Goal: Task Accomplishment & Management: Use online tool/utility

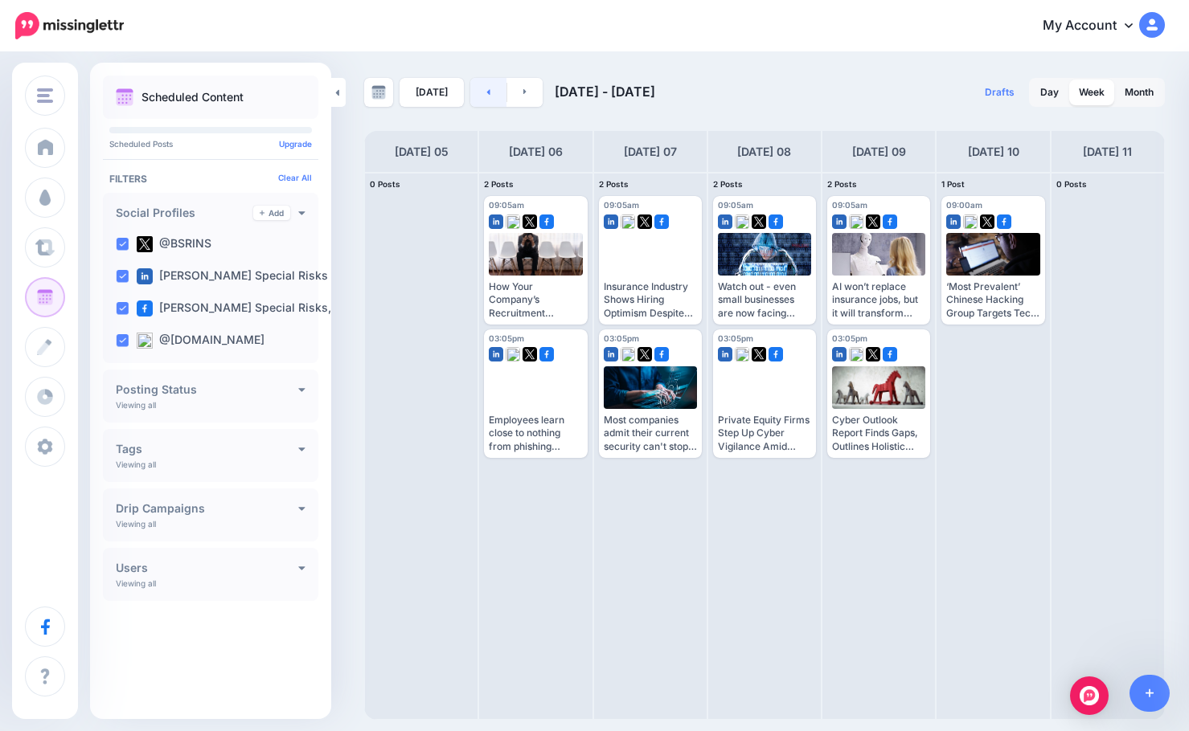
click at [486, 104] on link at bounding box center [488, 92] width 36 height 29
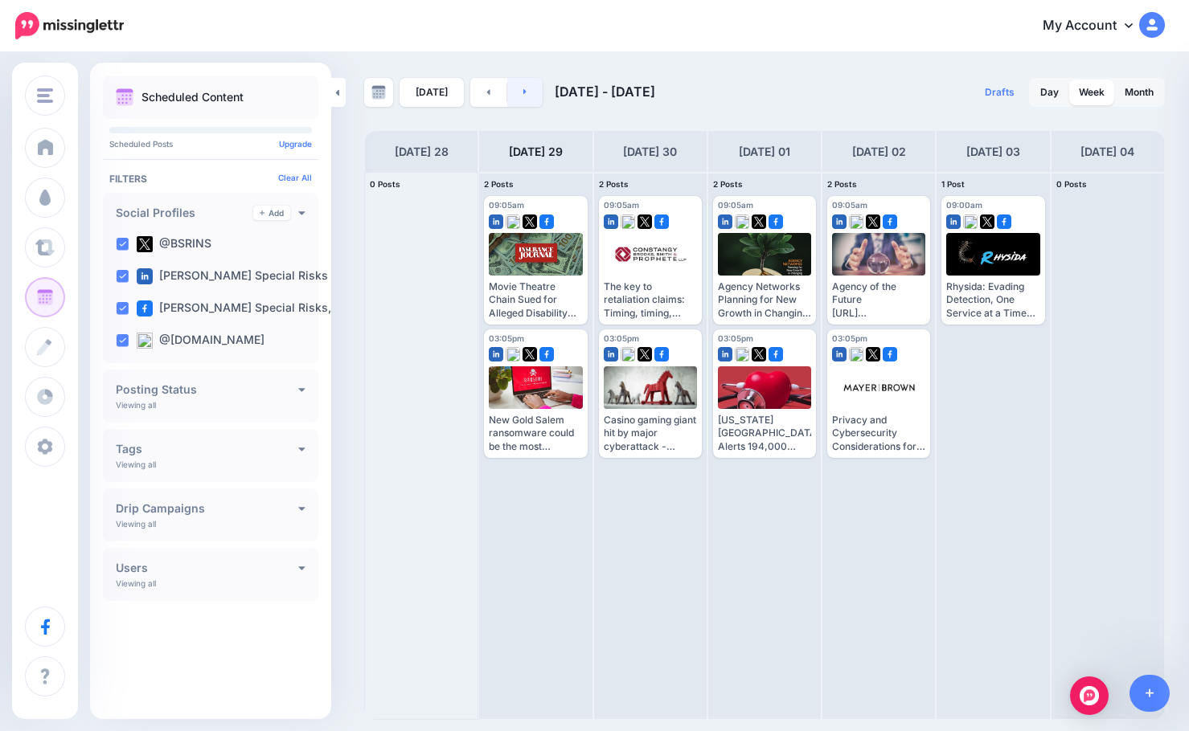
click at [521, 98] on link at bounding box center [525, 92] width 36 height 29
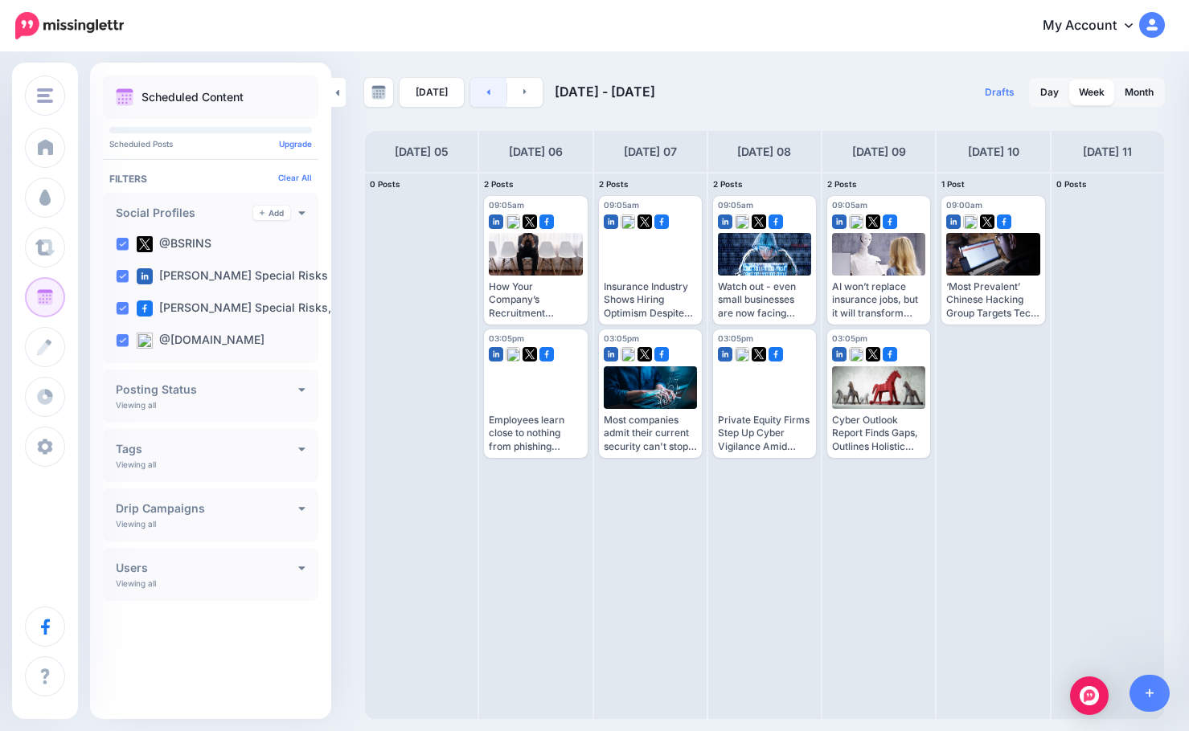
click at [479, 92] on link at bounding box center [488, 92] width 36 height 29
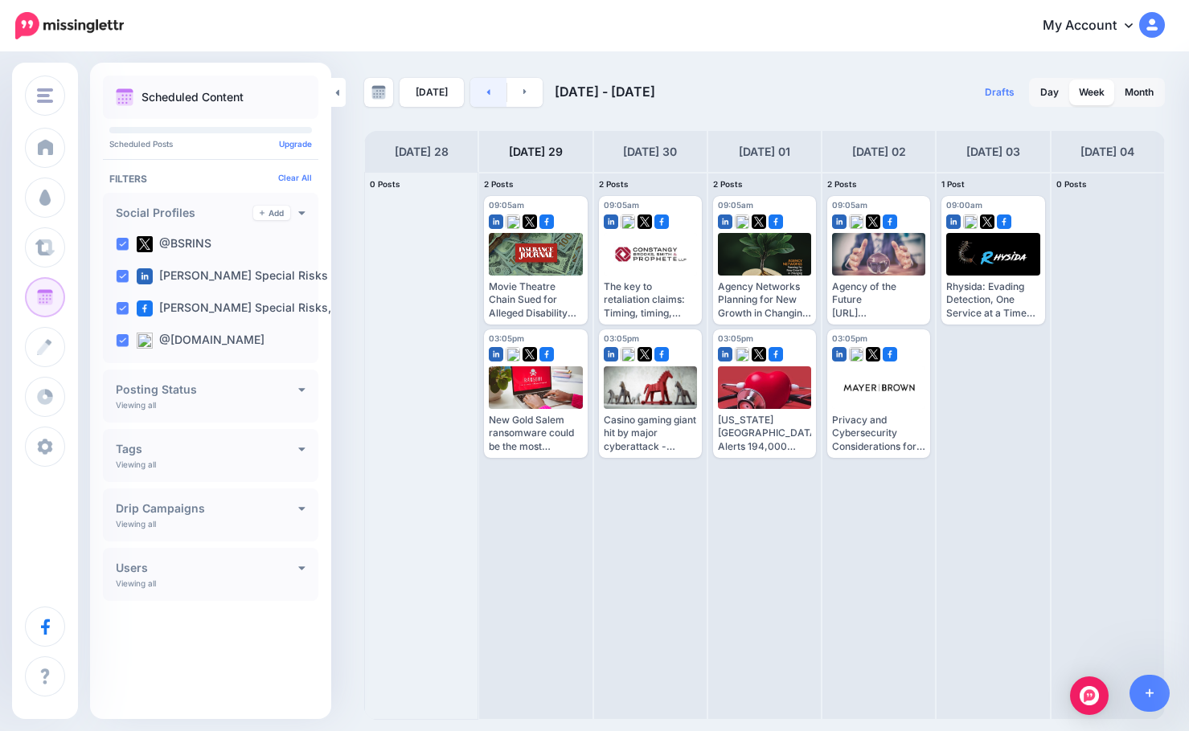
click at [486, 91] on icon at bounding box center [488, 92] width 4 height 10
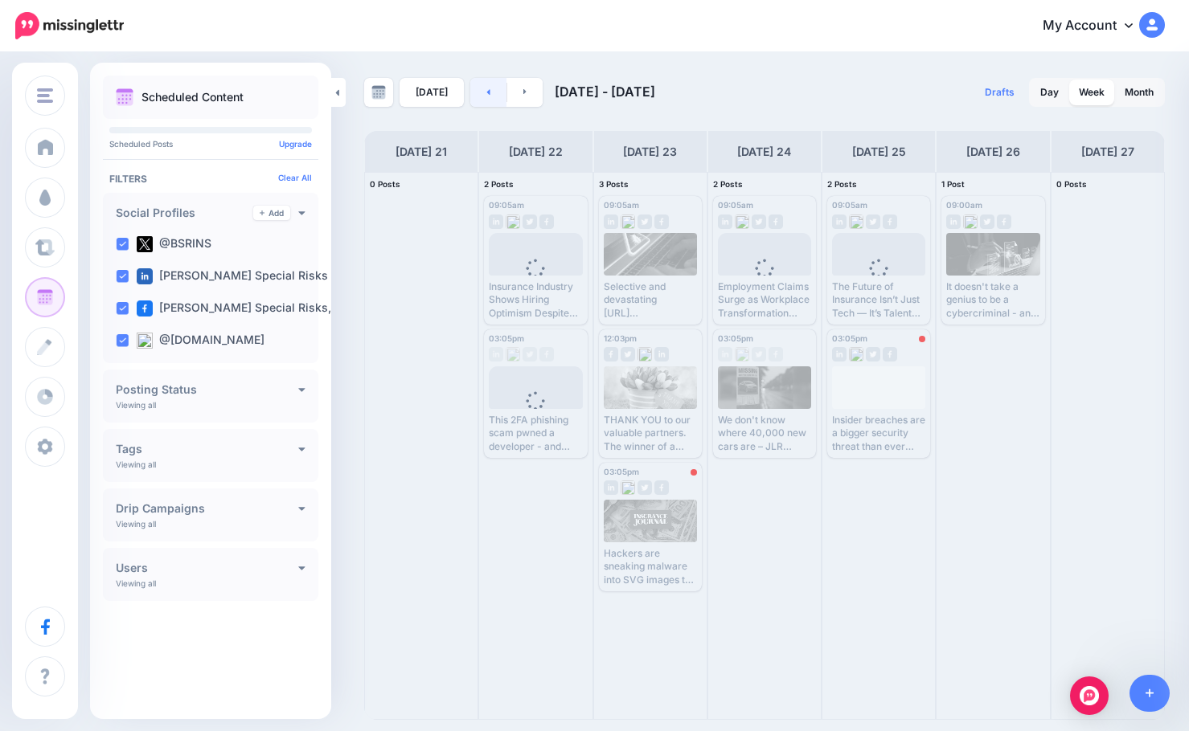
click at [486, 91] on icon at bounding box center [488, 92] width 4 height 10
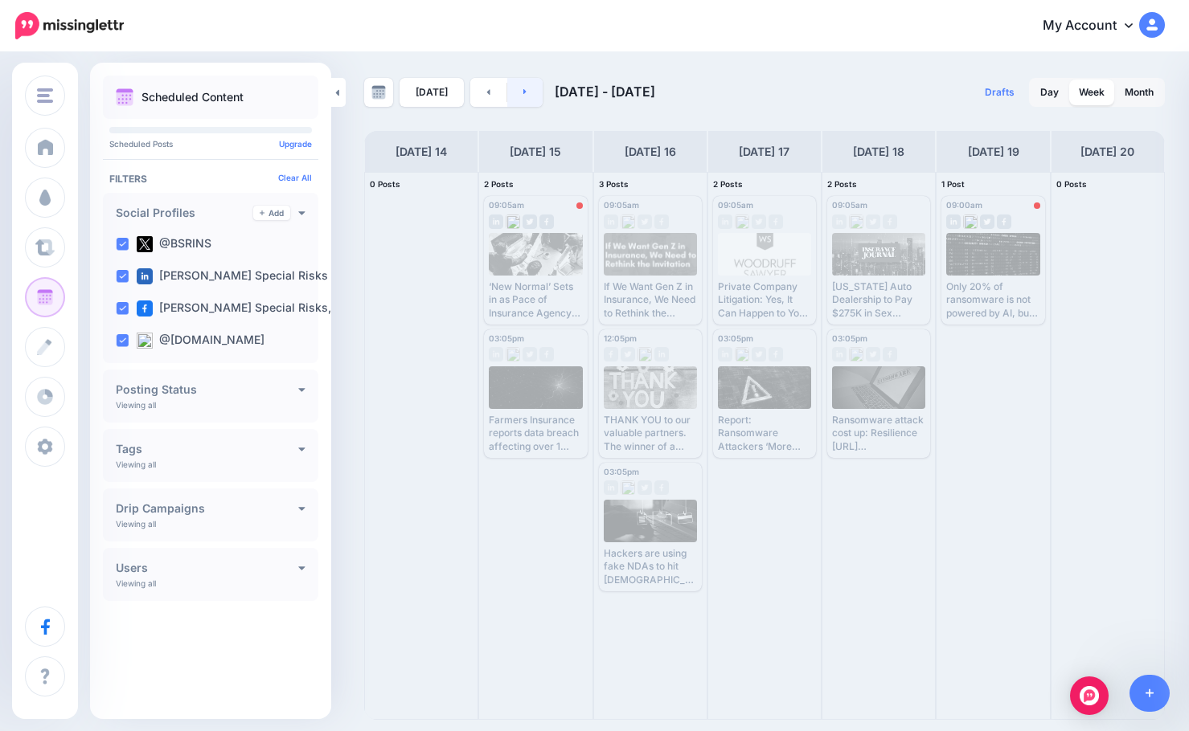
click at [519, 97] on link at bounding box center [525, 92] width 36 height 29
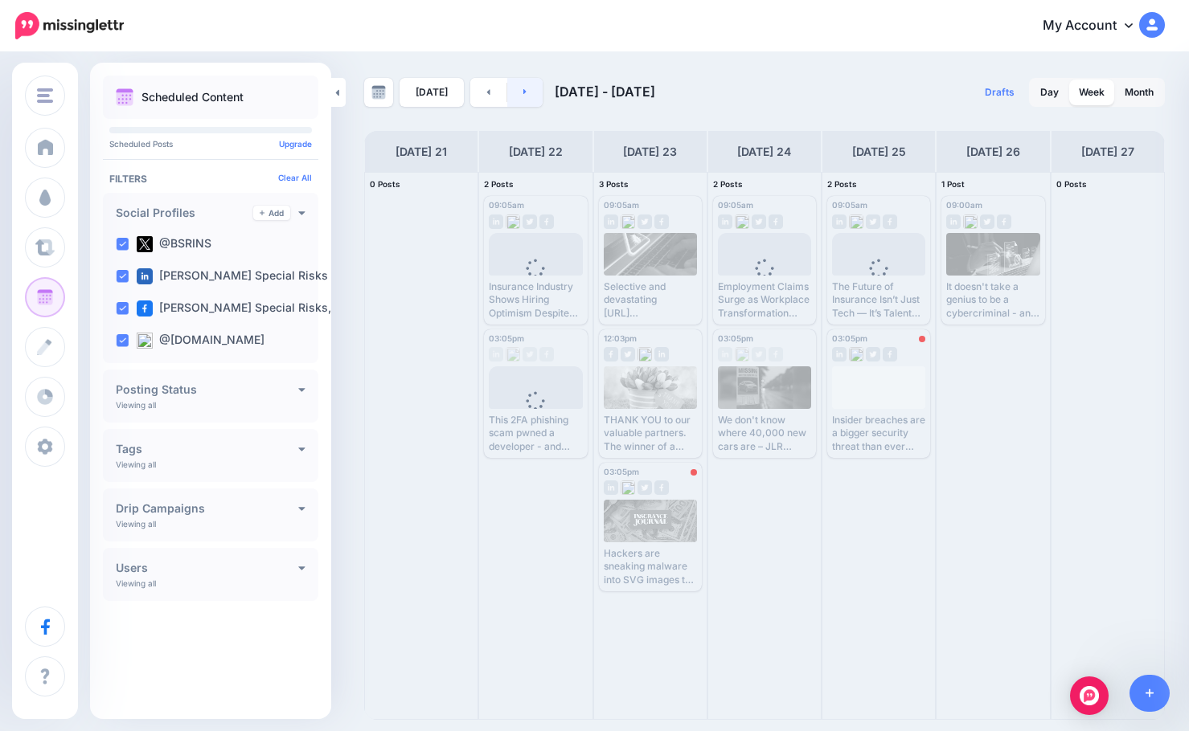
click at [519, 97] on link at bounding box center [525, 92] width 36 height 29
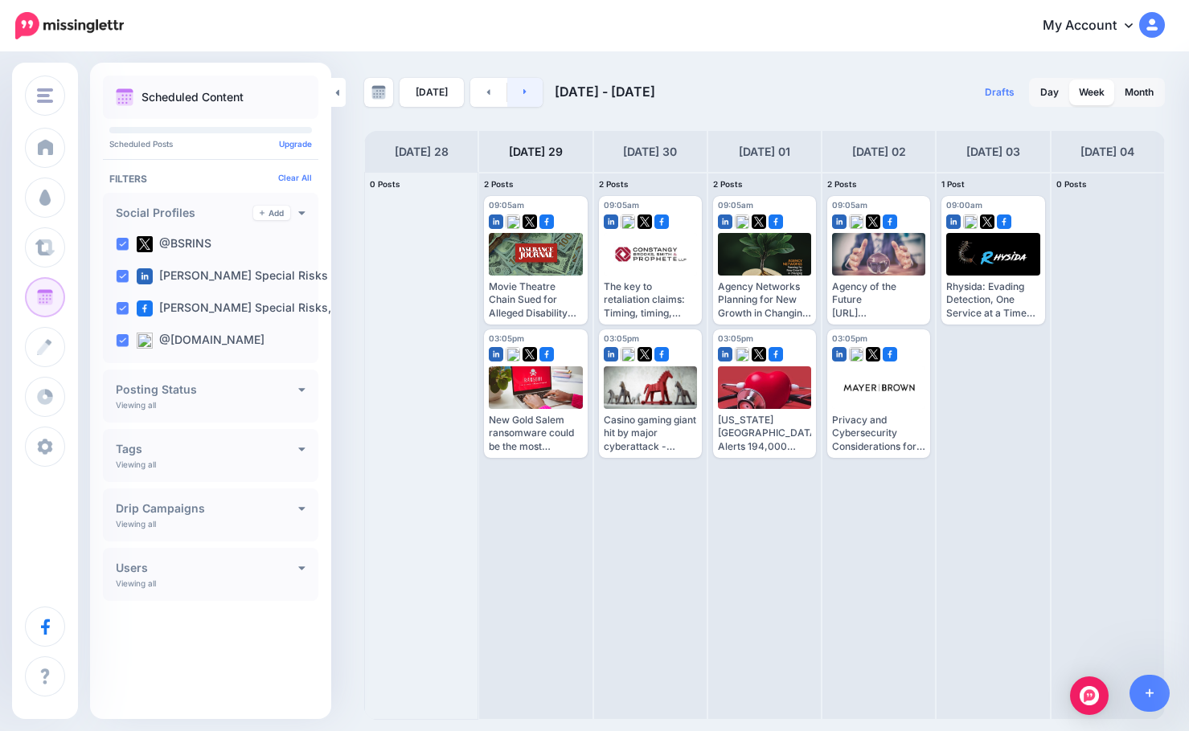
click at [519, 98] on link at bounding box center [525, 92] width 36 height 29
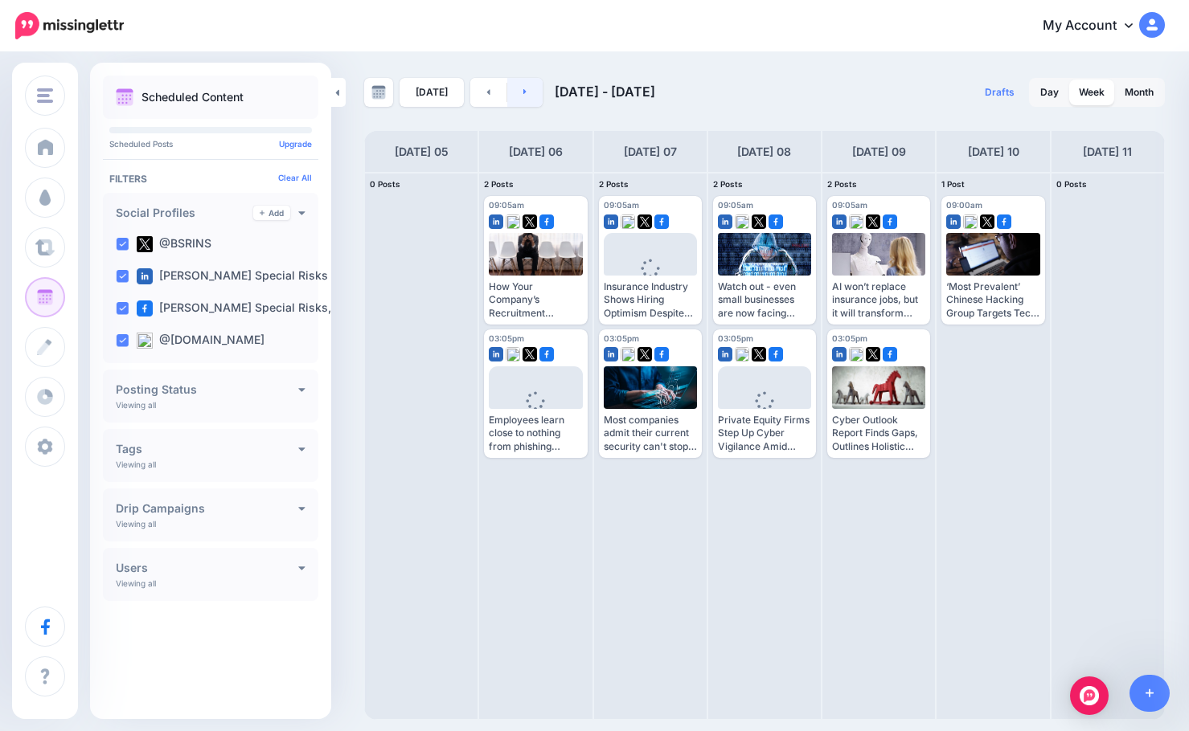
click at [519, 98] on link at bounding box center [525, 92] width 36 height 29
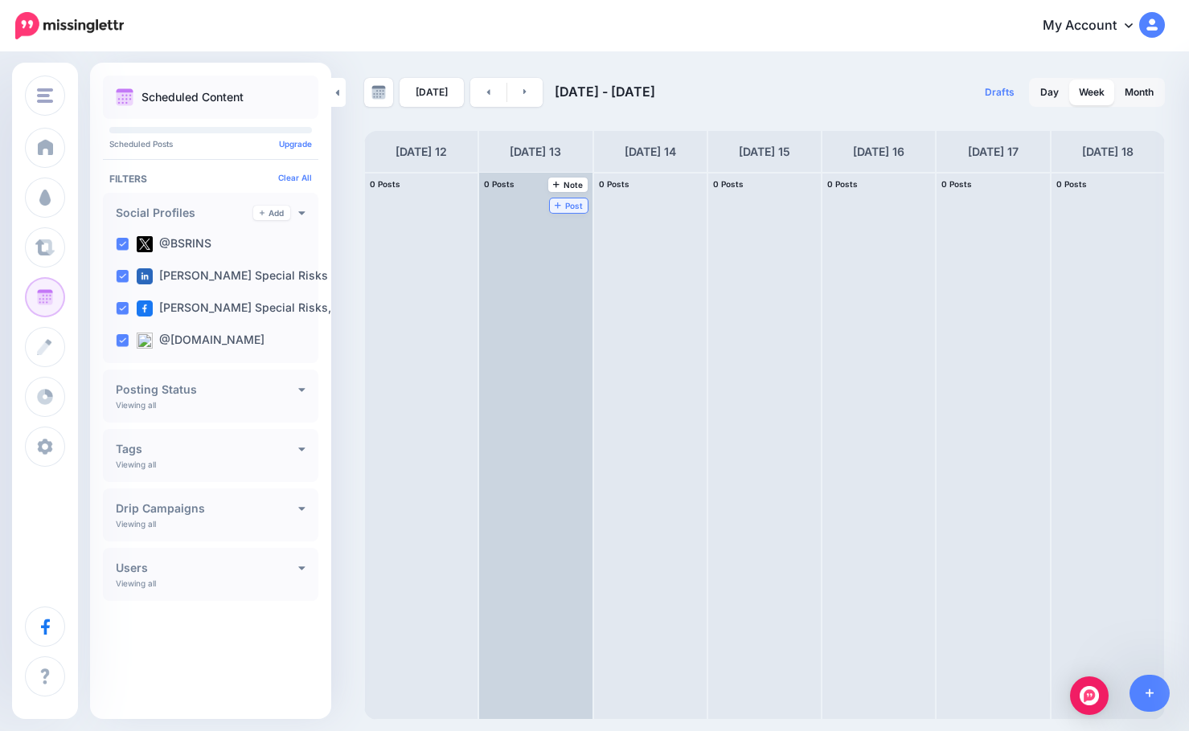
click at [551, 209] on link "Post" at bounding box center [569, 206] width 38 height 14
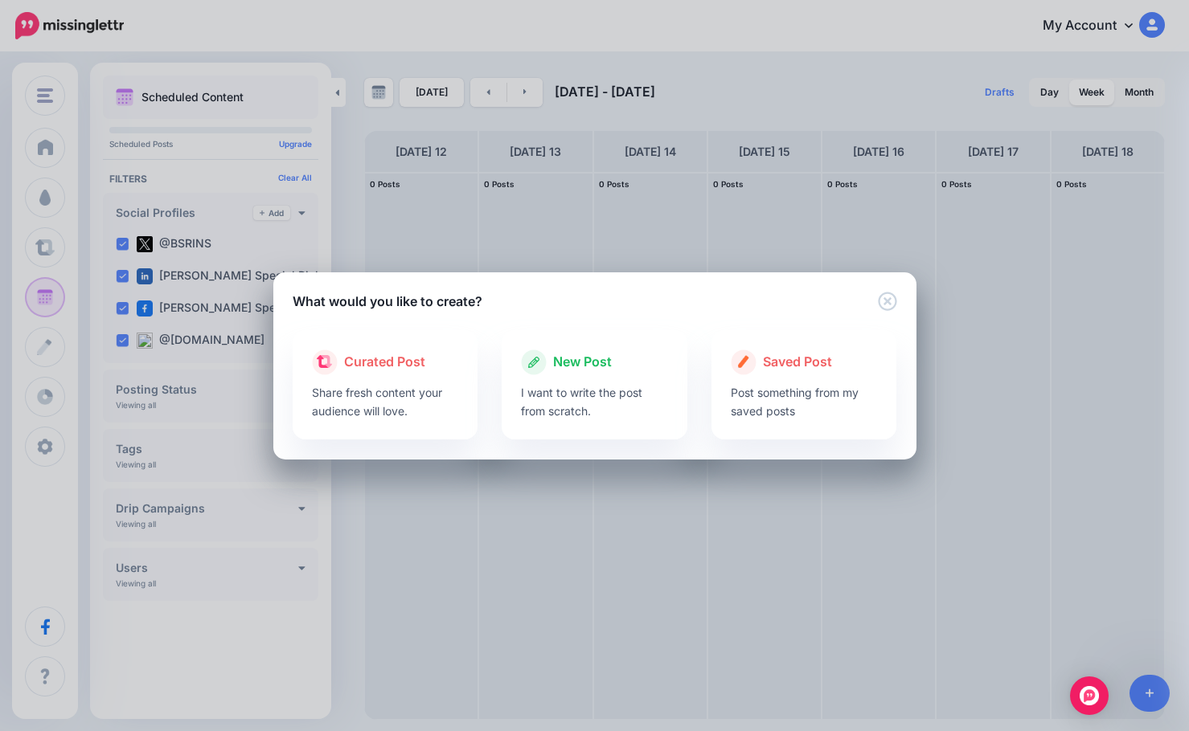
click at [566, 386] on p "I want to write the post from scratch." at bounding box center [594, 401] width 147 height 37
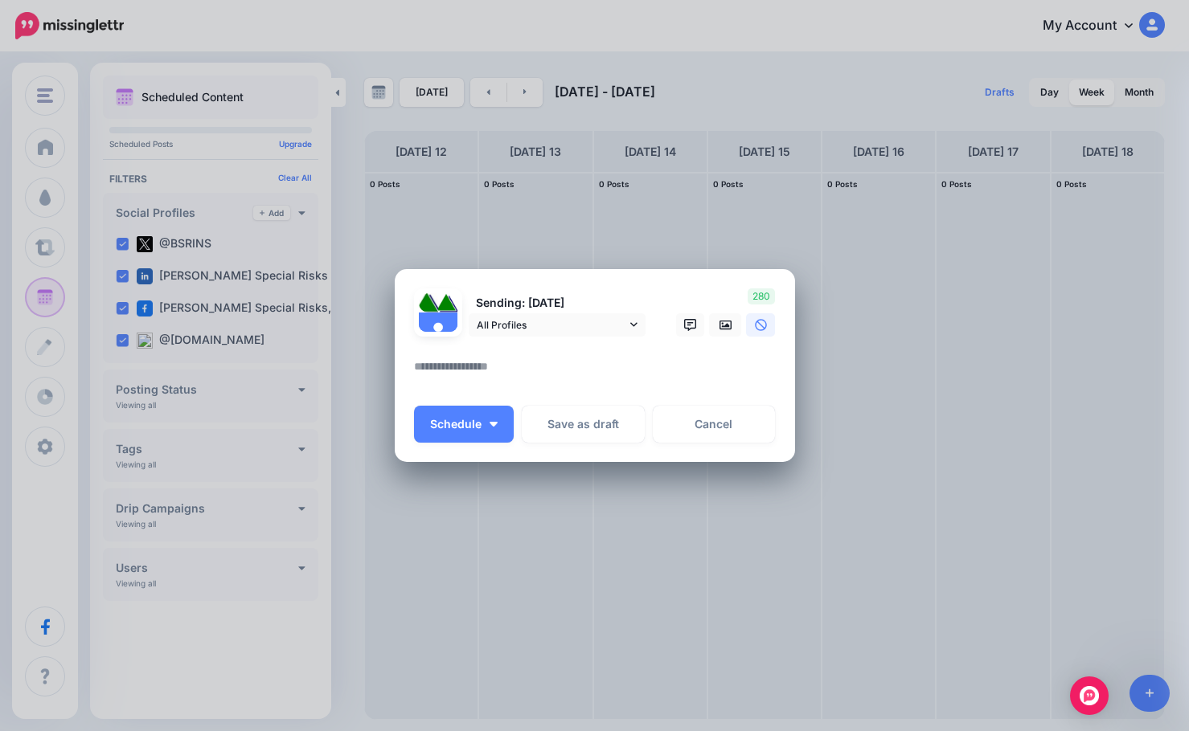
click at [582, 371] on textarea at bounding box center [599, 372] width 370 height 31
paste textarea "**********"
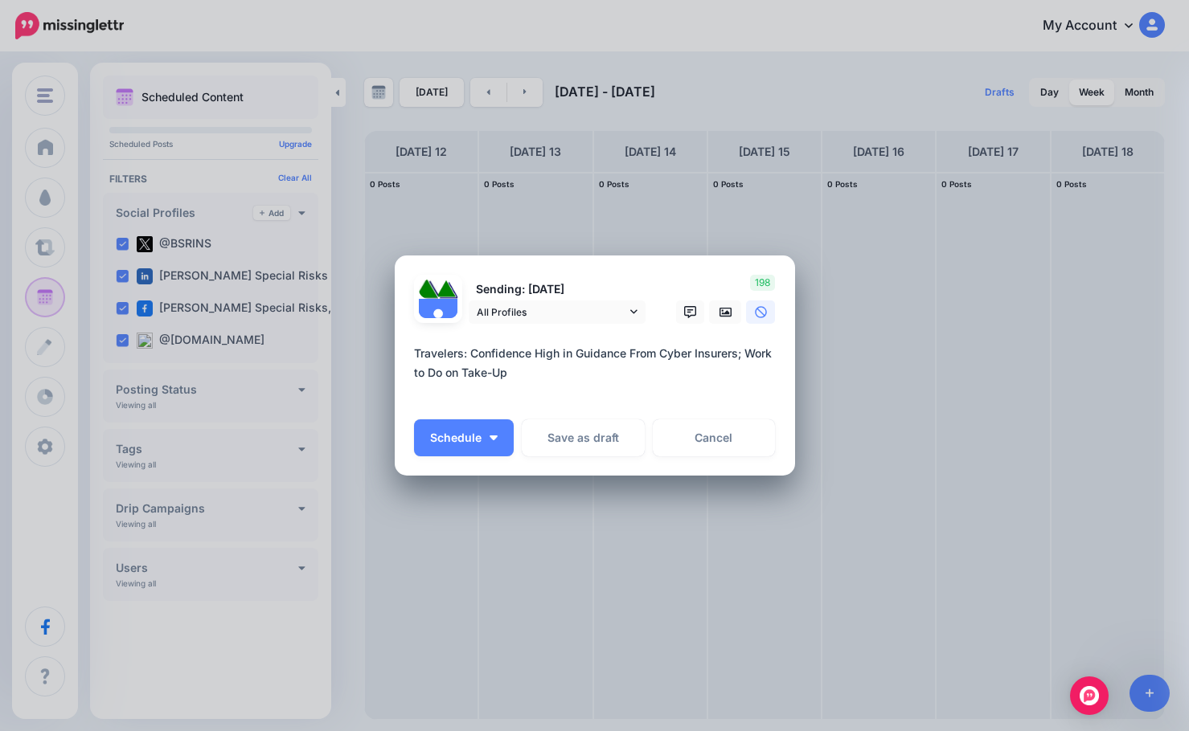
paste textarea "**********"
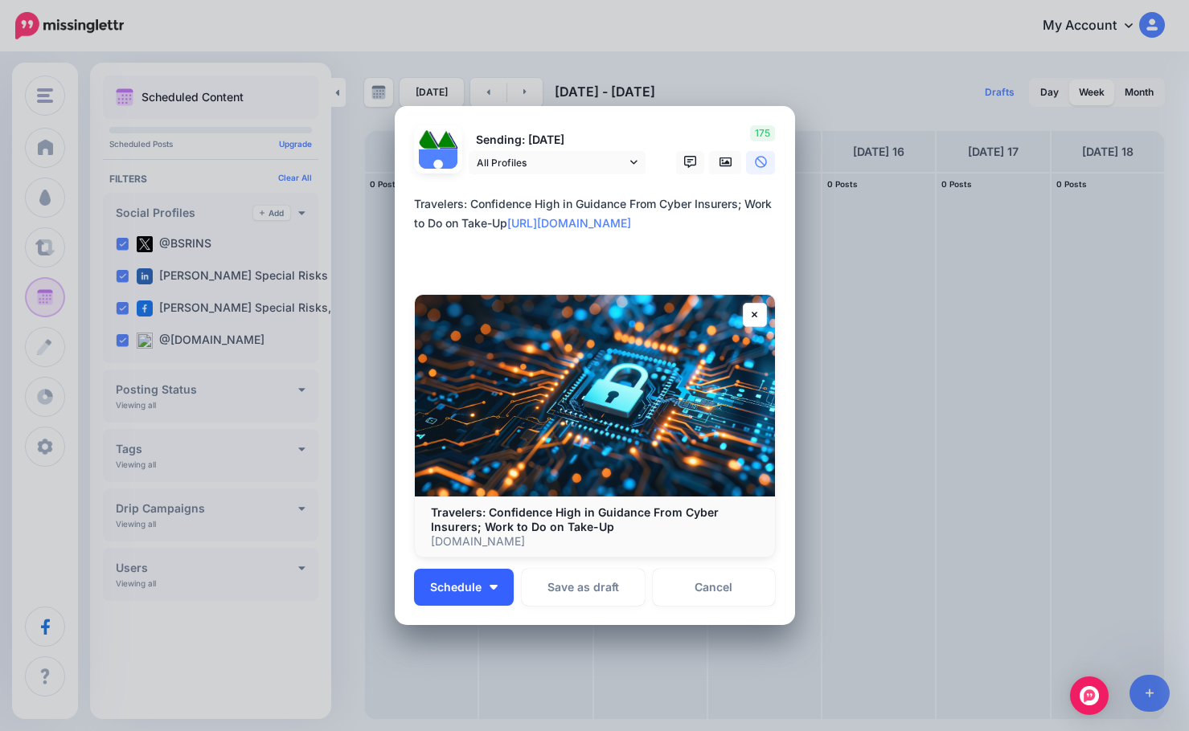
type textarea "**********"
click at [482, 600] on button "Schedule" at bounding box center [464, 587] width 100 height 37
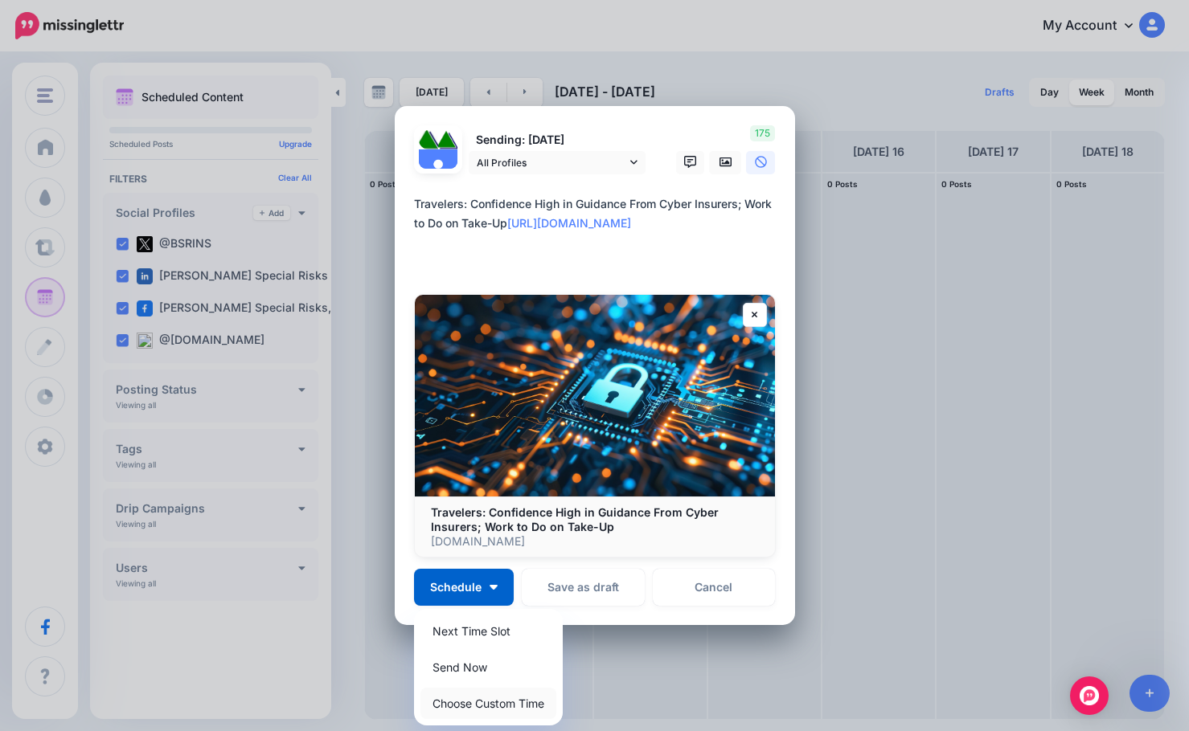
click at [474, 698] on link "Choose Custom Time" at bounding box center [488, 703] width 136 height 31
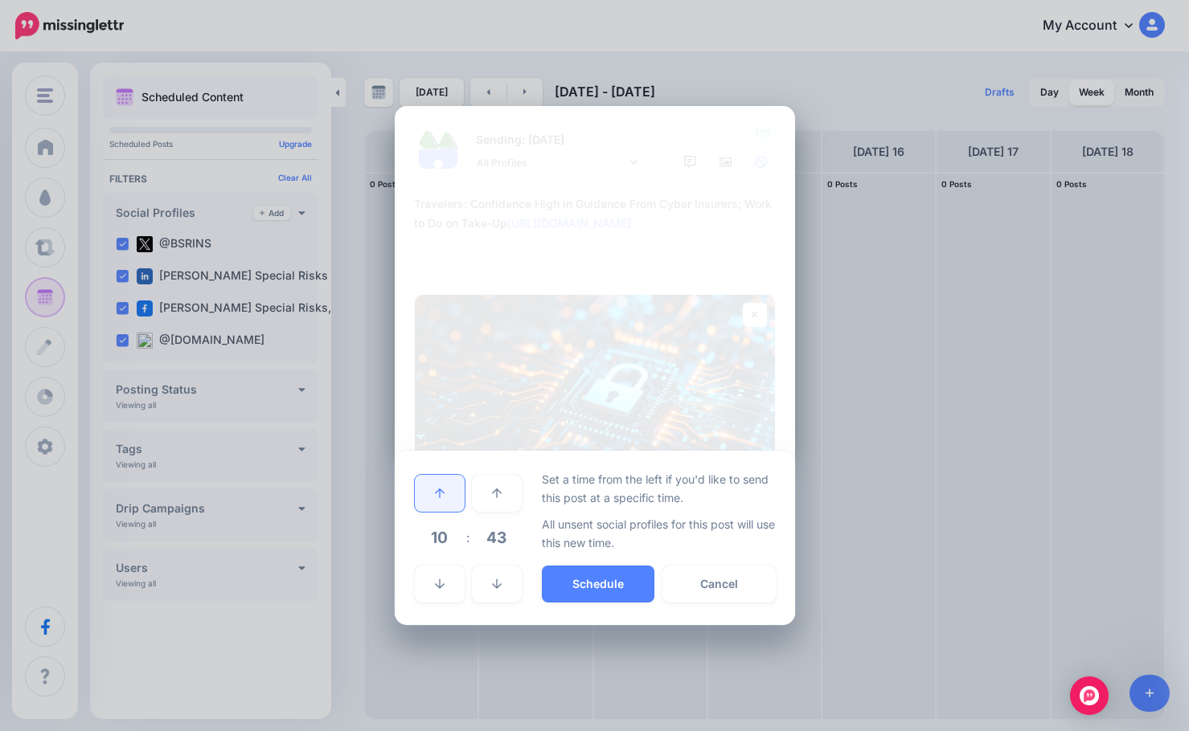
click at [450, 504] on link at bounding box center [440, 493] width 50 height 37
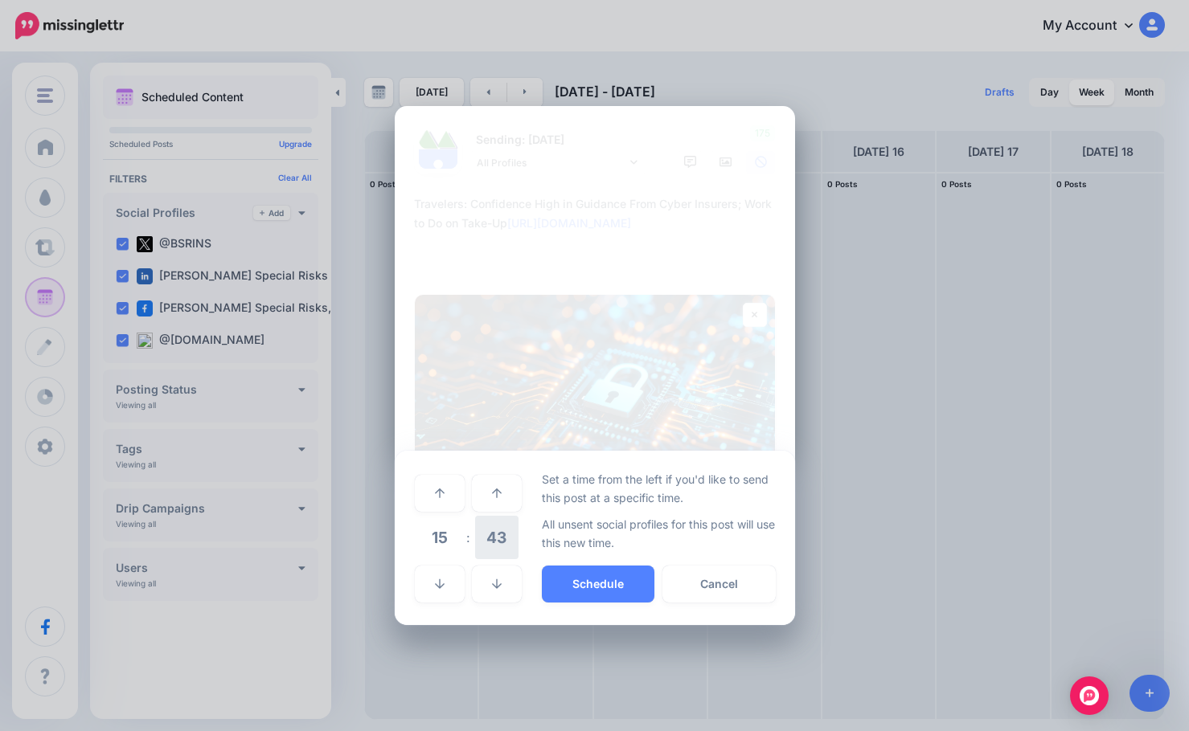
click at [486, 527] on span "43" at bounding box center [496, 537] width 43 height 43
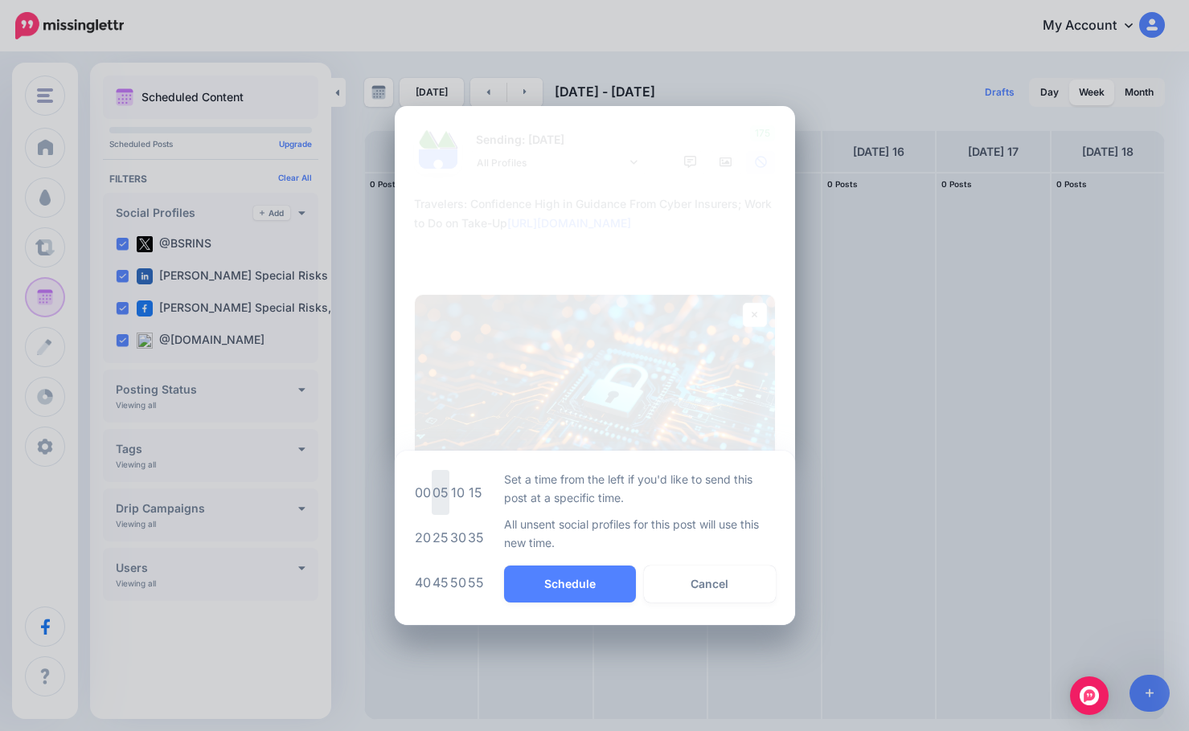
click at [440, 498] on td "05" at bounding box center [441, 492] width 18 height 45
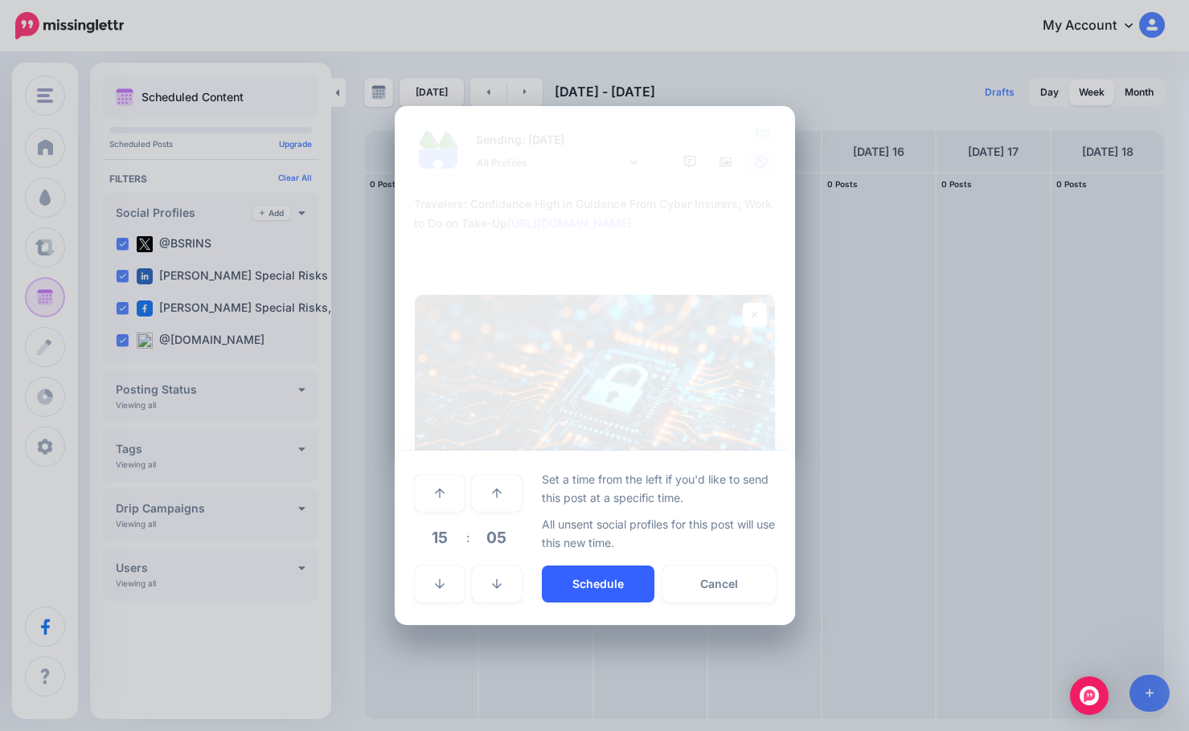
click at [604, 590] on button "Schedule" at bounding box center [598, 584] width 113 height 37
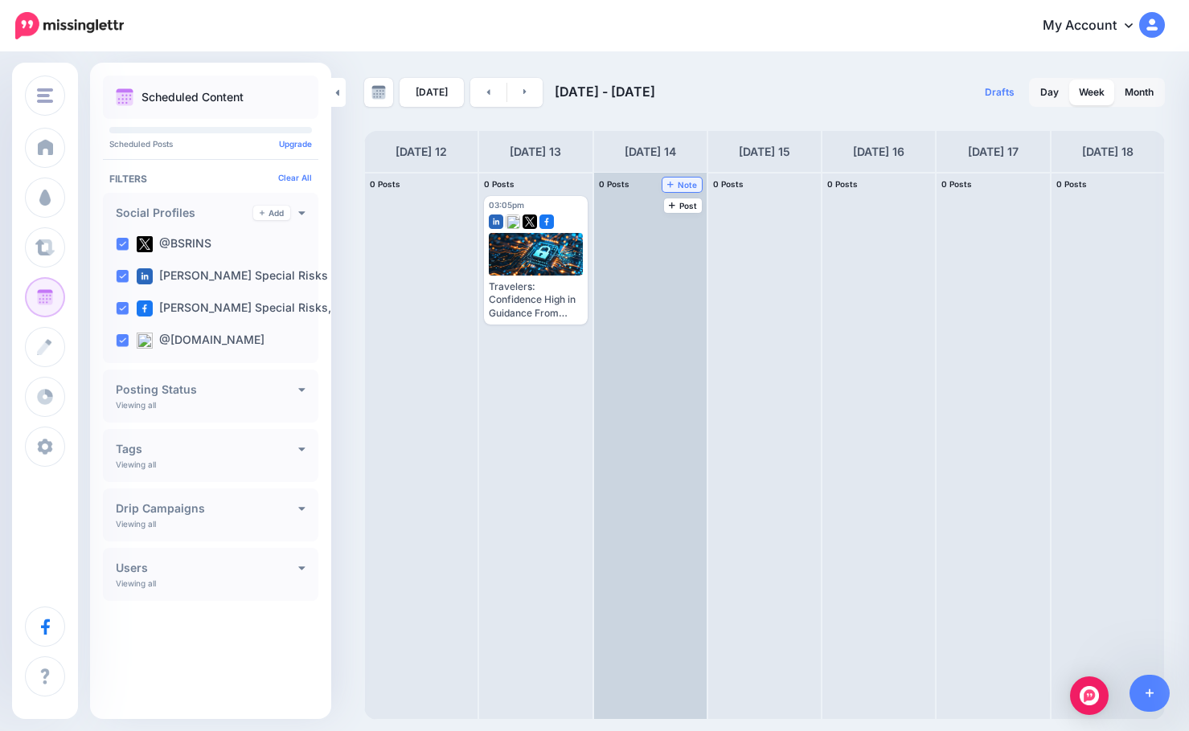
click at [677, 183] on span "Note" at bounding box center [682, 185] width 30 height 8
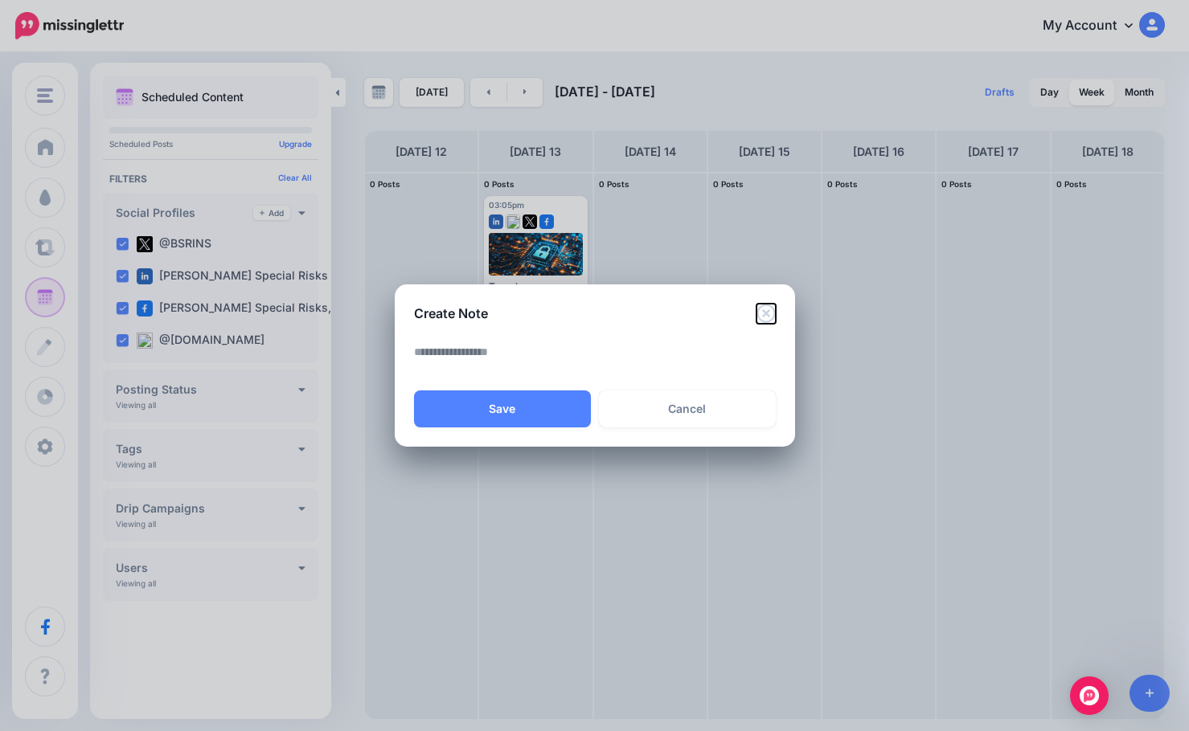
click at [766, 315] on icon "Close" at bounding box center [765, 313] width 19 height 19
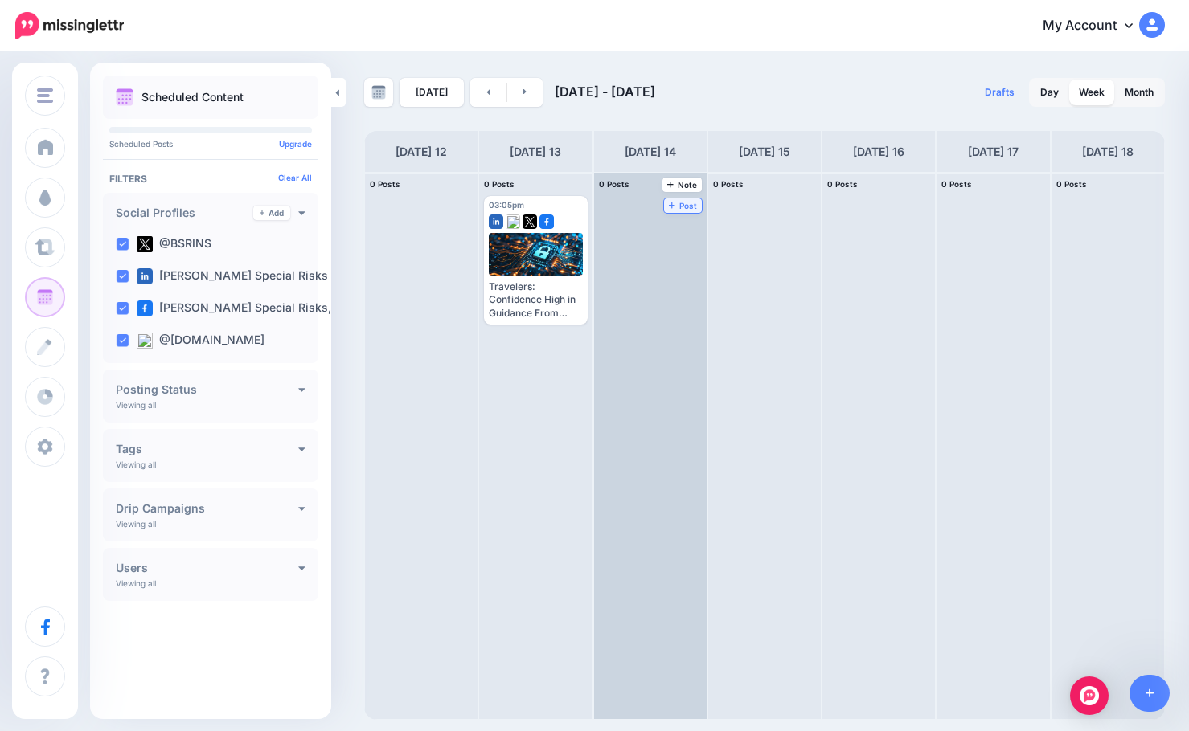
click at [684, 210] on span "Post" at bounding box center [683, 206] width 28 height 8
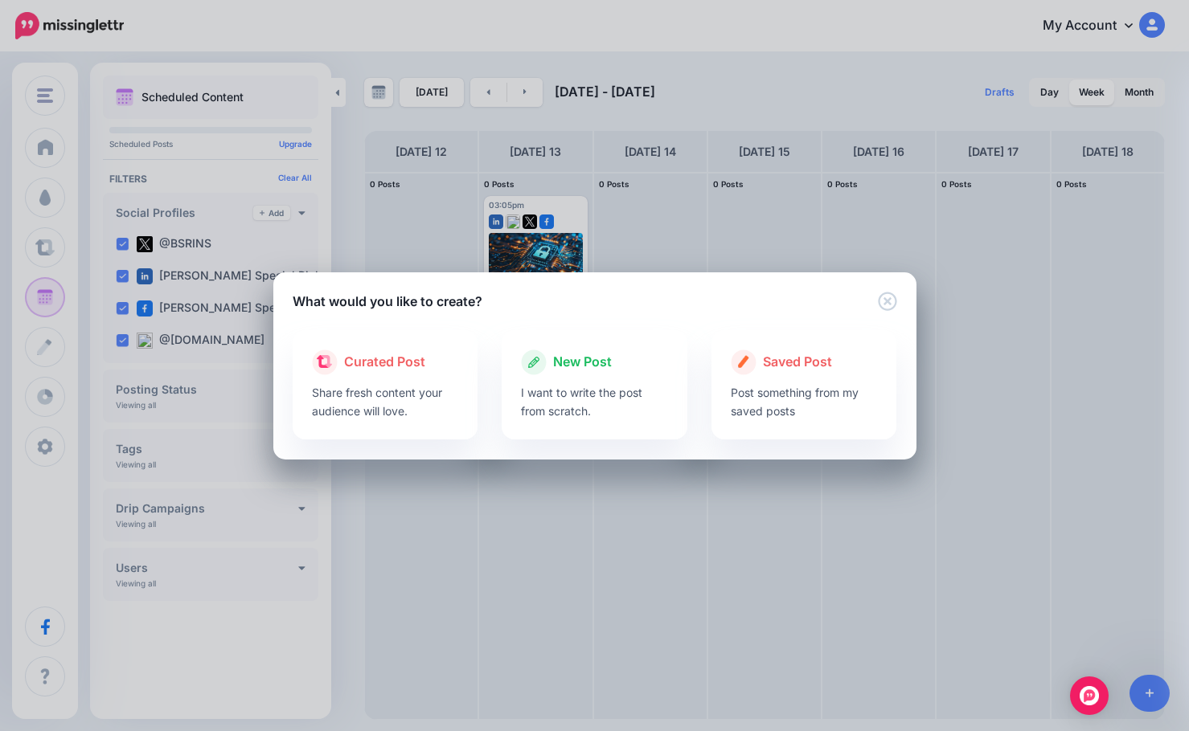
click at [551, 377] on div at bounding box center [594, 379] width 147 height 8
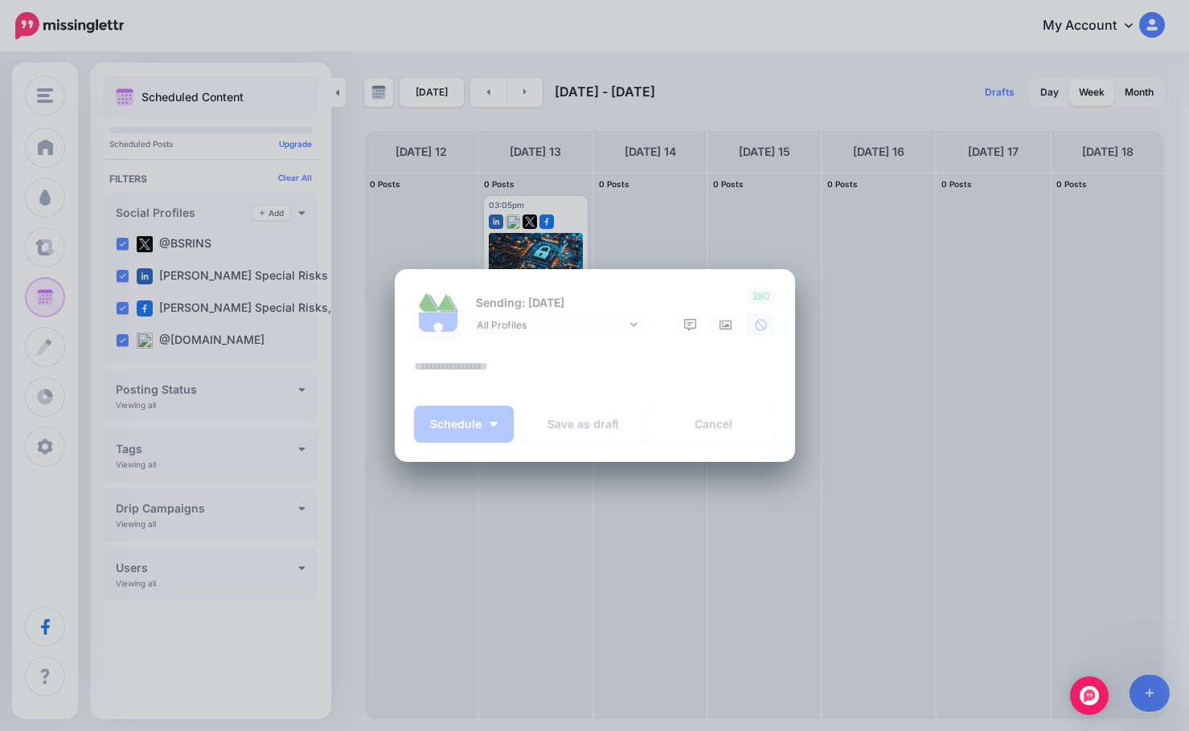
click at [555, 383] on textarea at bounding box center [599, 372] width 370 height 31
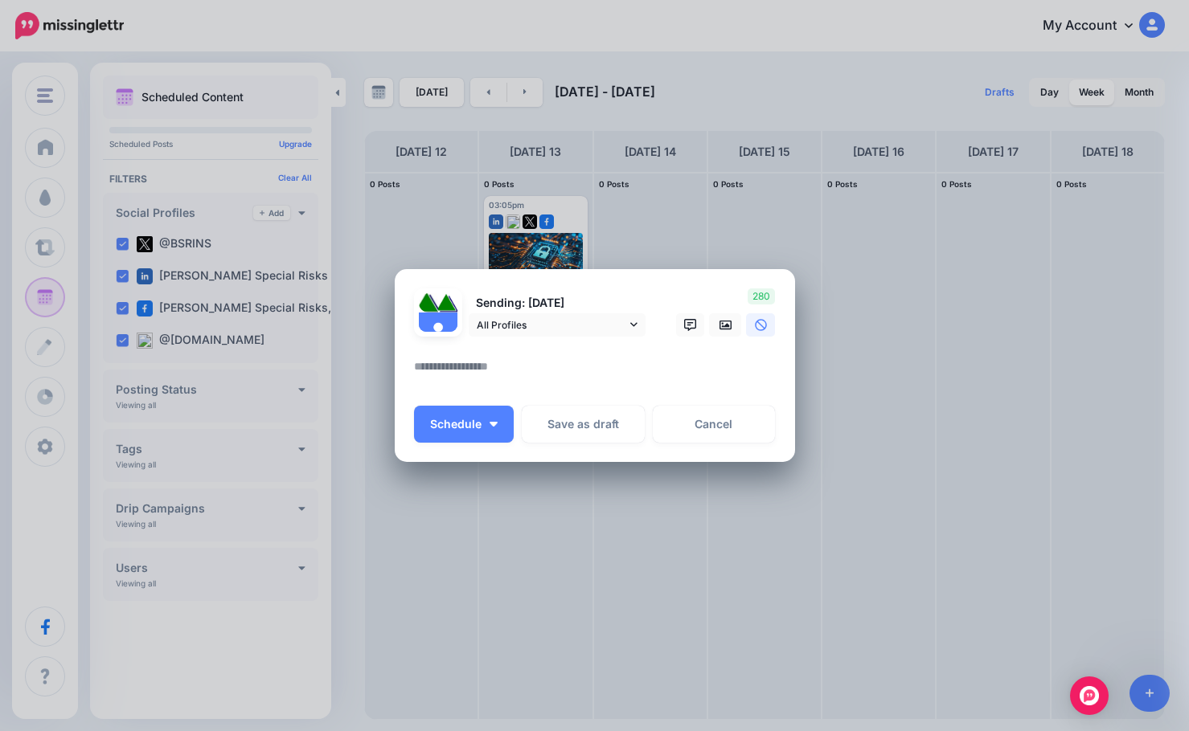
paste textarea "**********"
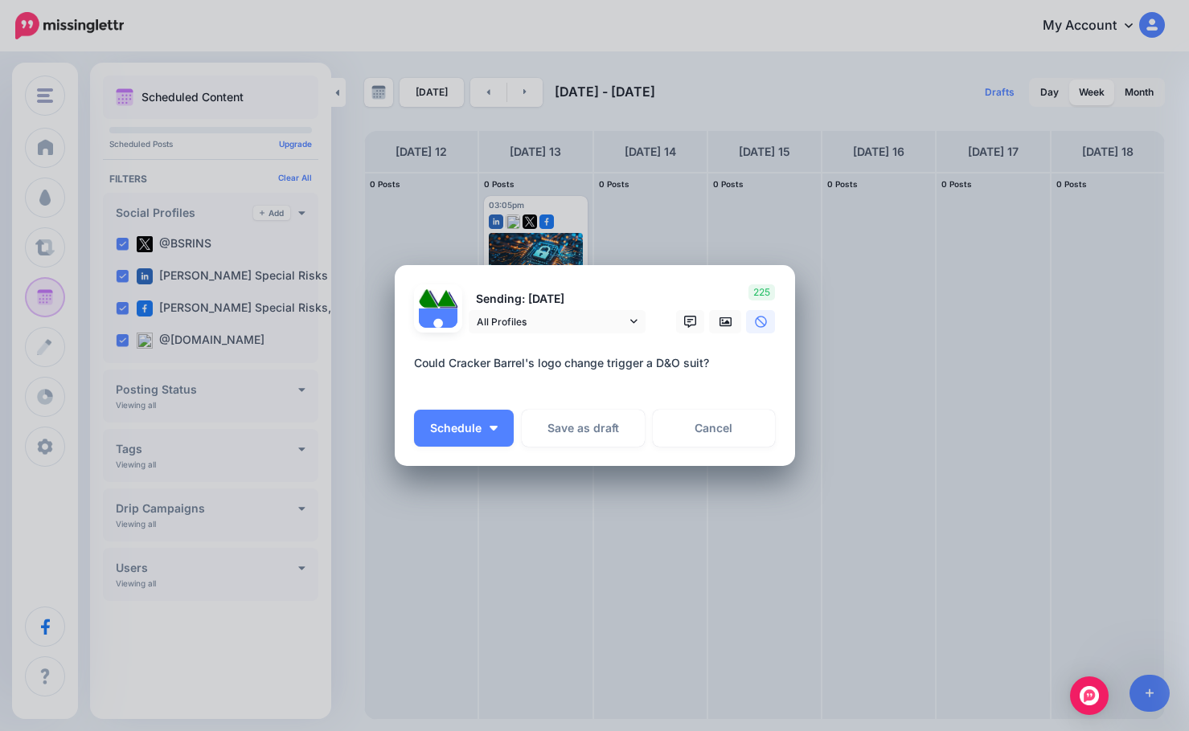
paste textarea "**********"
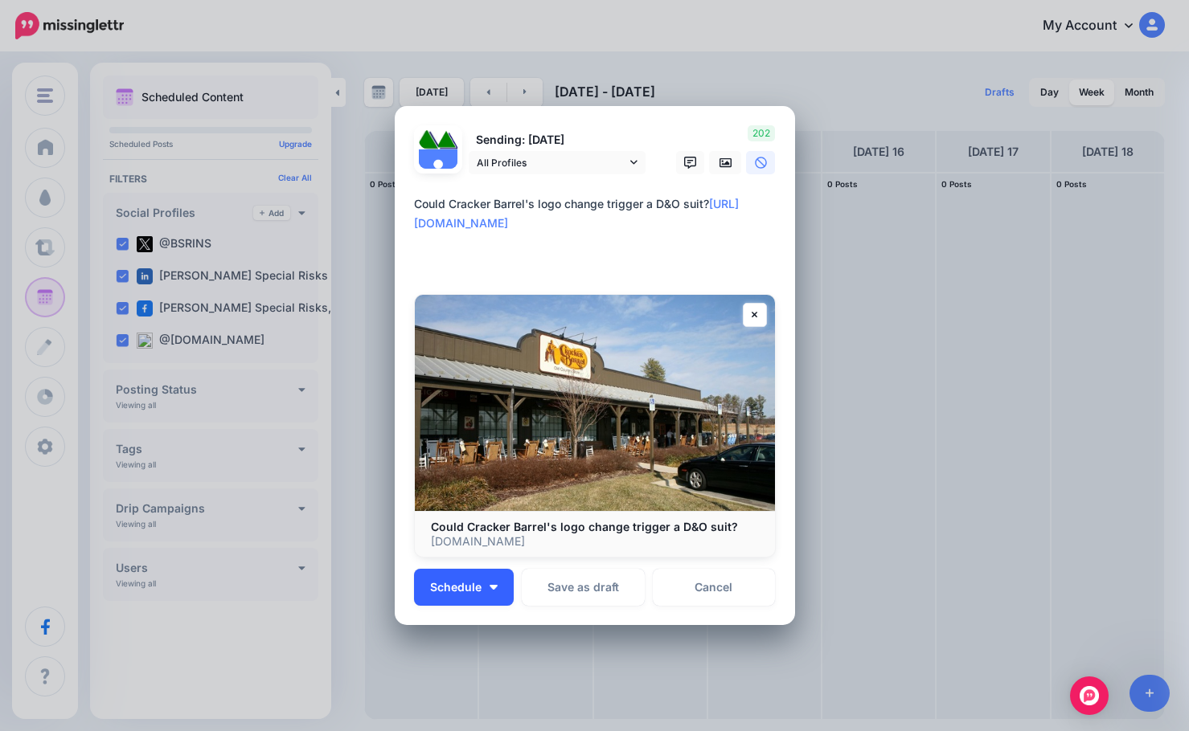
type textarea "**********"
click at [494, 580] on button "Schedule" at bounding box center [464, 587] width 100 height 37
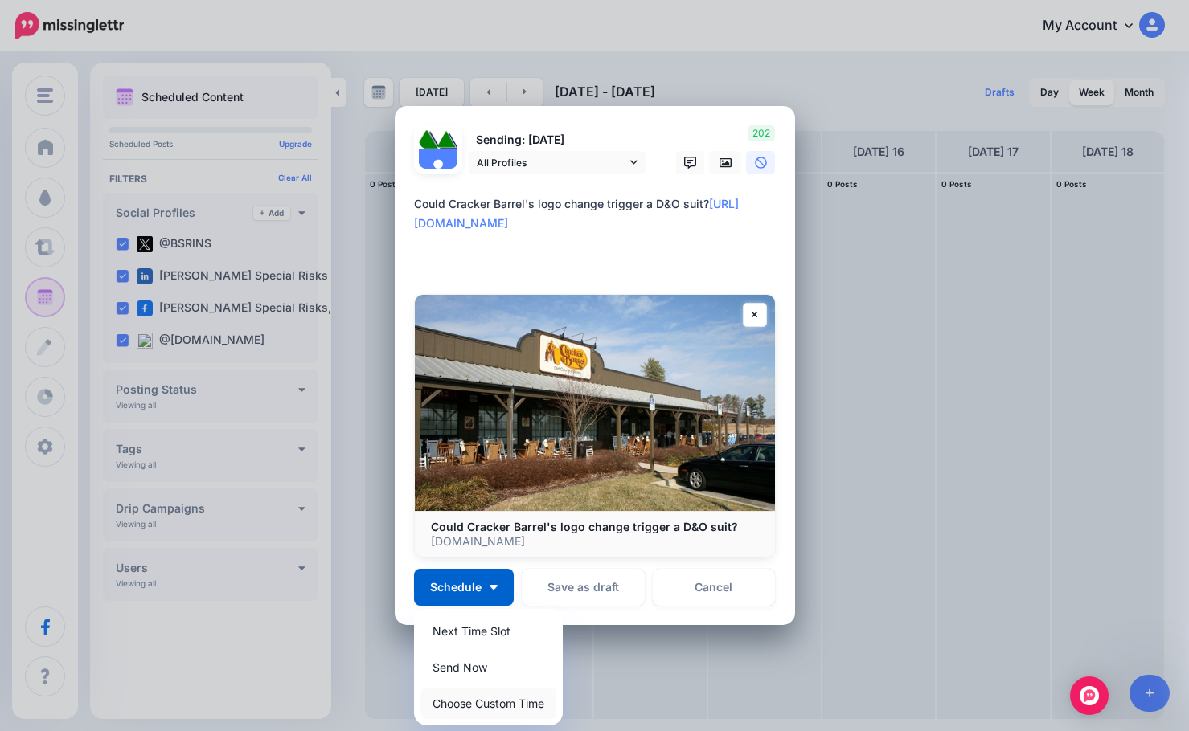
click at [468, 690] on link "Choose Custom Time" at bounding box center [488, 703] width 136 height 31
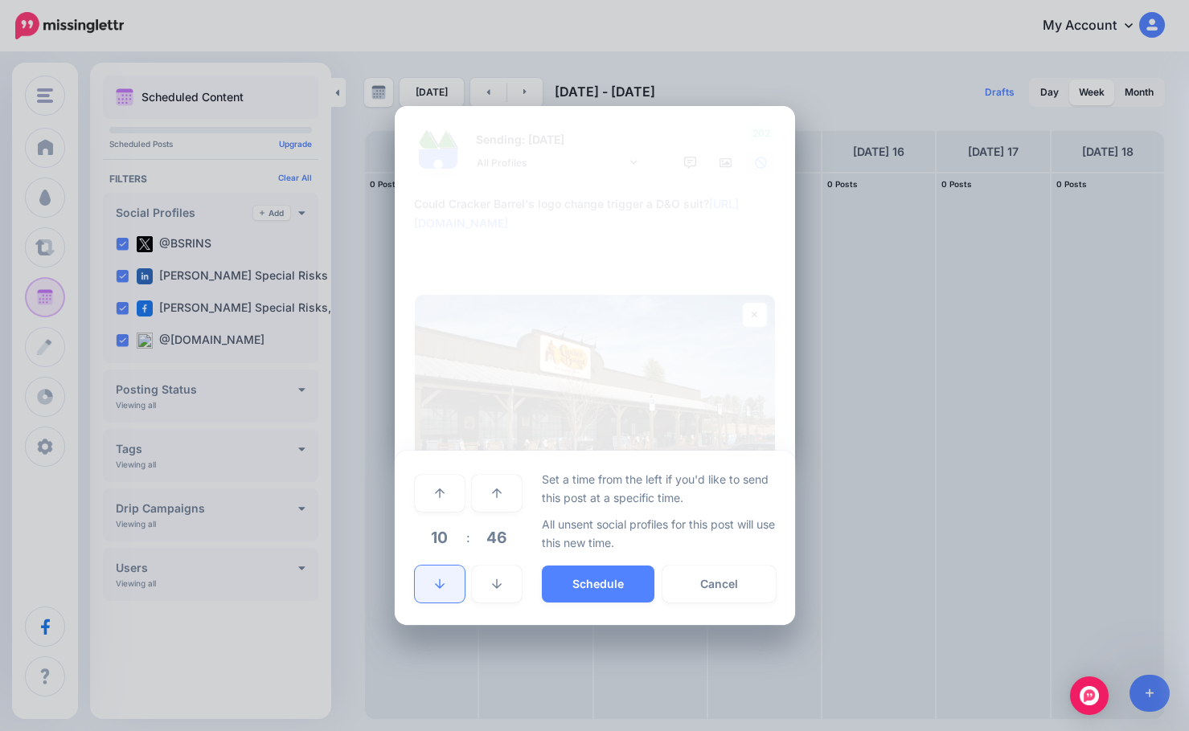
click at [446, 584] on link at bounding box center [440, 584] width 50 height 37
click at [480, 535] on span "46" at bounding box center [496, 537] width 43 height 43
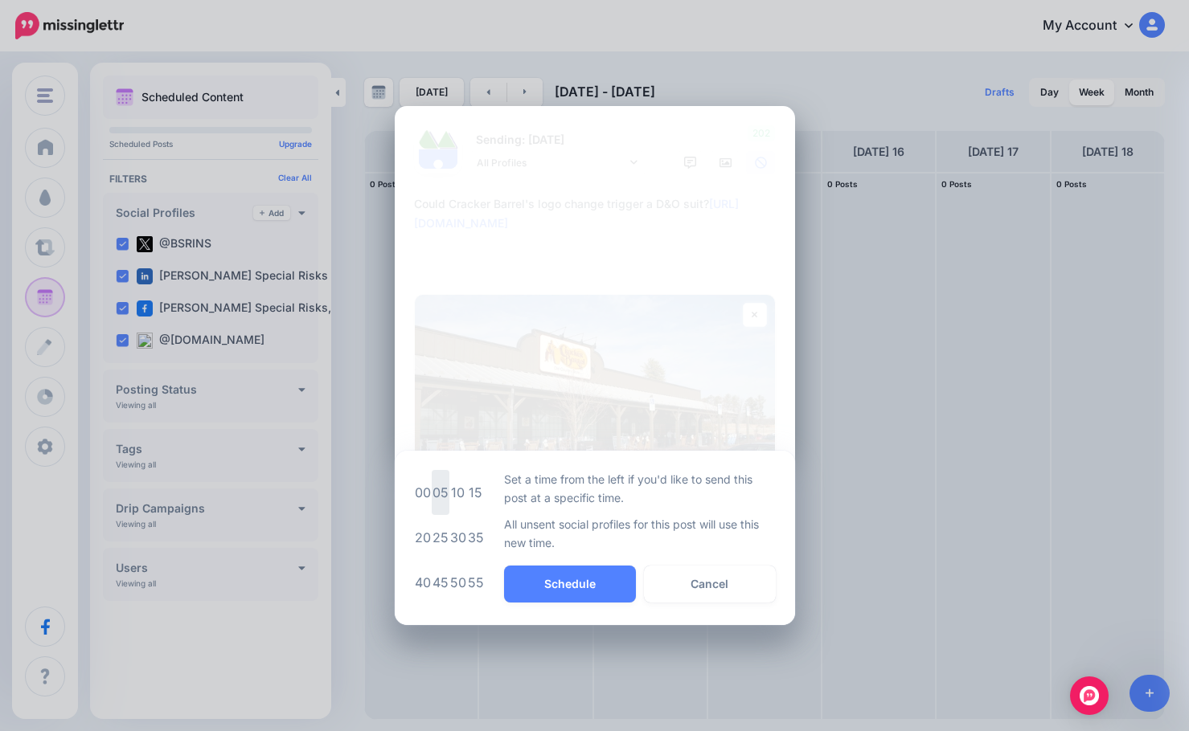
click at [440, 498] on td "05" at bounding box center [441, 492] width 18 height 45
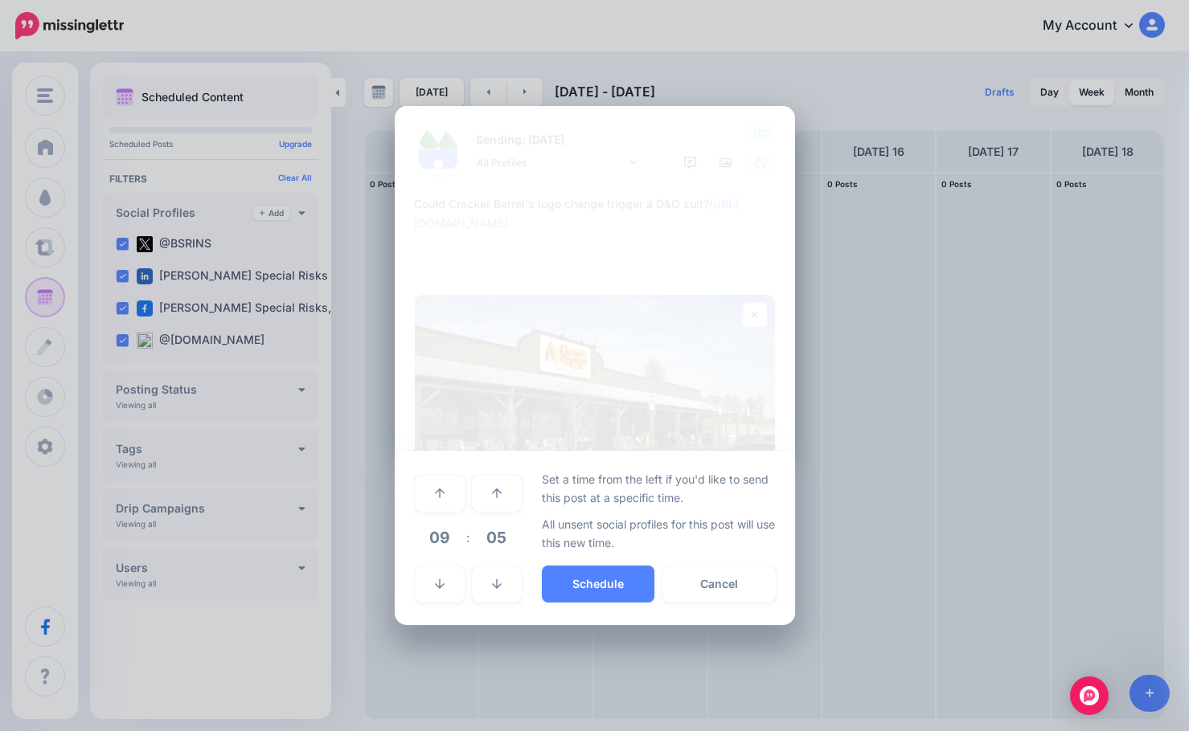
click at [567, 563] on div "Set a time from the left if you'd like to send this post at a specific time. Al…" at bounding box center [659, 538] width 234 height 136
click at [567, 572] on button "Schedule" at bounding box center [598, 584] width 113 height 37
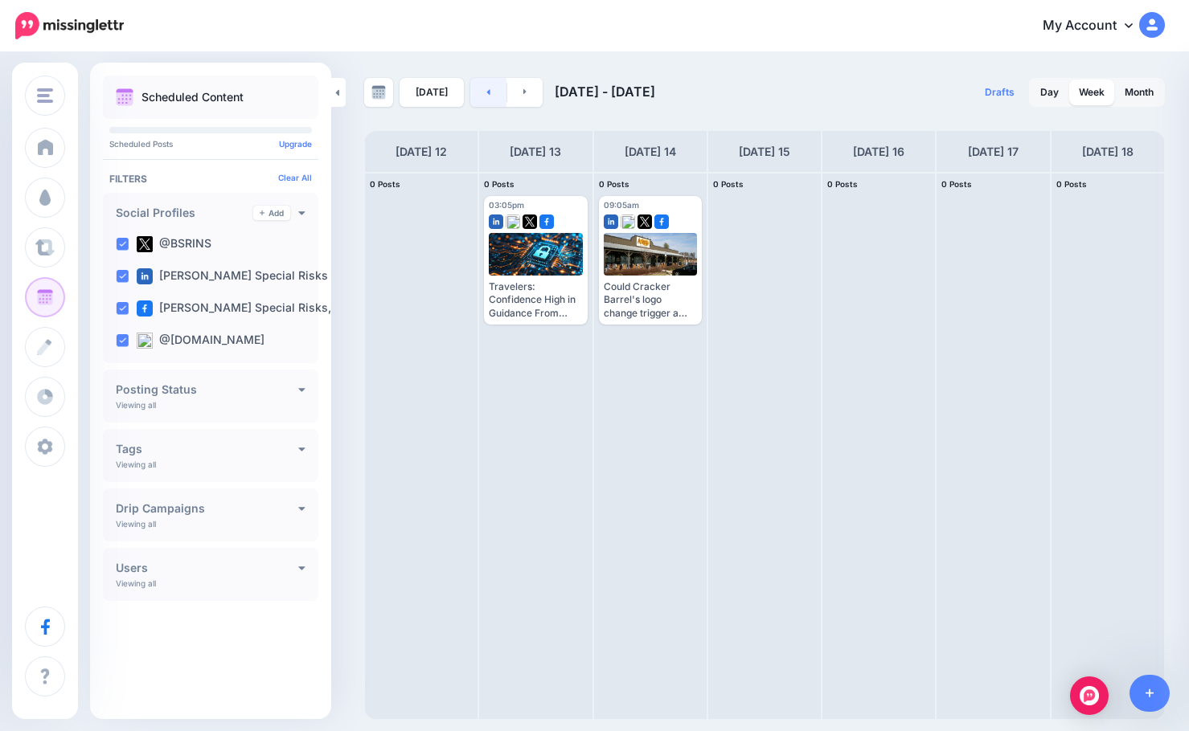
click at [475, 91] on link at bounding box center [488, 92] width 36 height 29
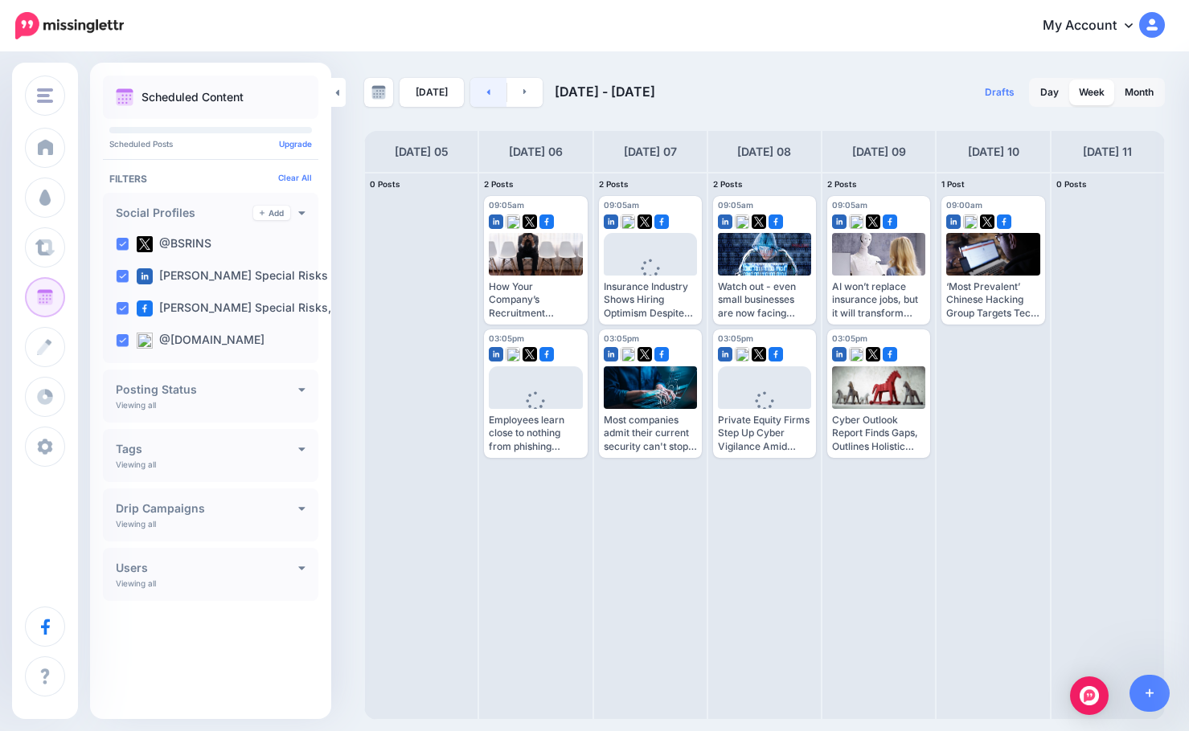
click at [487, 101] on link at bounding box center [488, 92] width 36 height 29
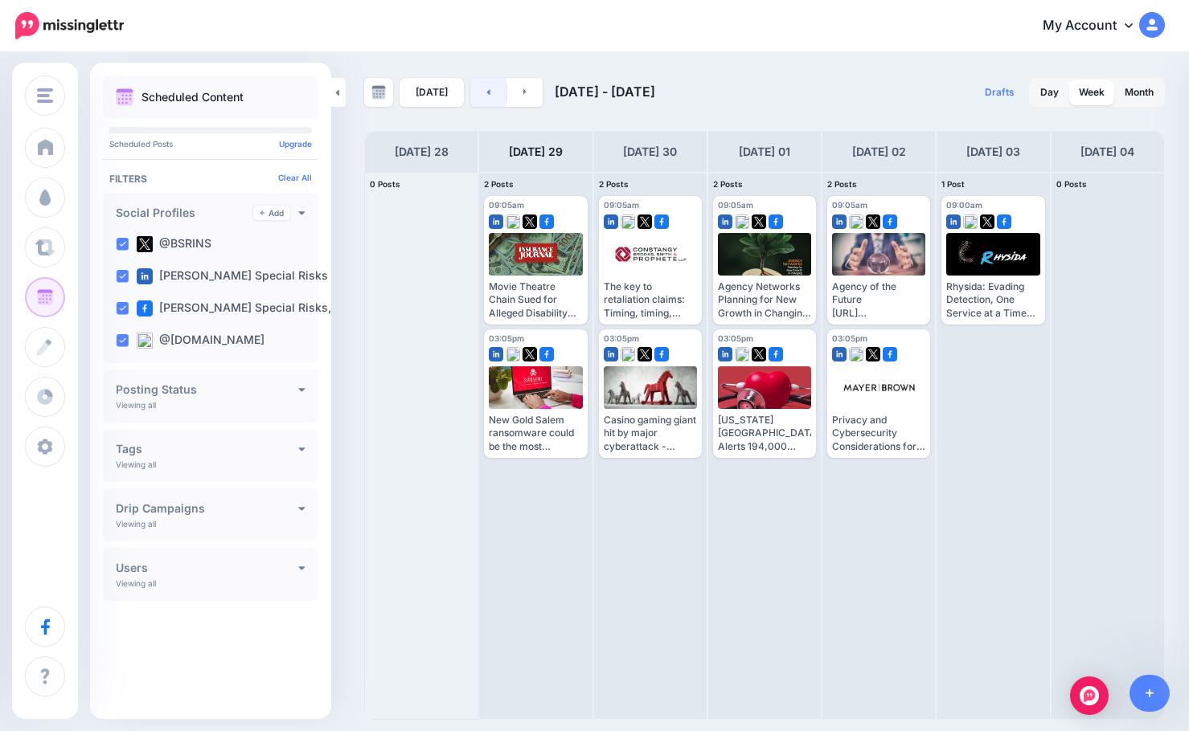
click at [487, 101] on link at bounding box center [488, 92] width 36 height 29
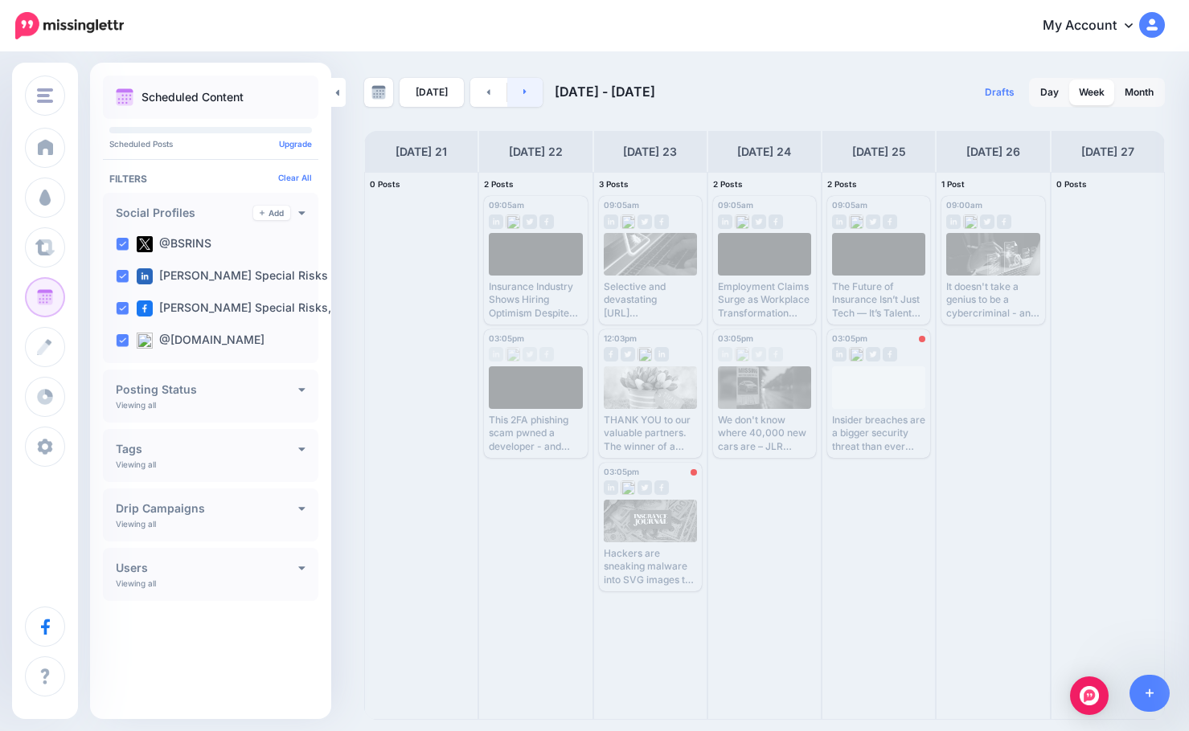
click at [531, 93] on link at bounding box center [525, 92] width 36 height 29
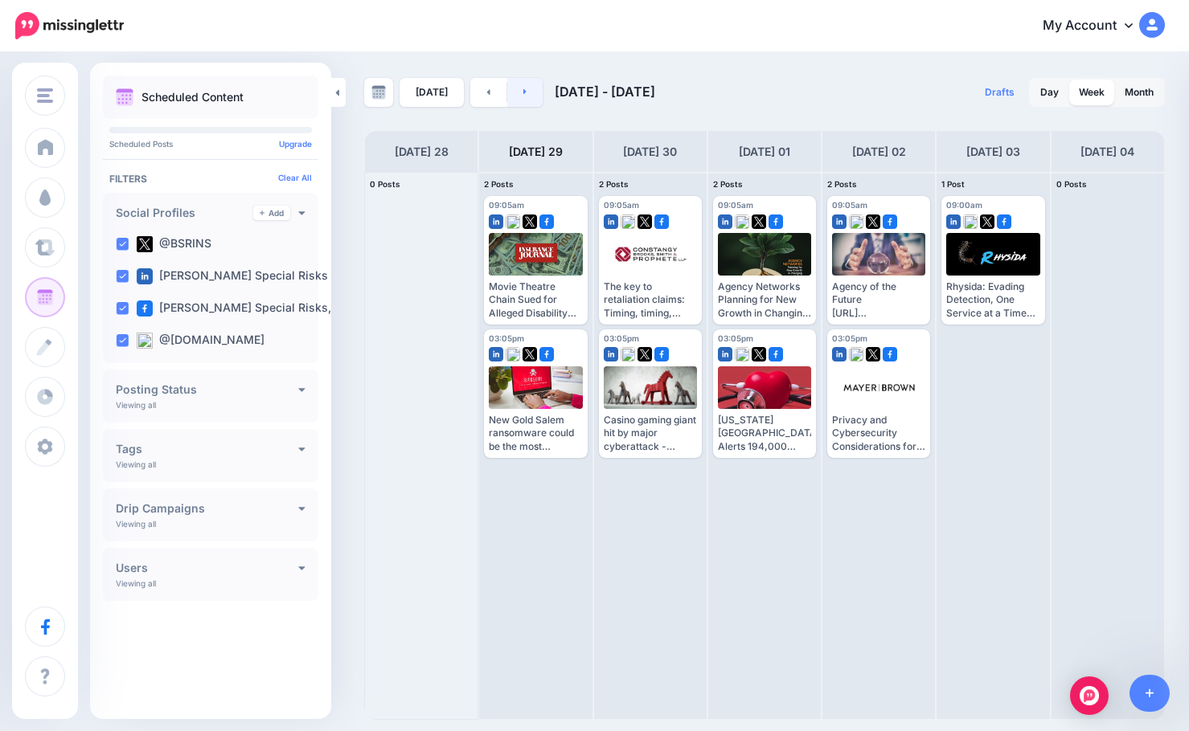
click at [531, 93] on link at bounding box center [525, 92] width 36 height 29
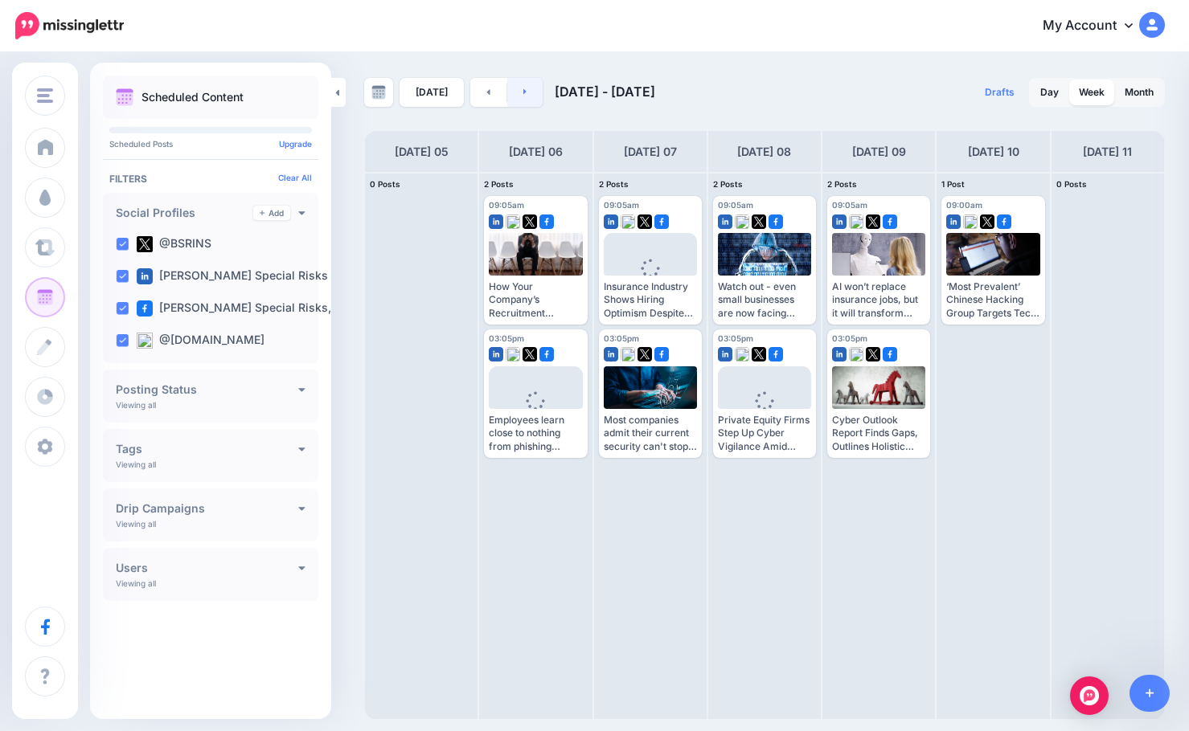
click at [531, 93] on link at bounding box center [525, 92] width 36 height 29
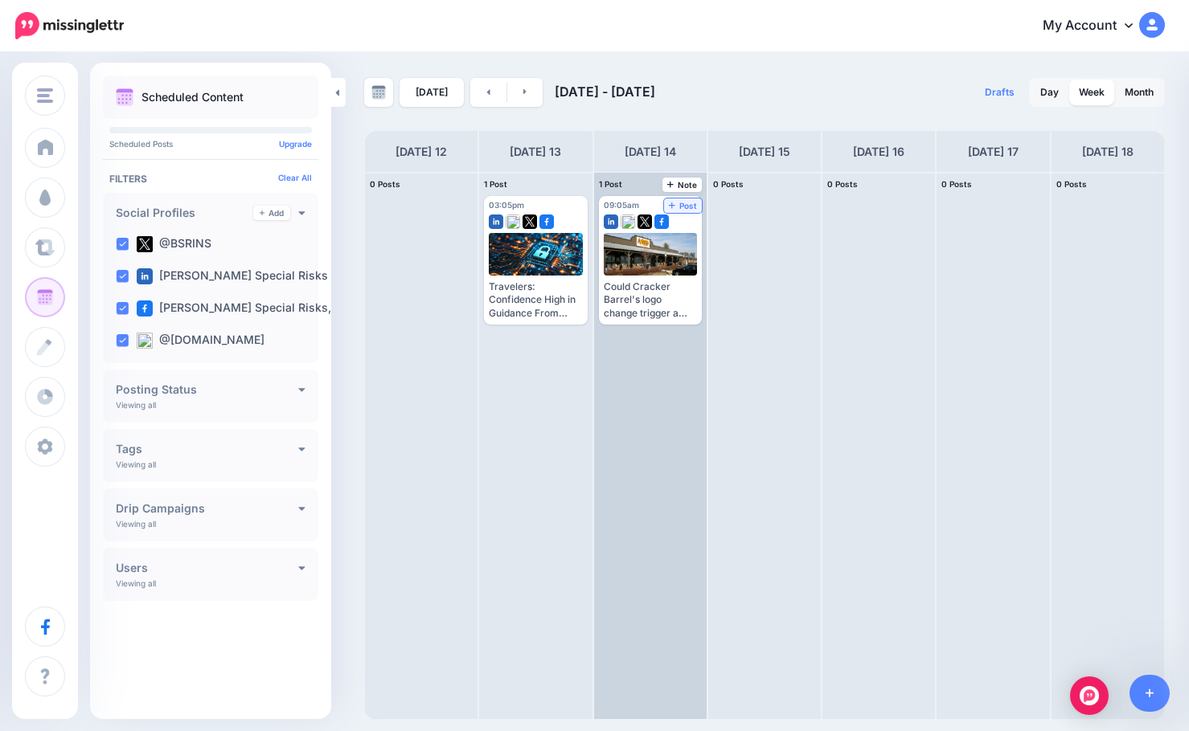
click at [664, 199] on link "Post" at bounding box center [683, 206] width 38 height 14
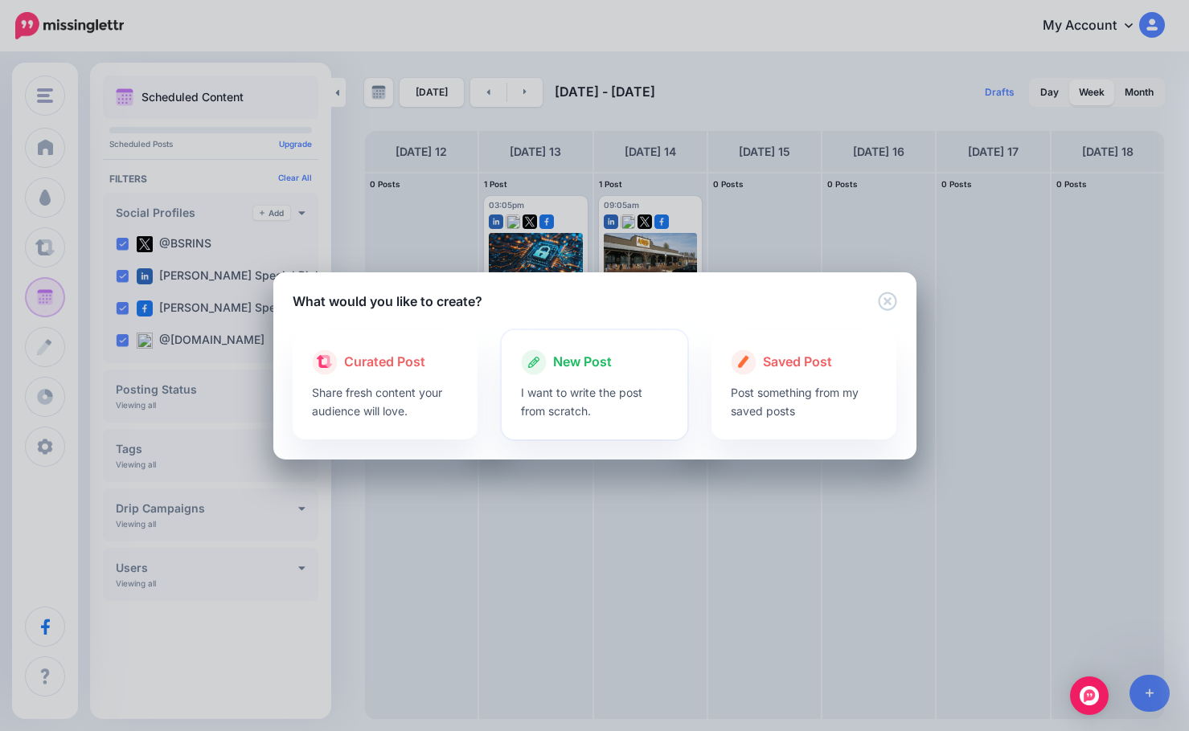
click at [608, 390] on p "I want to write the post from scratch." at bounding box center [594, 401] width 147 height 37
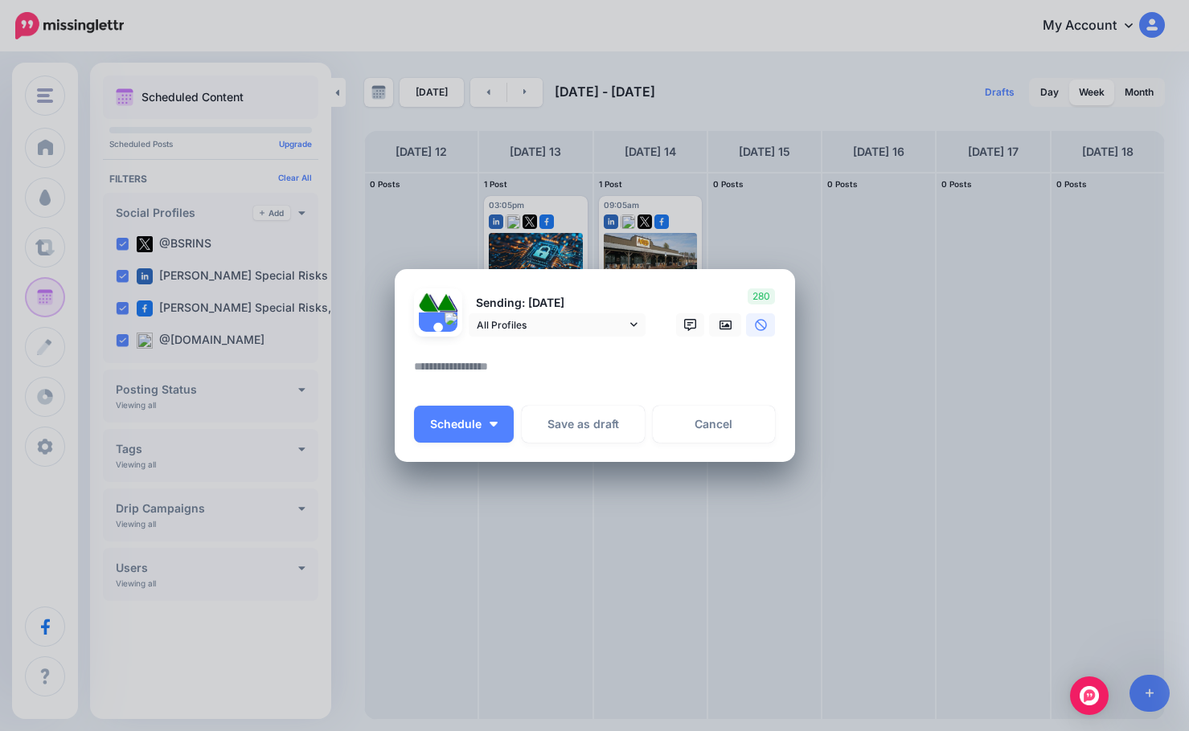
click at [611, 365] on textarea at bounding box center [599, 372] width 370 height 31
paste textarea "**********"
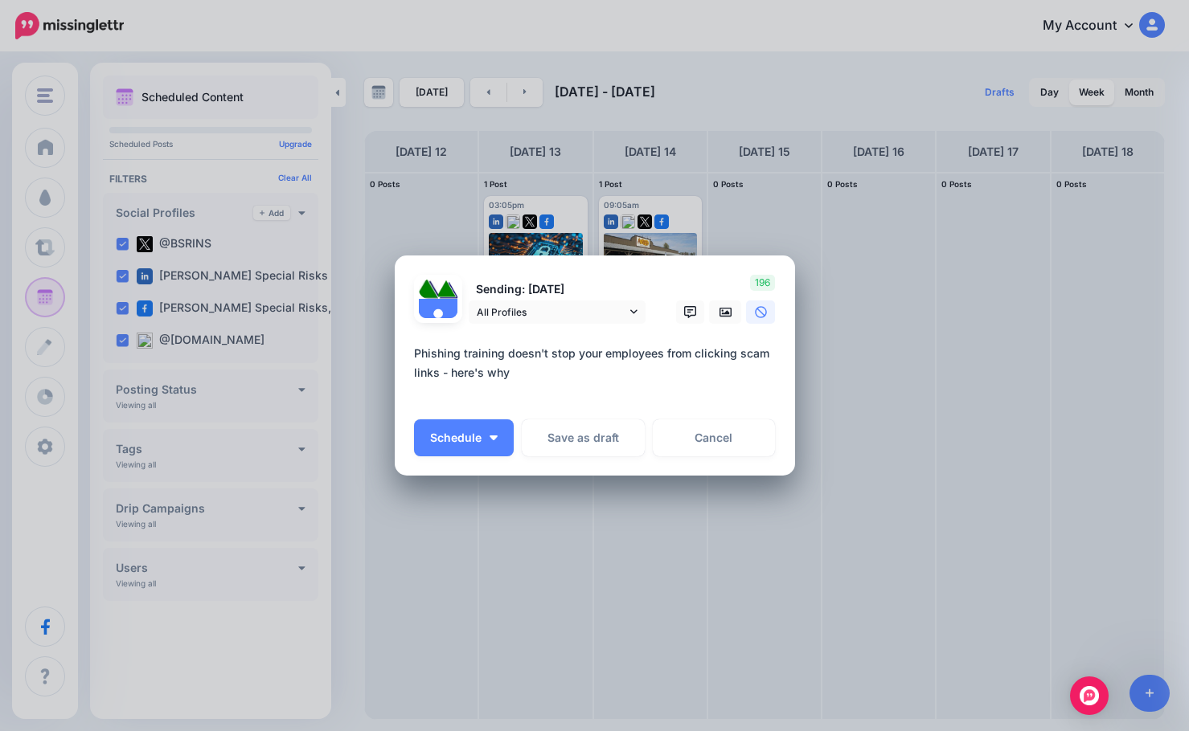
paste textarea "**********"
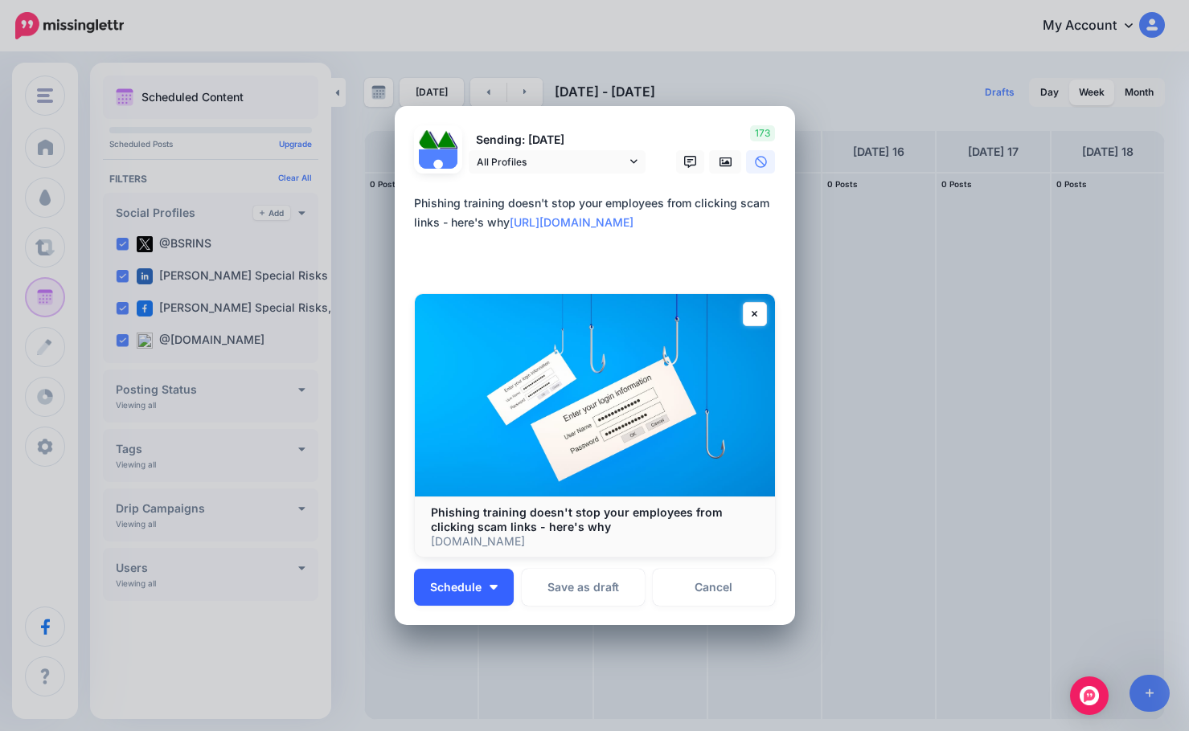
type textarea "**********"
click at [482, 583] on button "Schedule" at bounding box center [464, 587] width 100 height 37
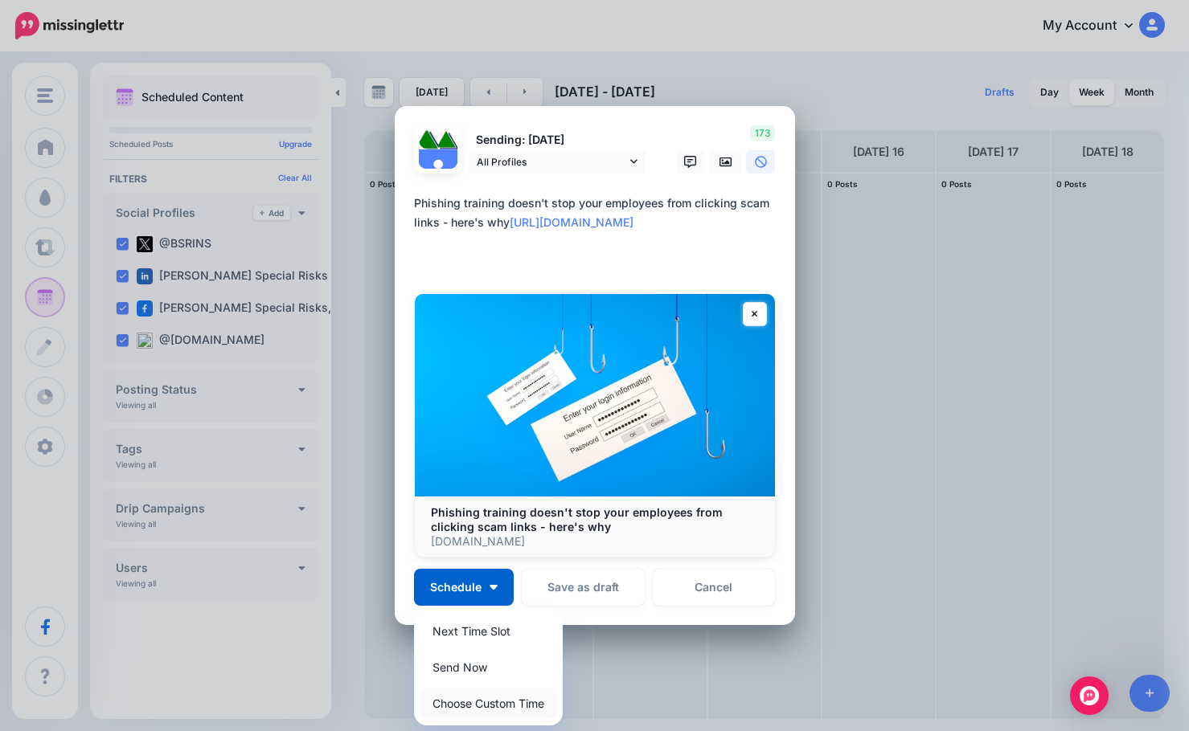
click at [487, 699] on link "Choose Custom Time" at bounding box center [488, 703] width 136 height 31
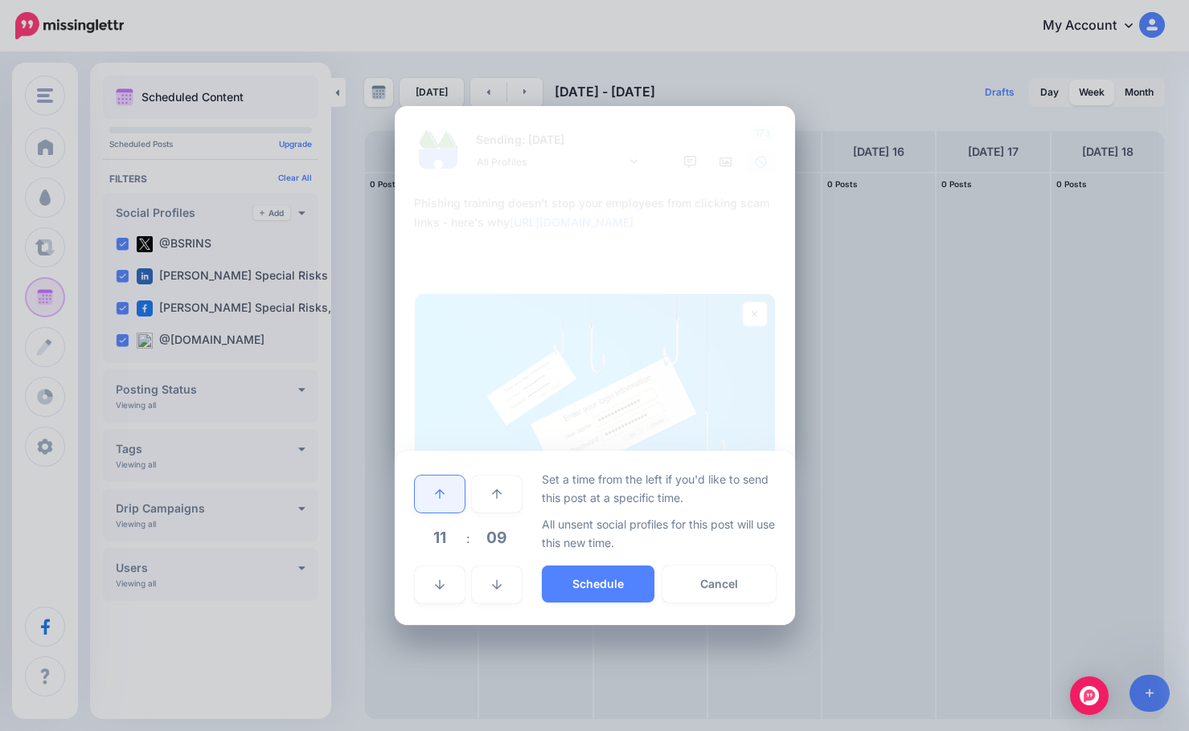
click at [442, 502] on link at bounding box center [440, 494] width 50 height 37
click at [442, 501] on link at bounding box center [440, 494] width 50 height 37
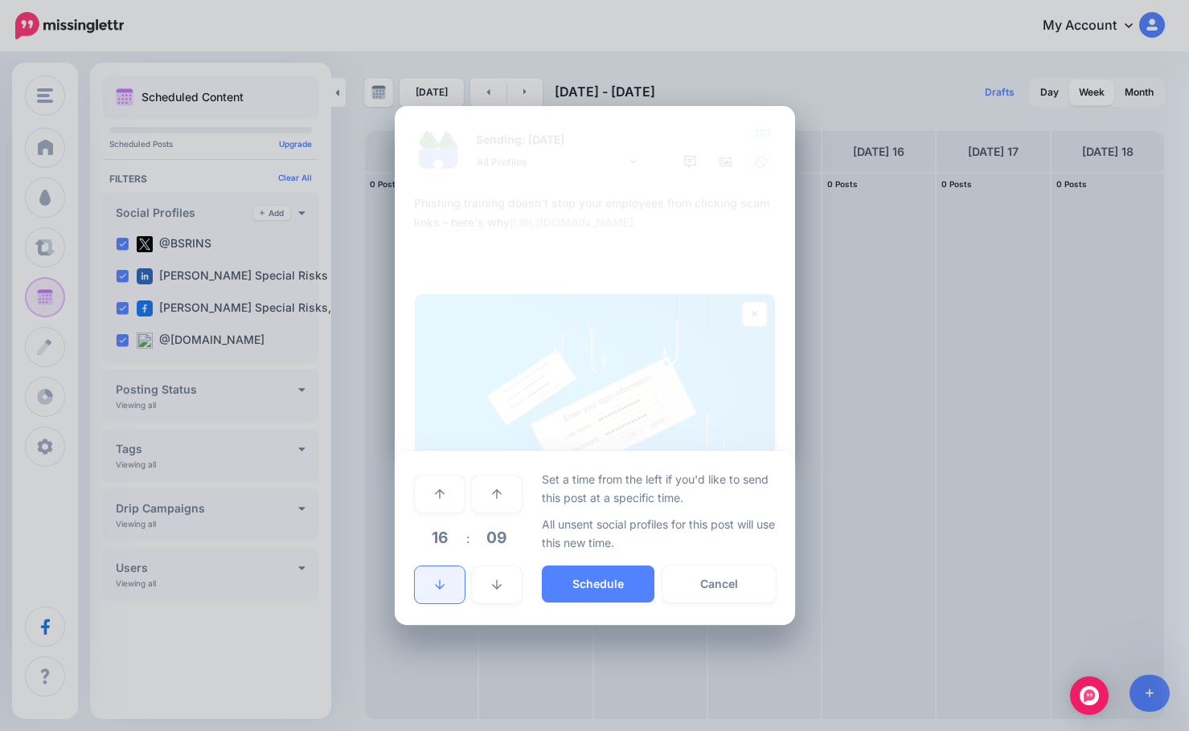
click at [442, 583] on icon at bounding box center [440, 585] width 10 height 11
click at [497, 587] on icon at bounding box center [497, 585] width 10 height 10
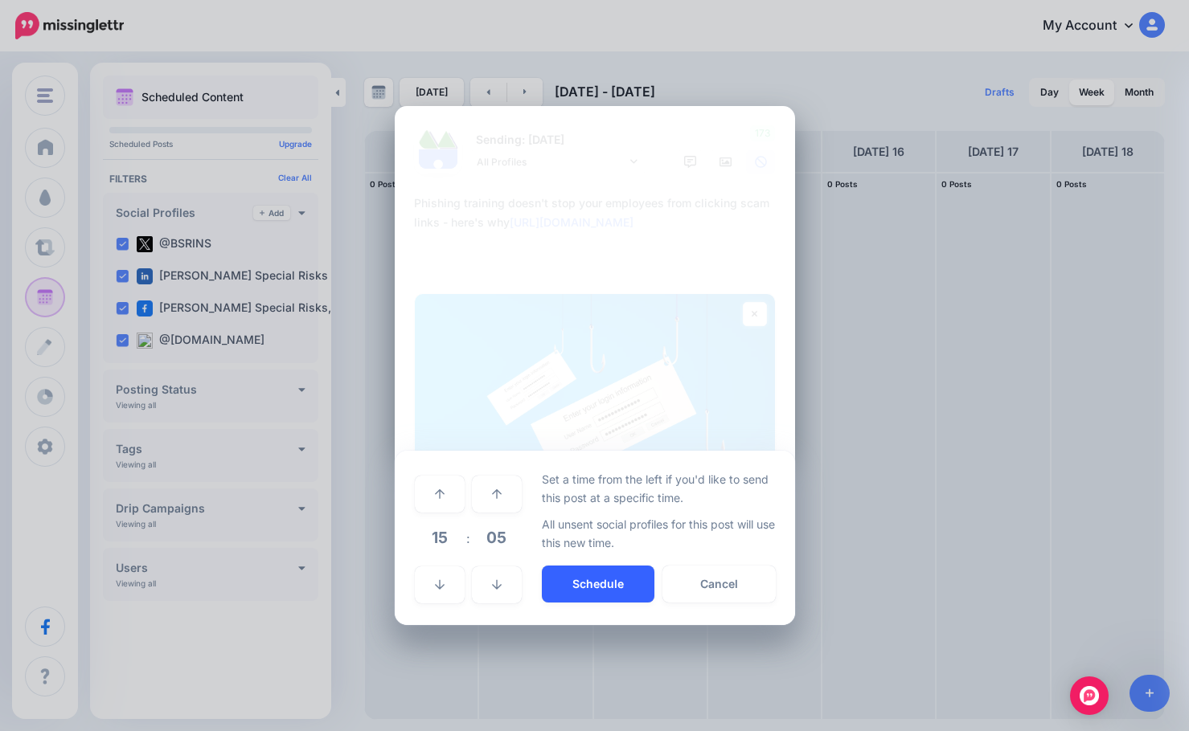
click at [572, 578] on button "Schedule" at bounding box center [598, 584] width 113 height 37
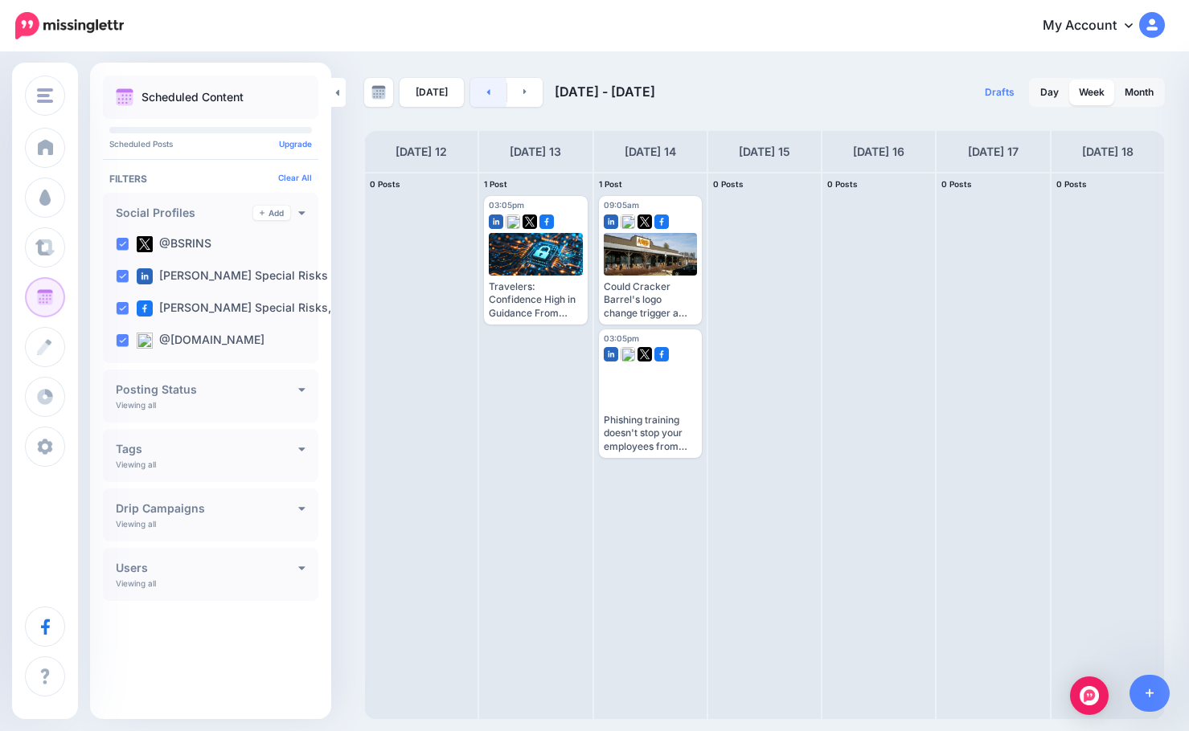
click at [489, 88] on link at bounding box center [488, 92] width 36 height 29
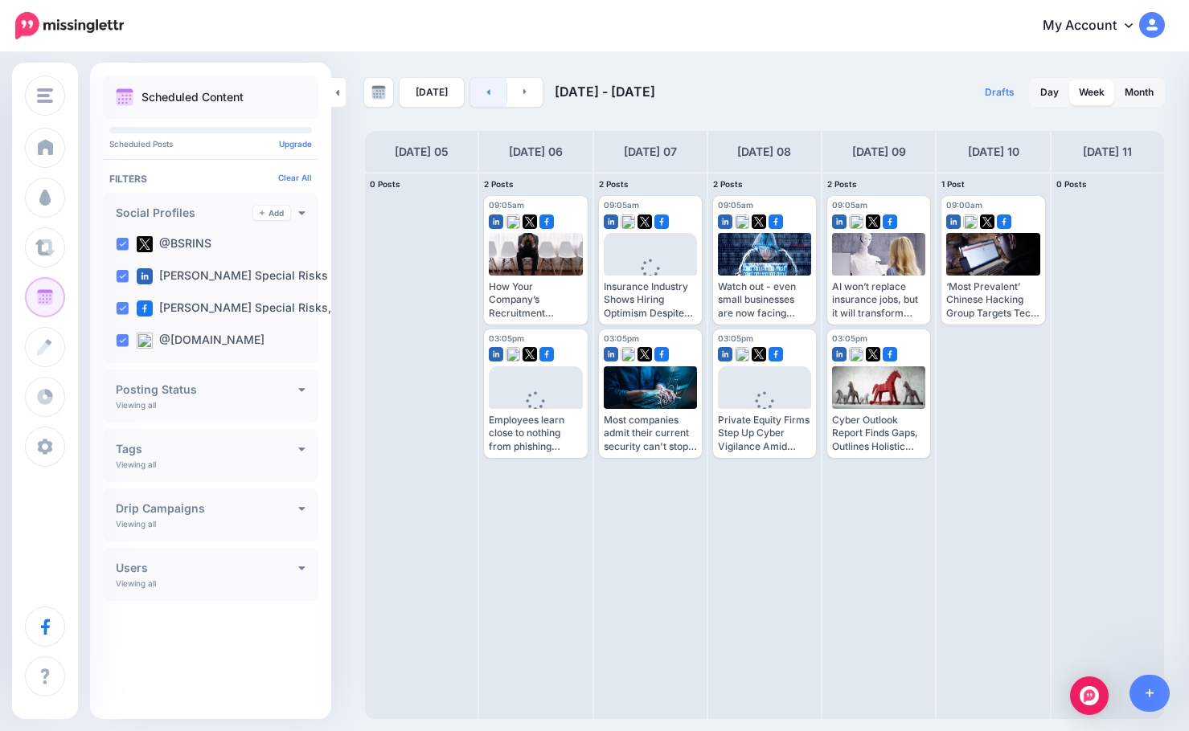
click at [489, 88] on link at bounding box center [488, 92] width 36 height 29
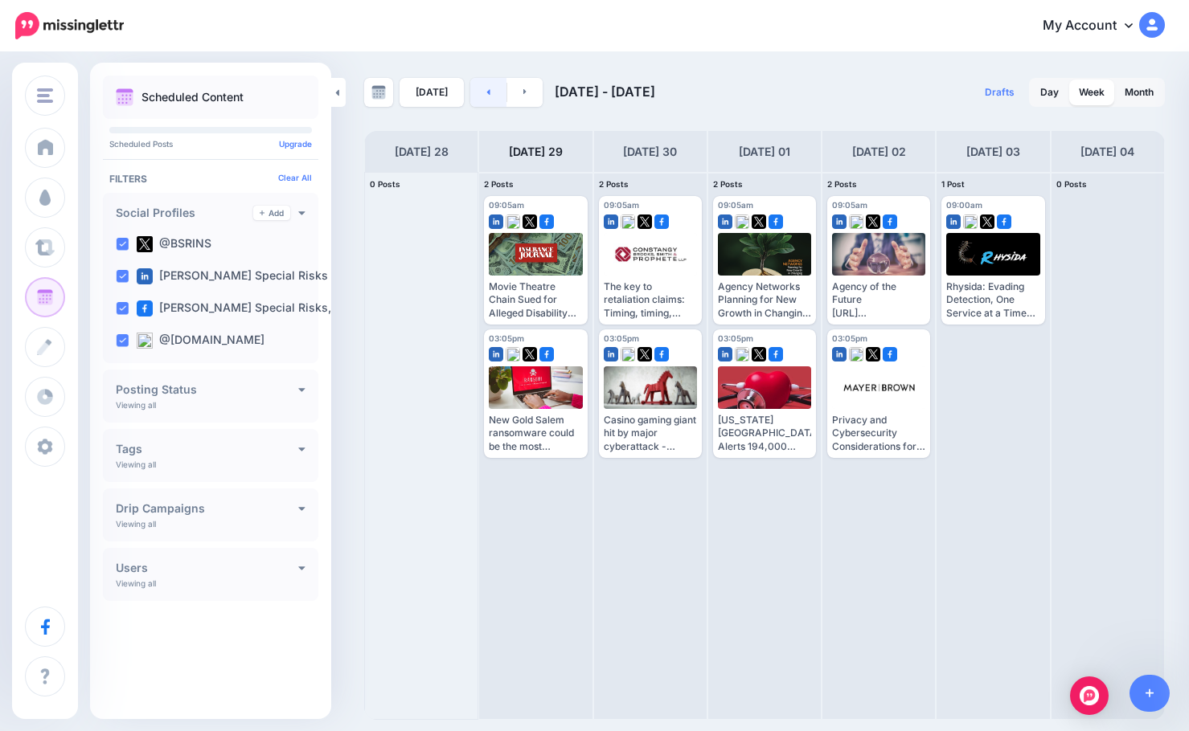
click at [486, 93] on icon at bounding box center [488, 92] width 4 height 10
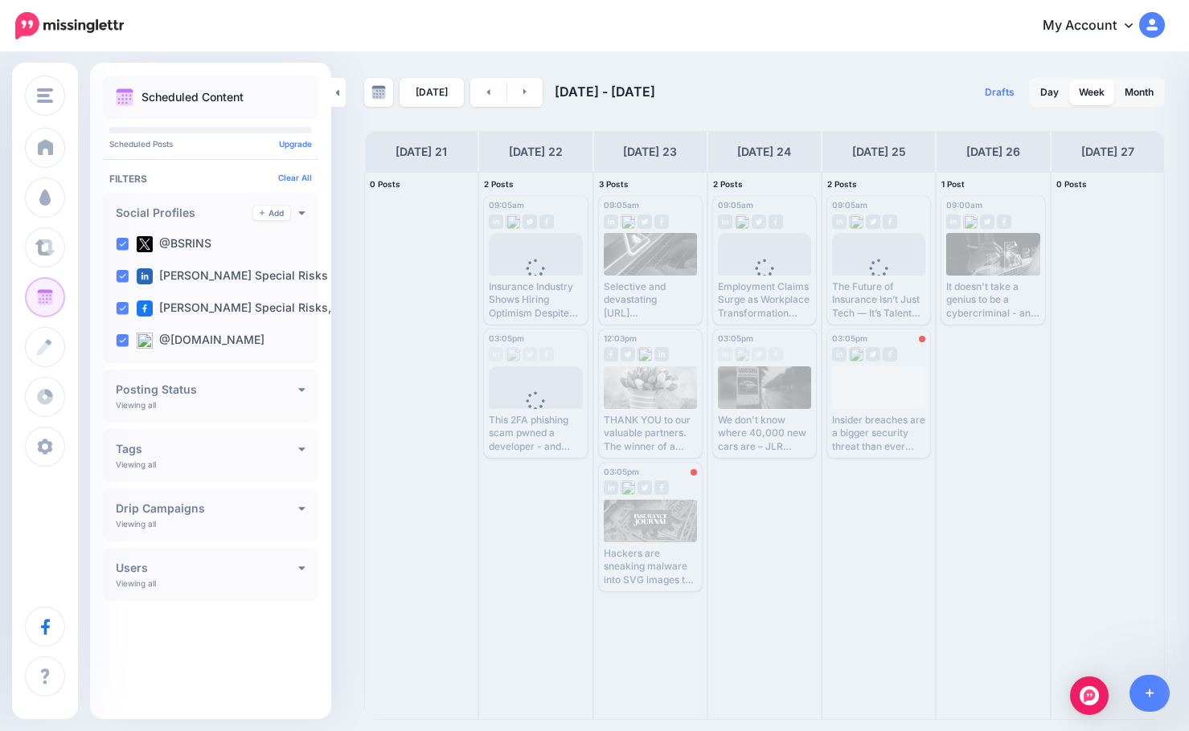
click at [505, 116] on div "[DATE] [DATE] - [DATE] Drafts 0 Day Week Month PRO TIP" at bounding box center [764, 399] width 825 height 642
click at [523, 95] on icon at bounding box center [525, 92] width 4 height 10
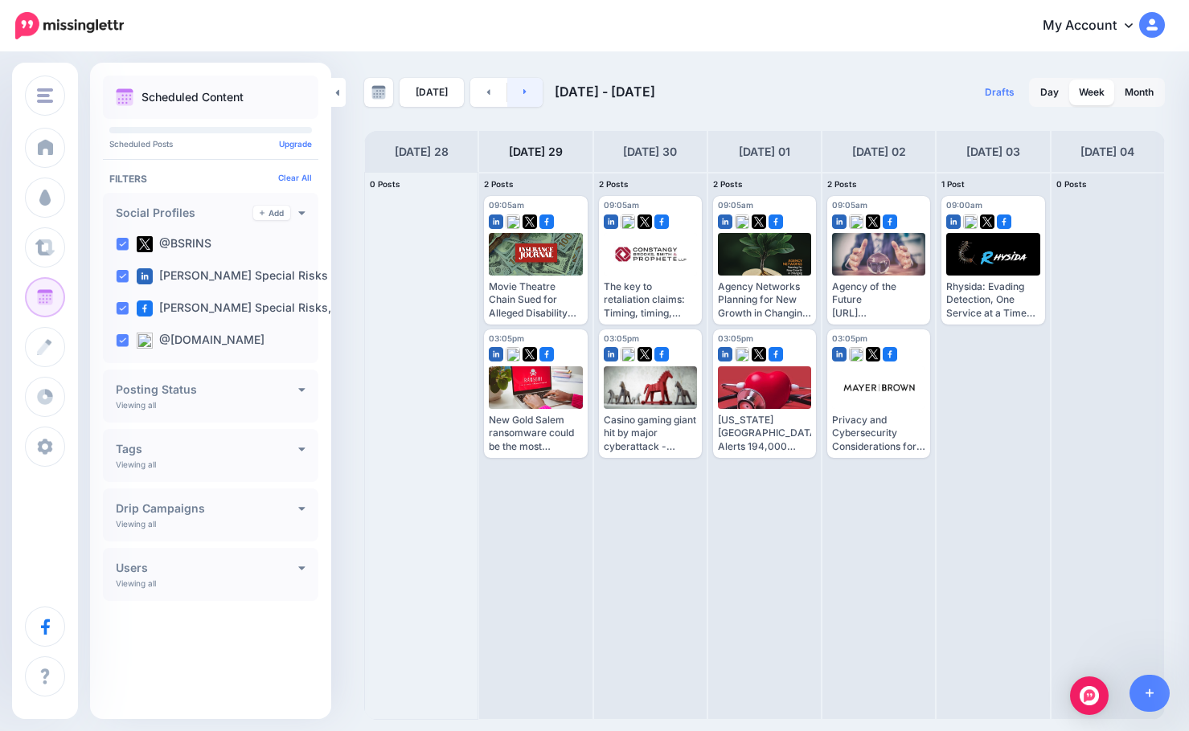
click at [523, 95] on icon at bounding box center [525, 92] width 4 height 10
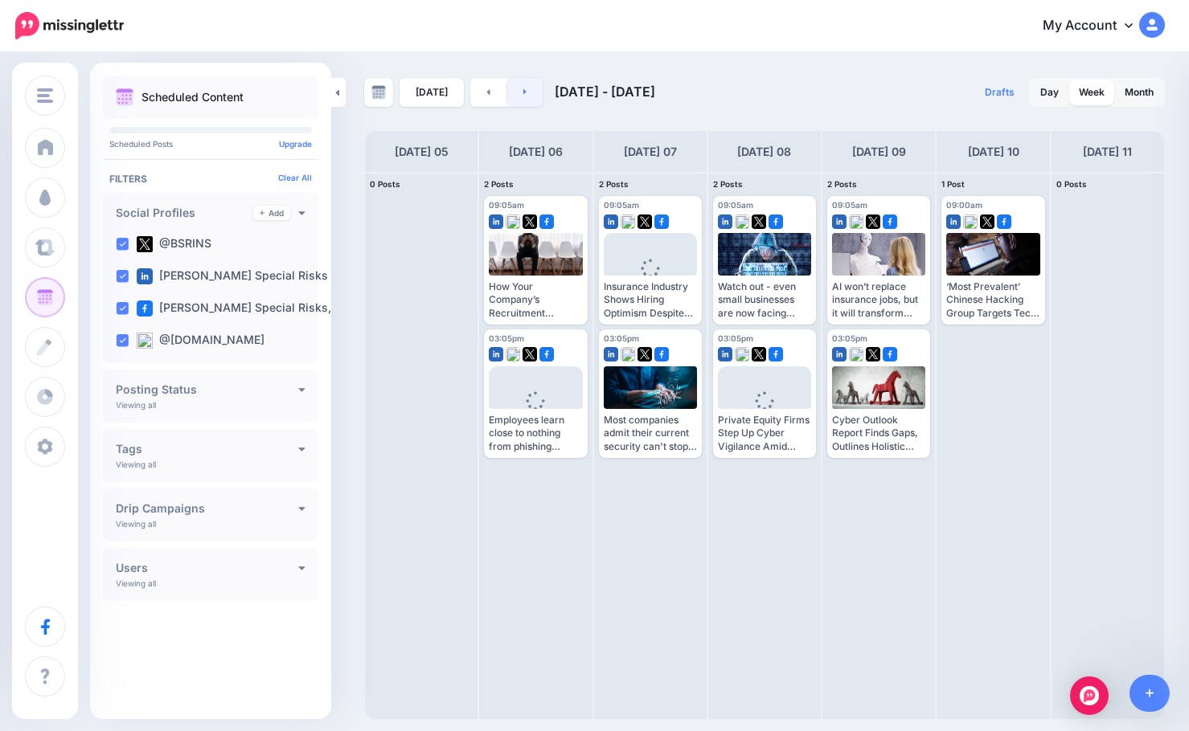
click at [523, 95] on icon at bounding box center [525, 92] width 4 height 10
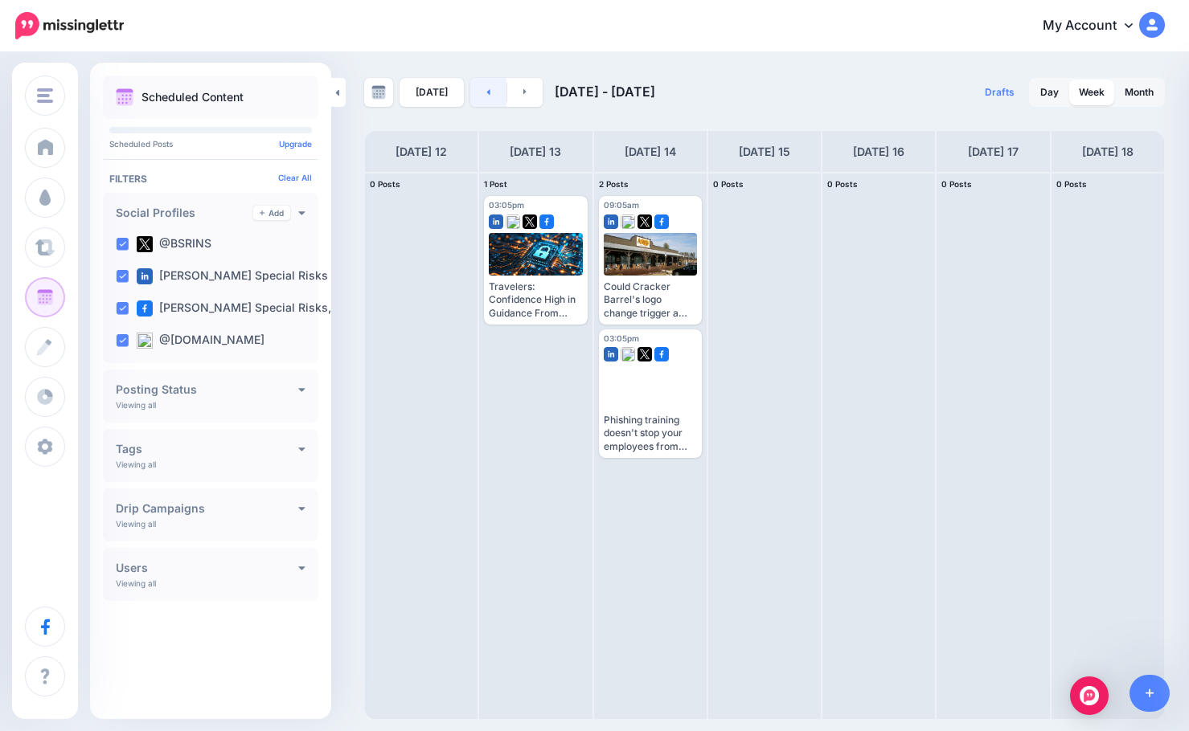
click at [493, 93] on link at bounding box center [488, 92] width 36 height 29
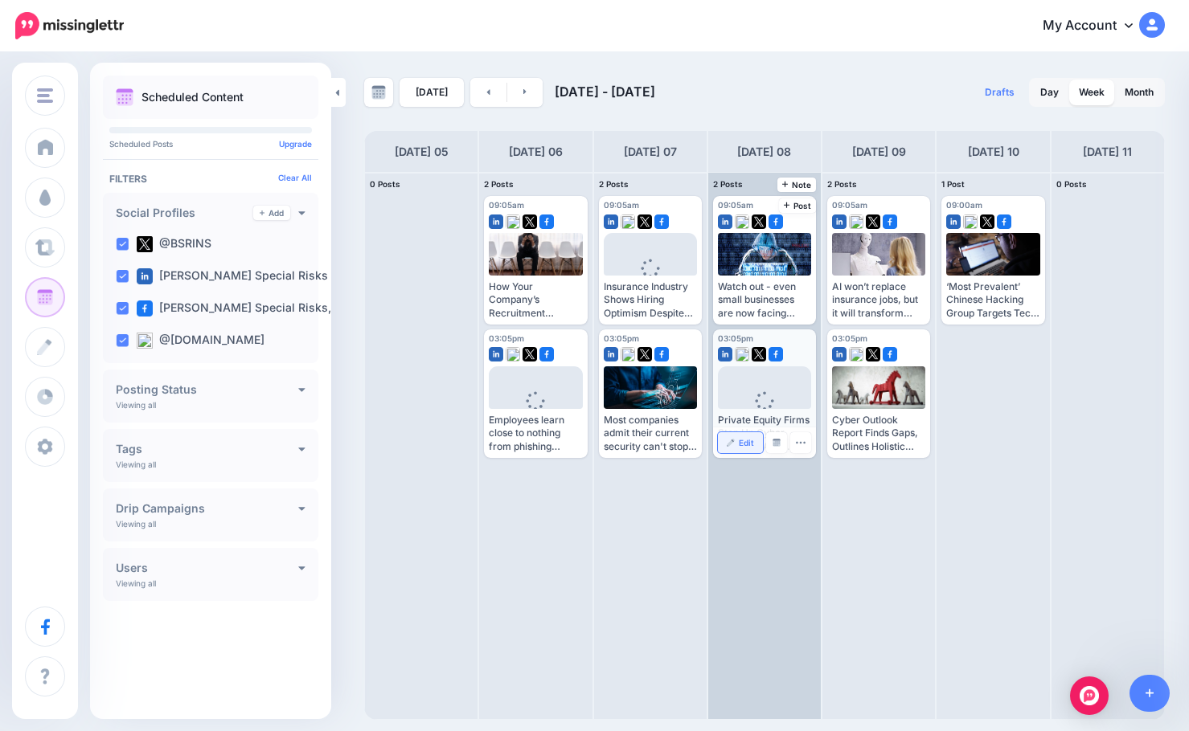
click at [746, 443] on span "Edit" at bounding box center [746, 443] width 15 height 8
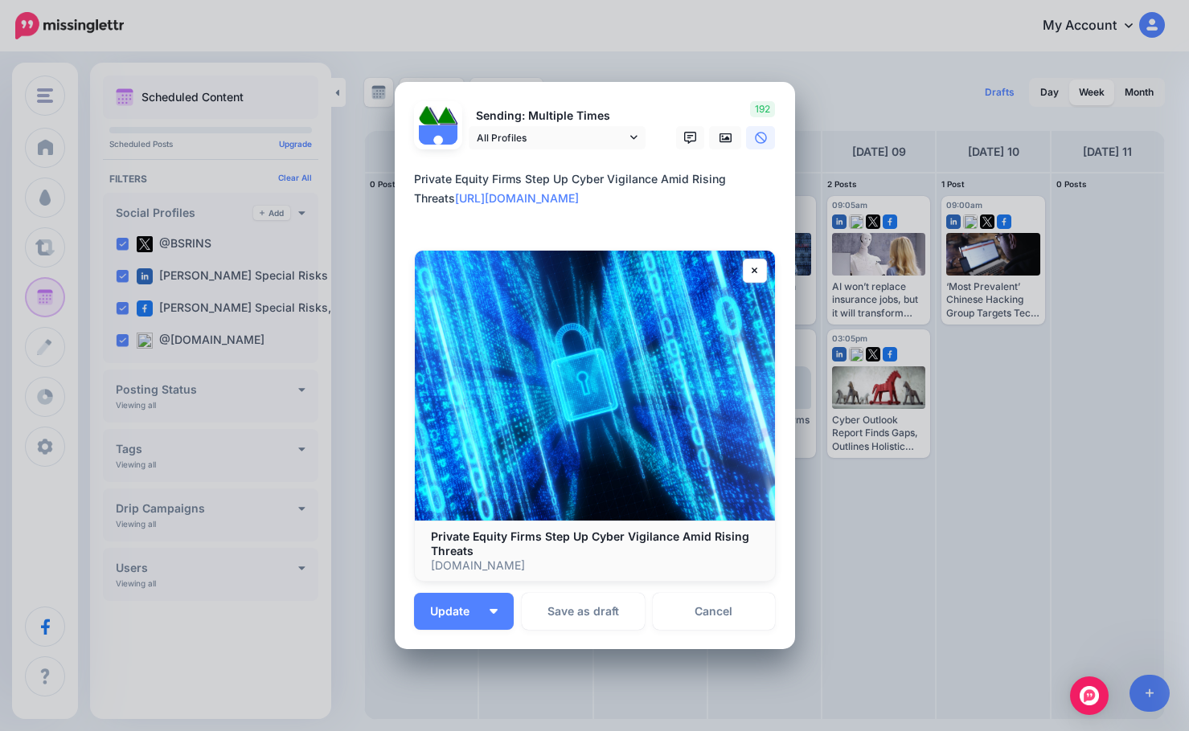
drag, startPoint x: 598, startPoint y: 219, endPoint x: 345, endPoint y: 195, distance: 254.3
click at [345, 195] on div "Edit Post Loading Sending: Multiple Times [DATE] 15:05" at bounding box center [594, 365] width 1189 height 731
click at [426, 181] on textarea "**********" at bounding box center [599, 199] width 370 height 58
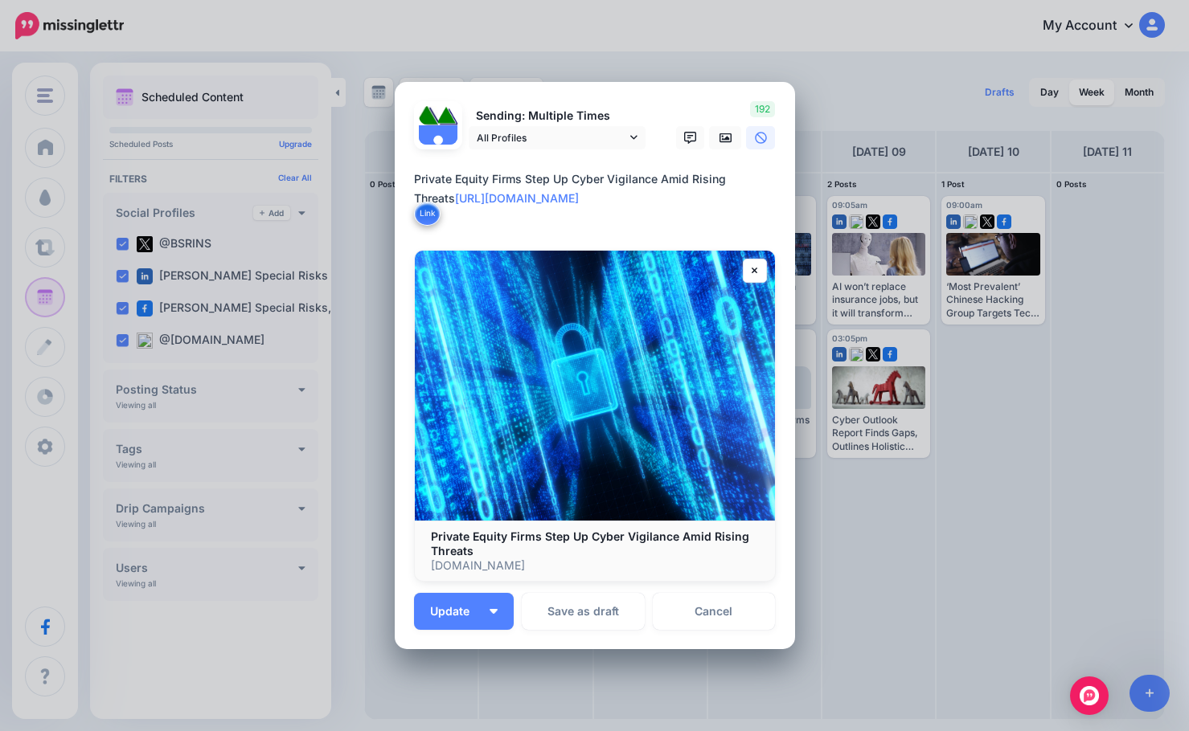
drag, startPoint x: 597, startPoint y: 222, endPoint x: 386, endPoint y: 170, distance: 217.8
click at [386, 170] on div "Edit Post Loading Sending: Multiple Times [DATE] 15:05" at bounding box center [594, 365] width 1189 height 731
paste textarea
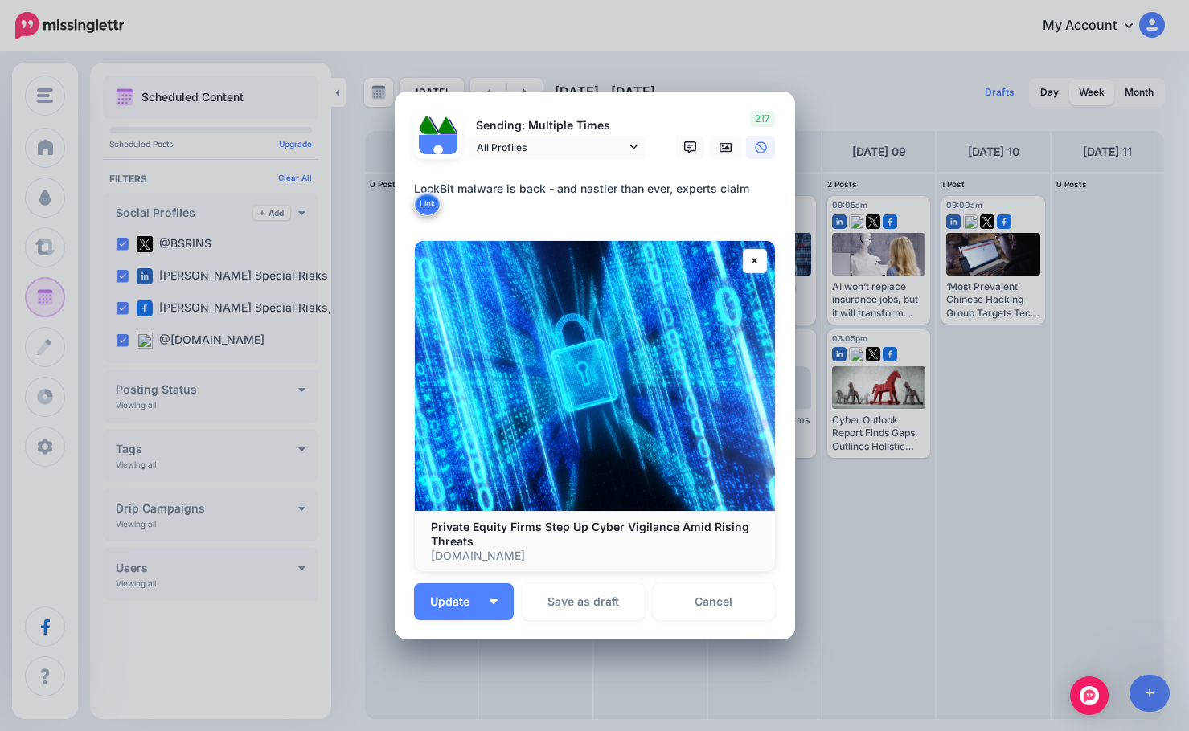
paste textarea "**********"
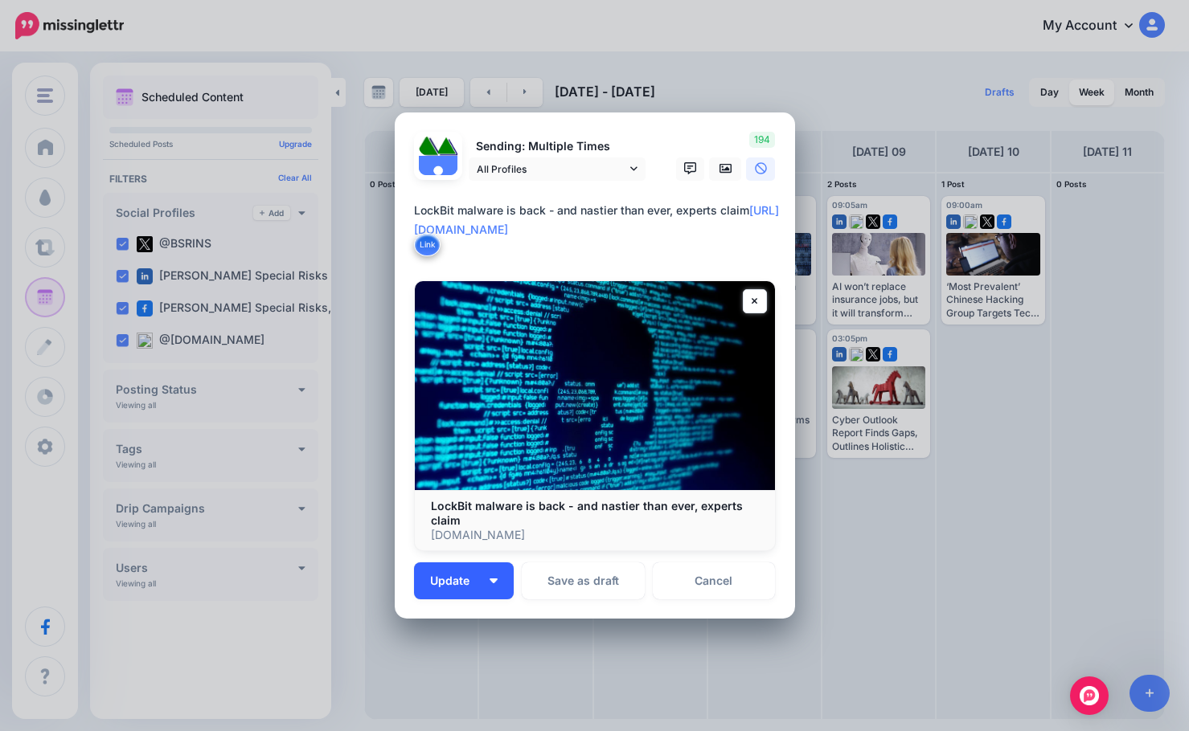
type textarea "**********"
click at [478, 596] on button "Update" at bounding box center [464, 581] width 100 height 37
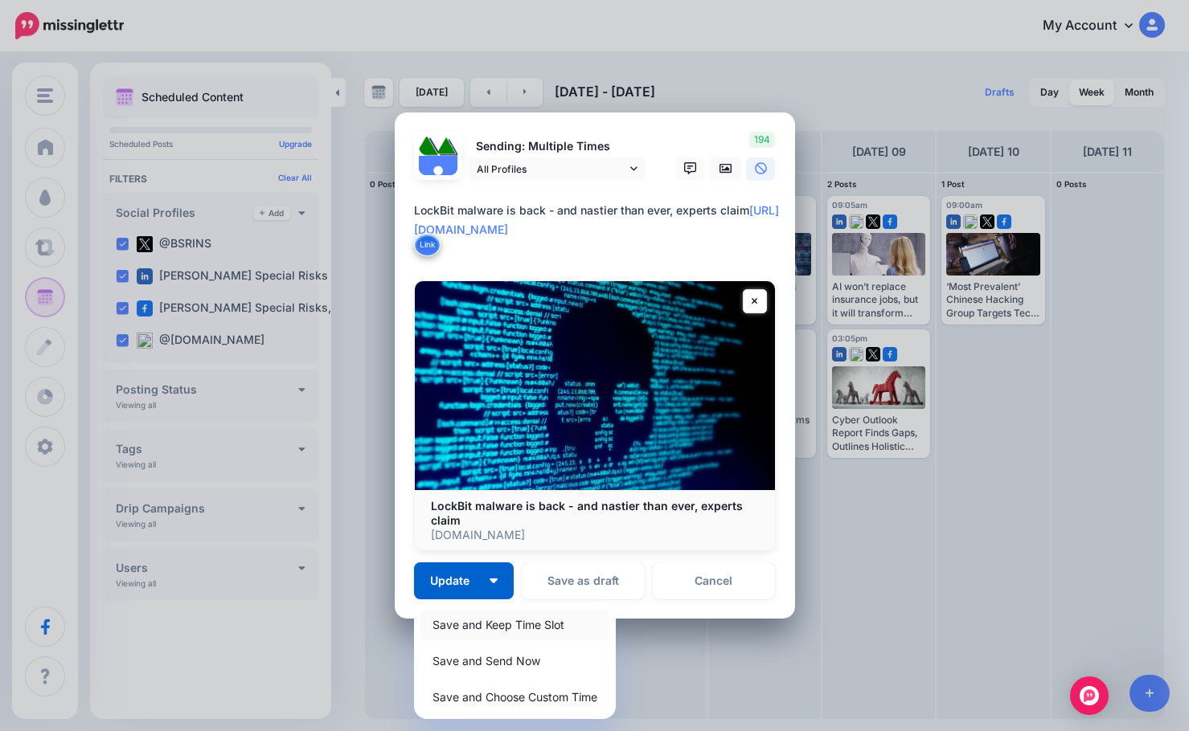
click at [481, 618] on link "Save and Keep Time Slot" at bounding box center [514, 624] width 189 height 31
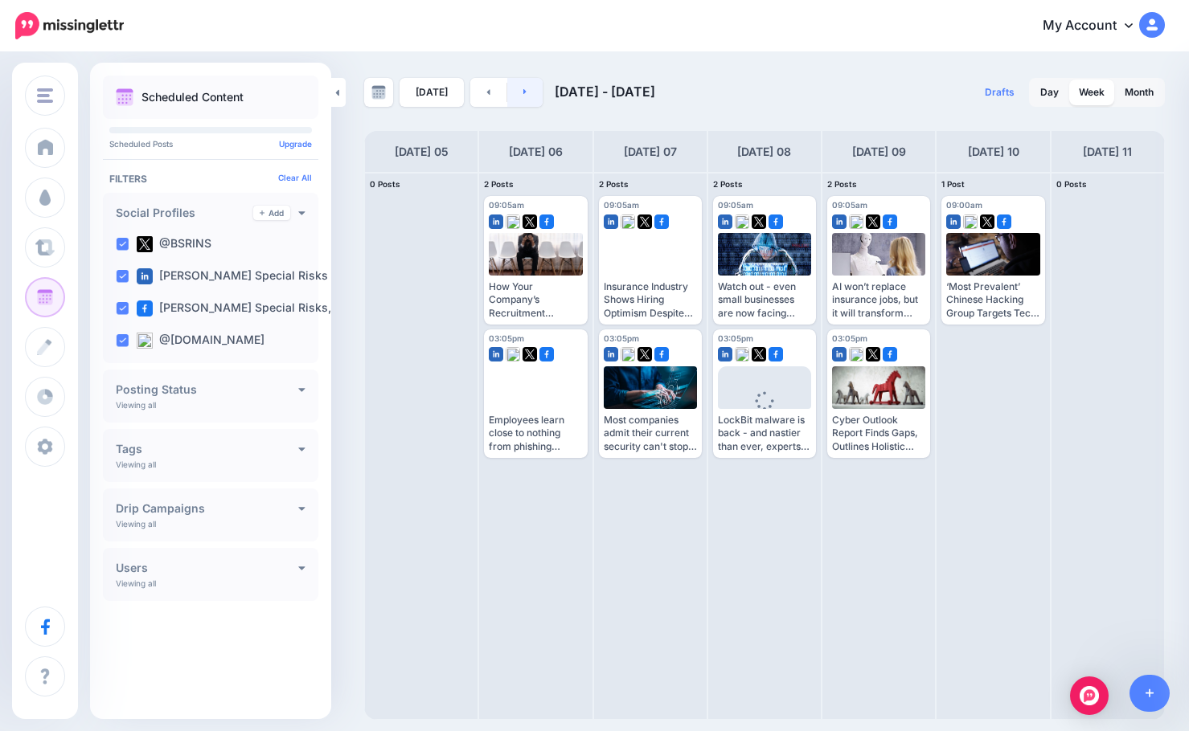
click at [528, 93] on link at bounding box center [525, 92] width 36 height 29
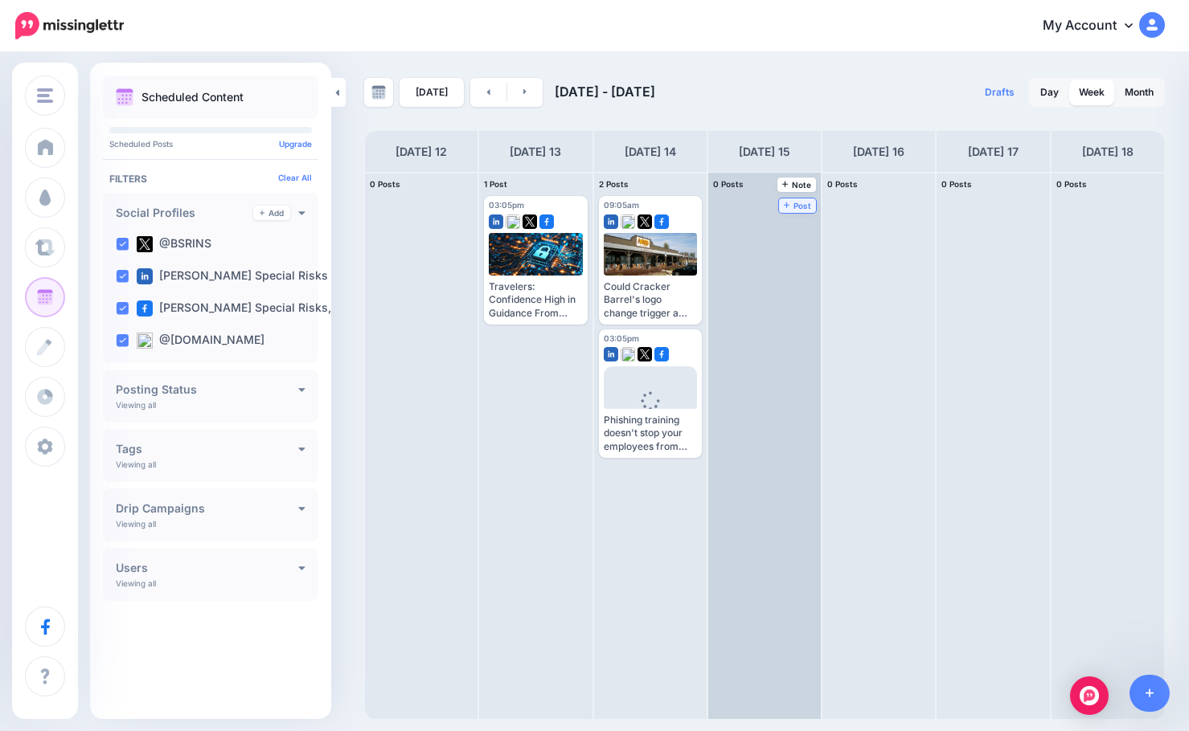
click at [787, 203] on icon at bounding box center [787, 205] width 6 height 8
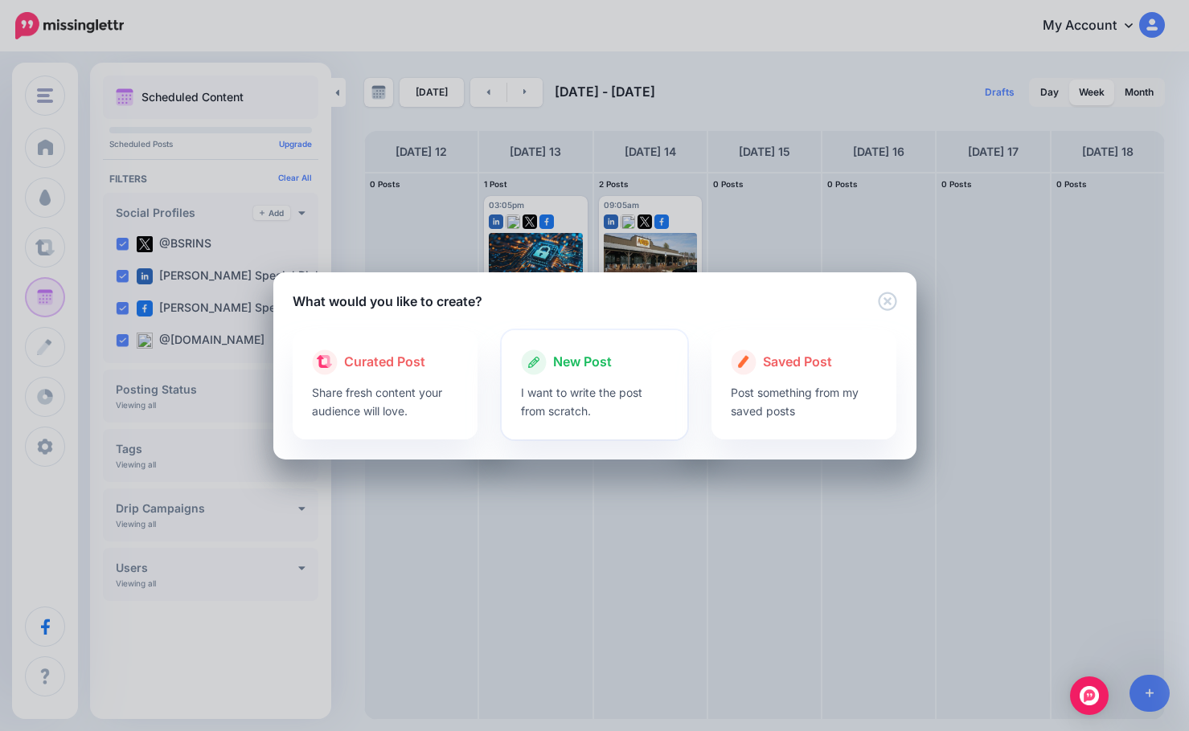
click at [600, 376] on div at bounding box center [594, 379] width 147 height 8
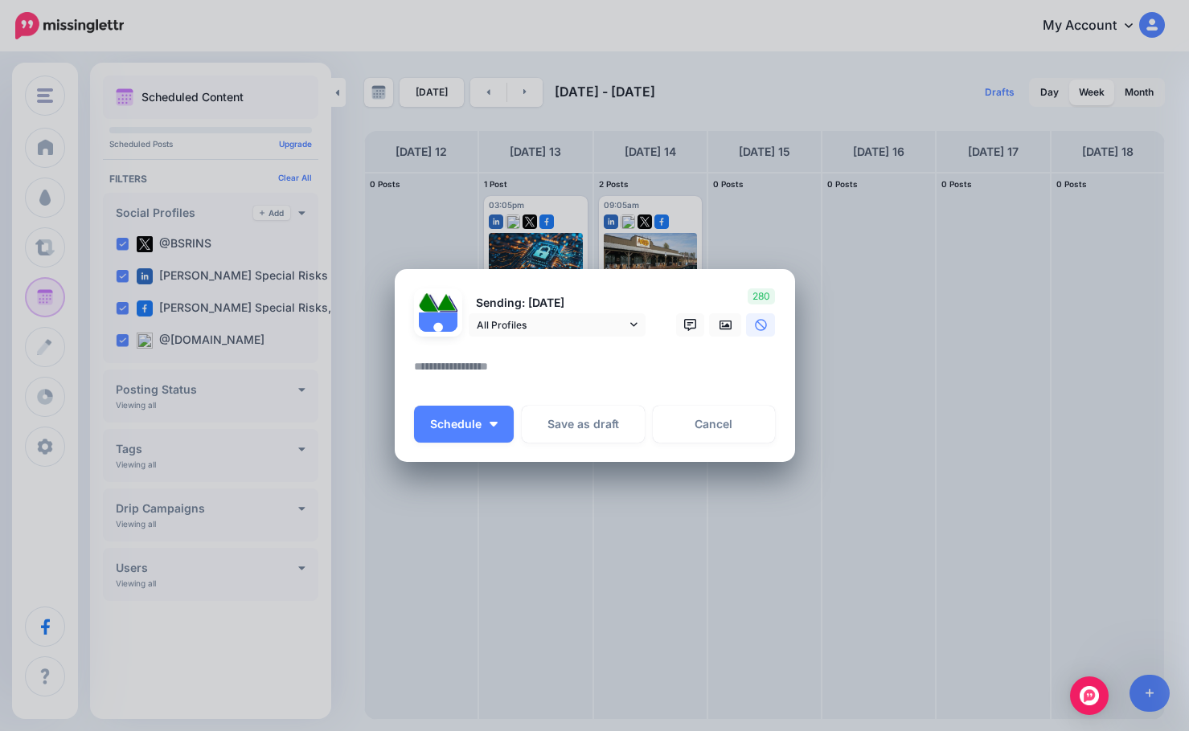
click at [590, 385] on textarea at bounding box center [599, 372] width 370 height 31
paste textarea "**********"
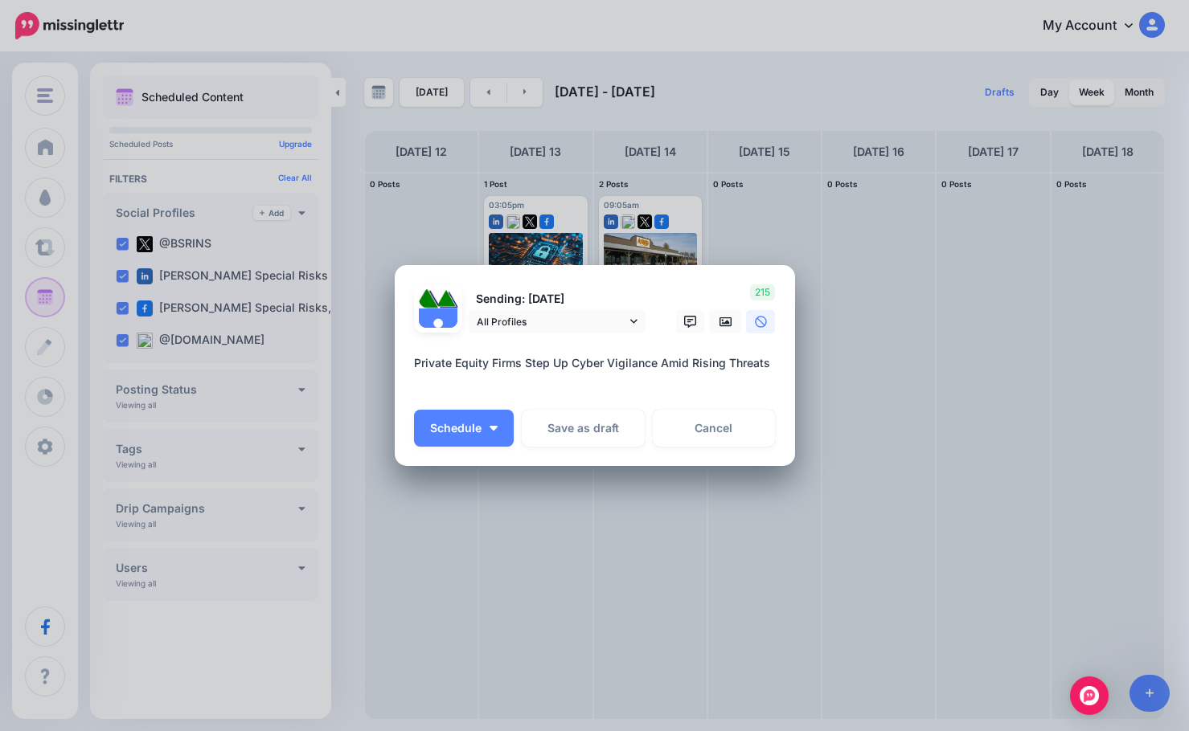
paste textarea "**********"
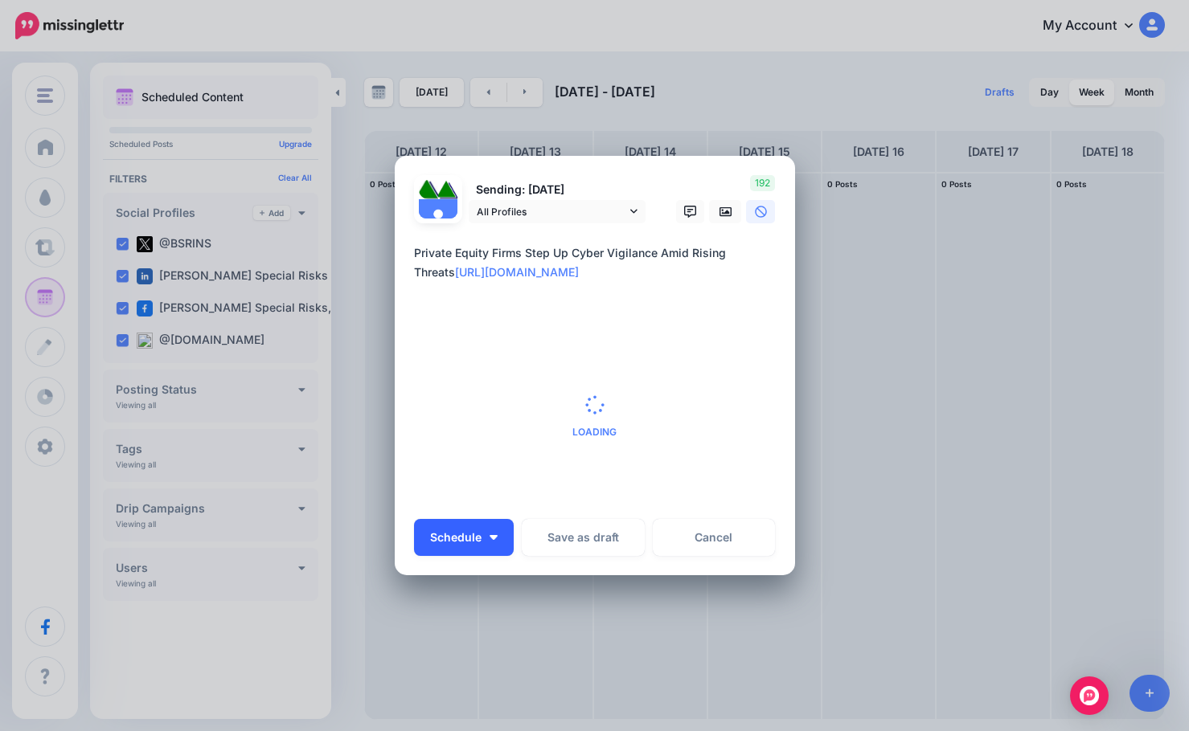
type textarea "**********"
click at [481, 532] on button "Schedule" at bounding box center [464, 537] width 100 height 37
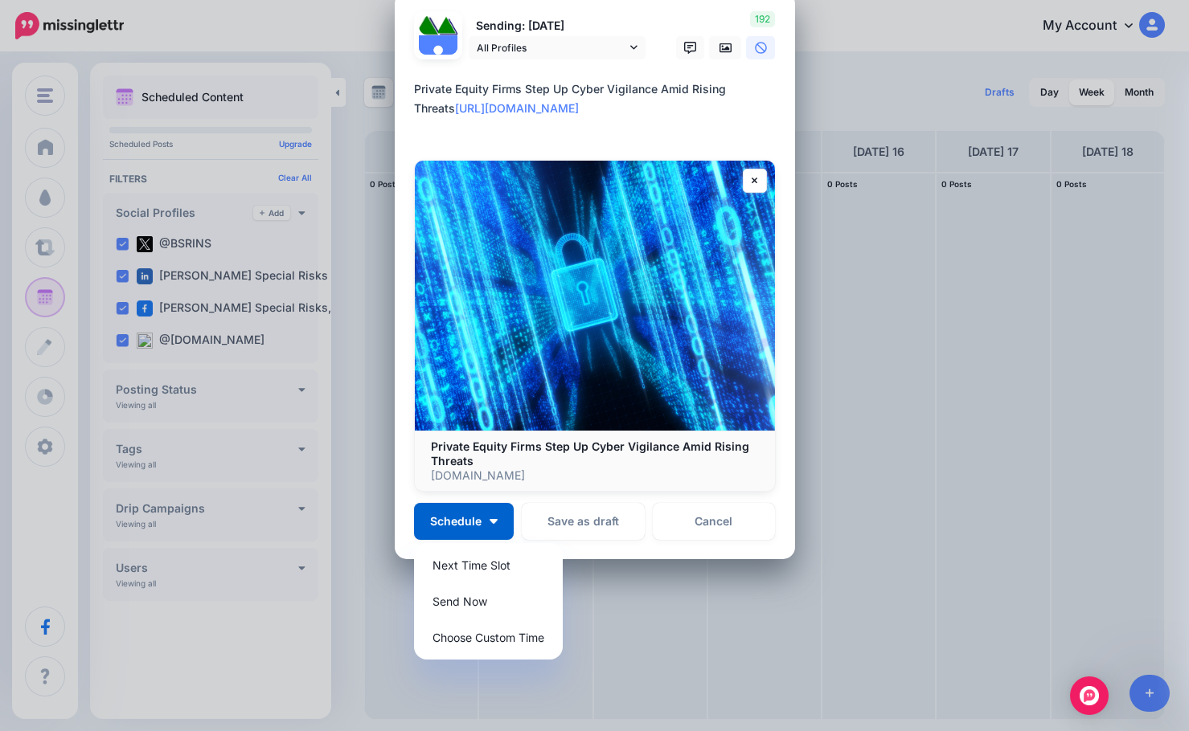
scroll to position [92, 0]
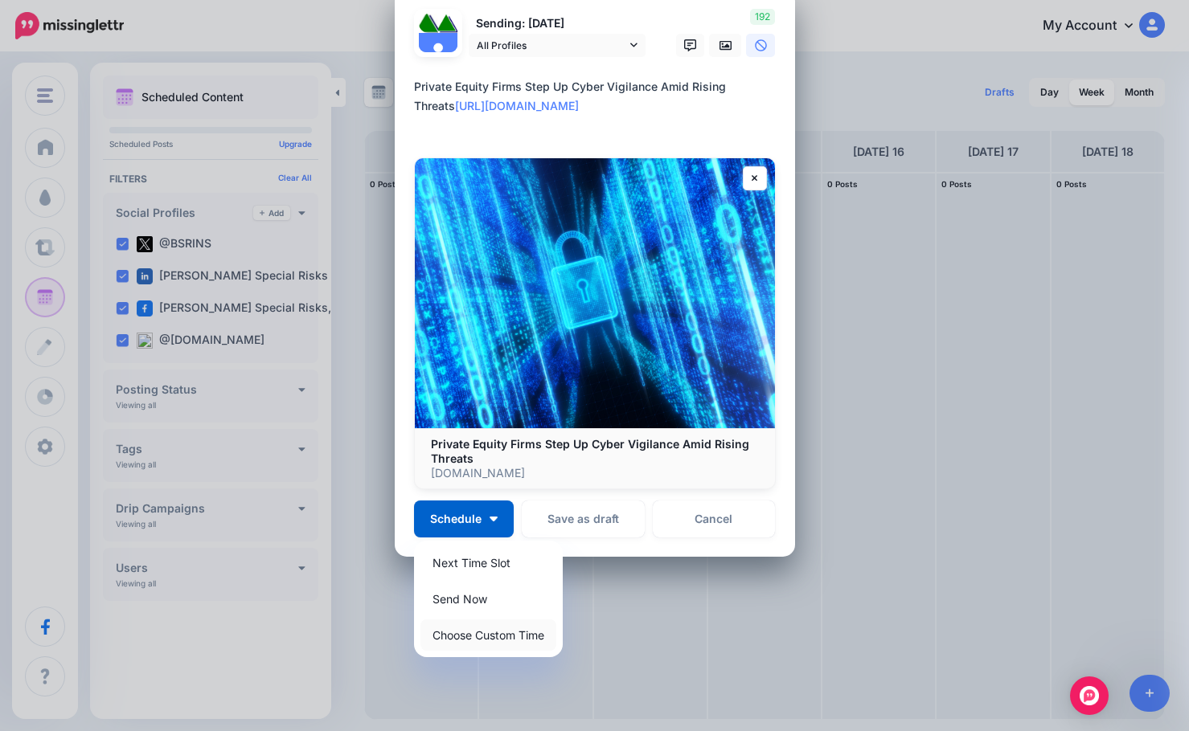
click at [479, 642] on link "Choose Custom Time" at bounding box center [488, 635] width 136 height 31
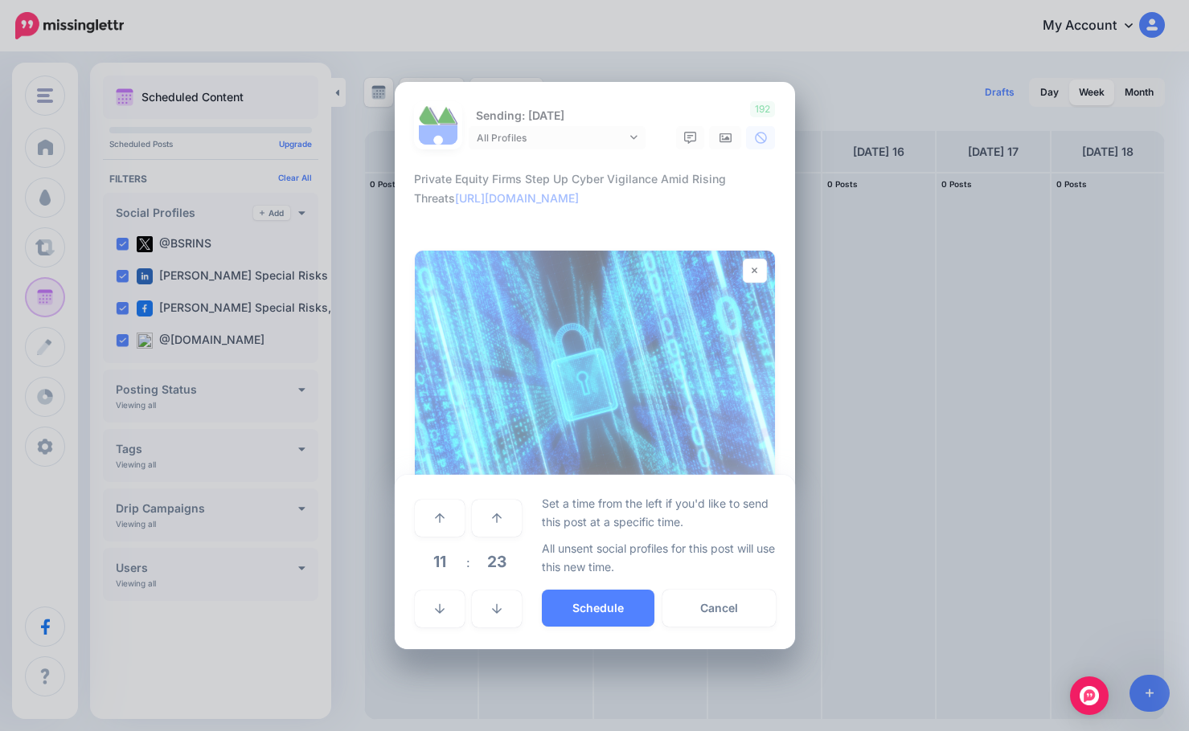
scroll to position [0, 0]
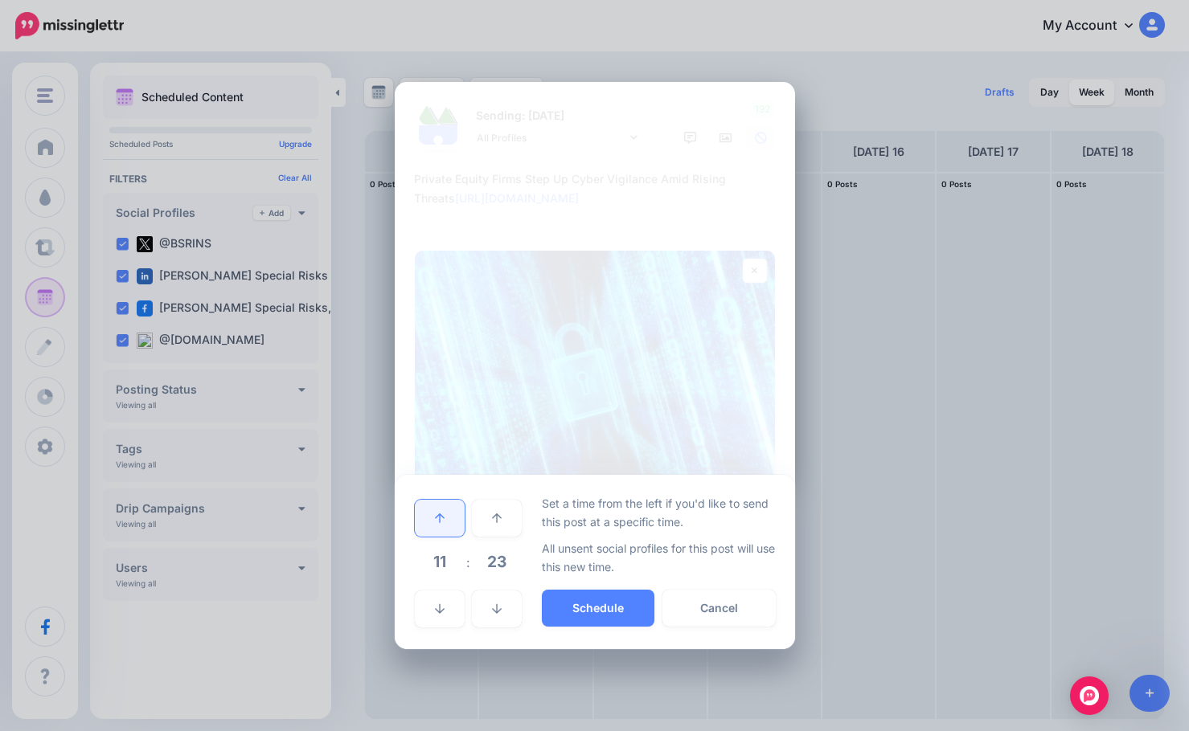
click at [440, 519] on icon at bounding box center [440, 518] width 10 height 11
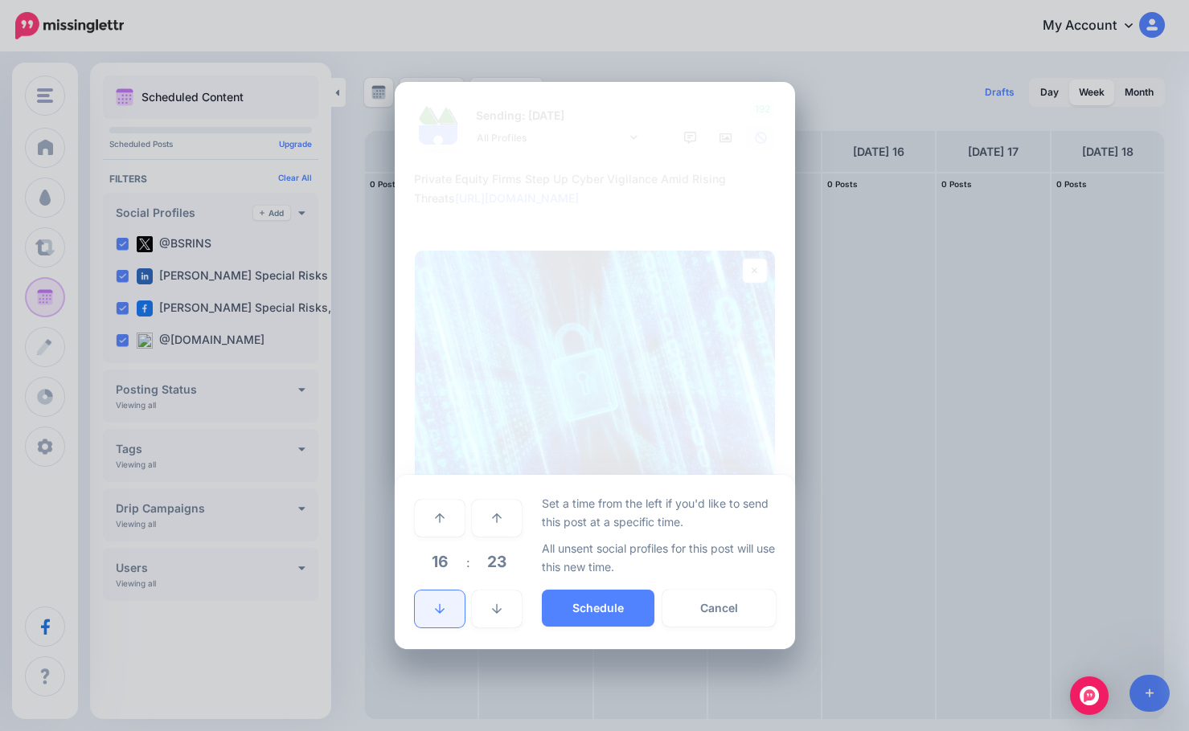
click at [438, 596] on link at bounding box center [440, 609] width 50 height 37
click at [501, 563] on span "23" at bounding box center [496, 561] width 43 height 43
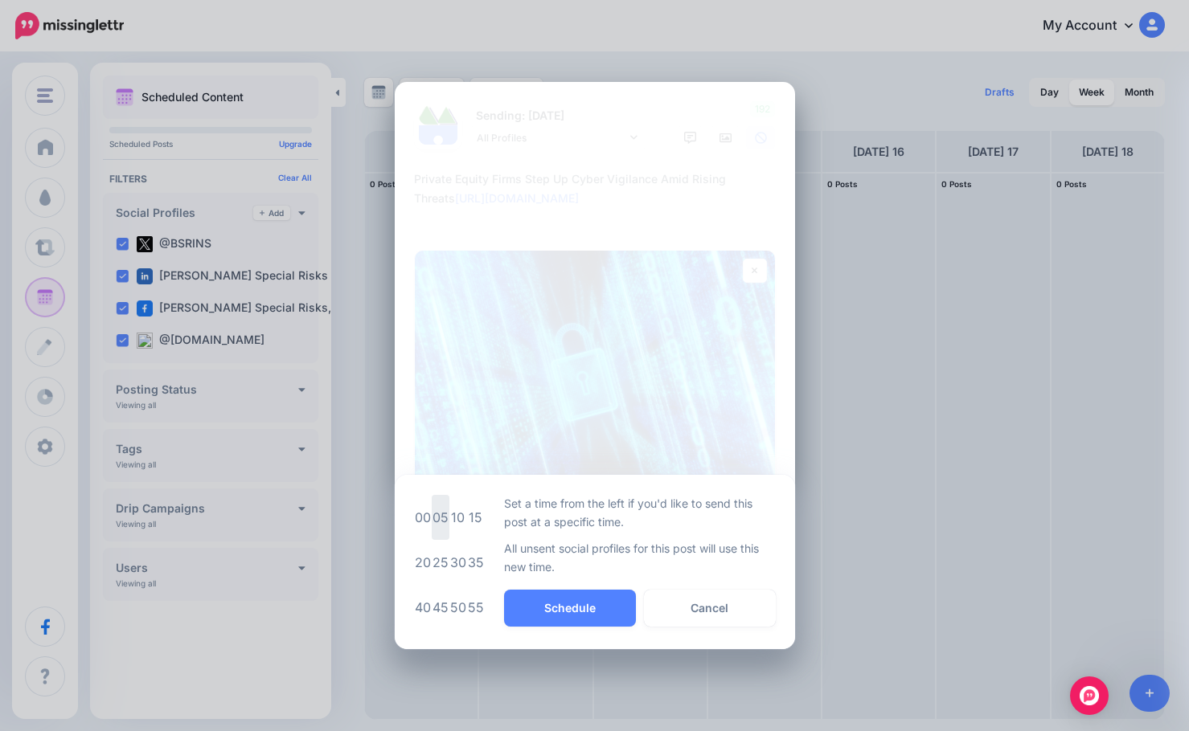
click at [438, 527] on td "05" at bounding box center [441, 517] width 18 height 45
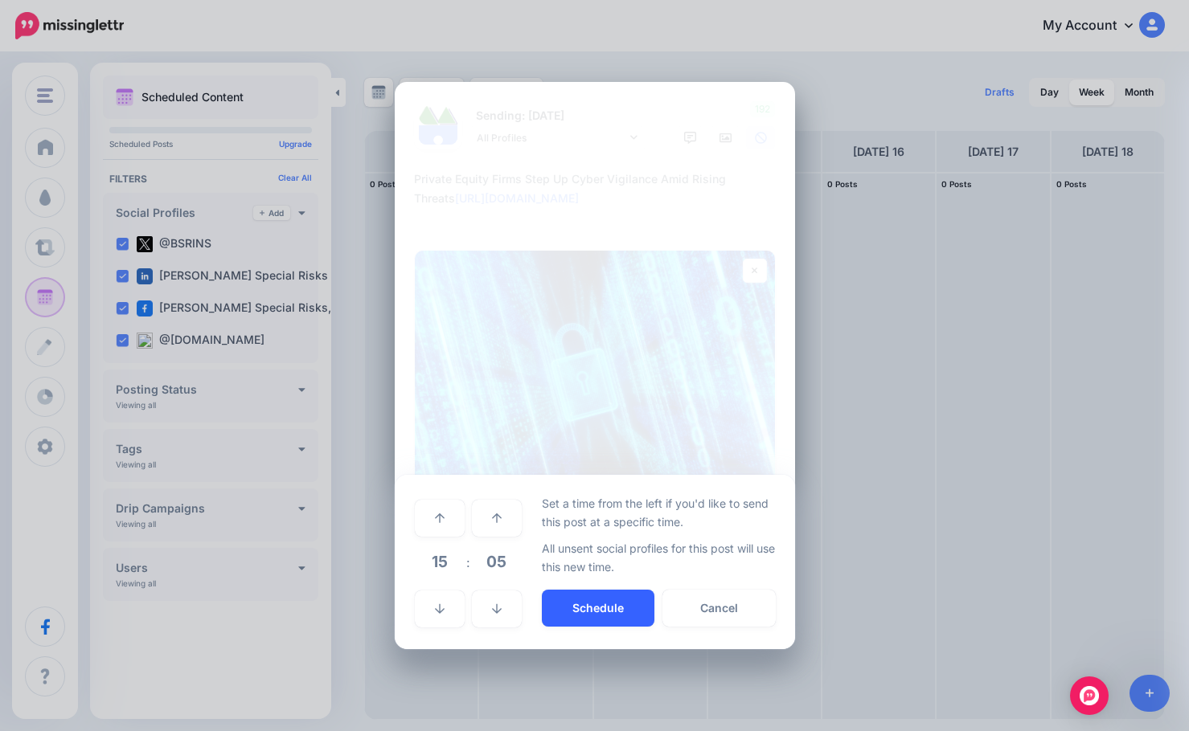
click at [572, 602] on button "Schedule" at bounding box center [598, 608] width 113 height 37
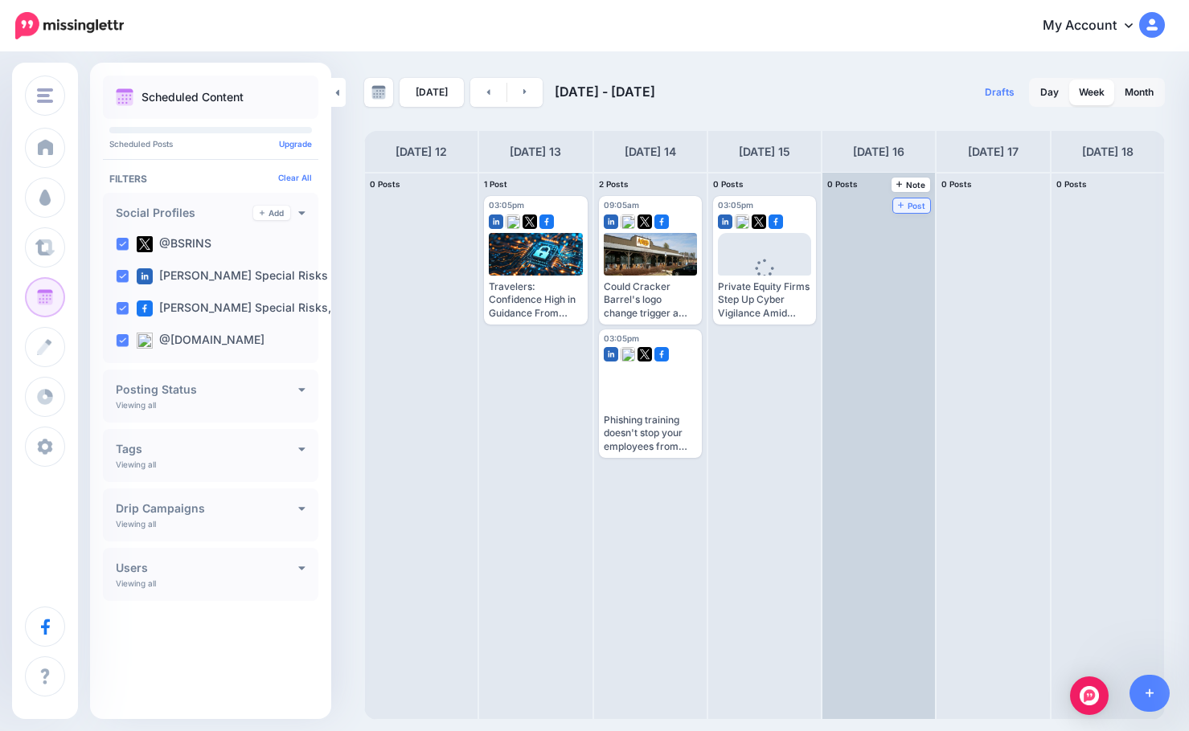
click at [903, 205] on icon at bounding box center [901, 205] width 6 height 8
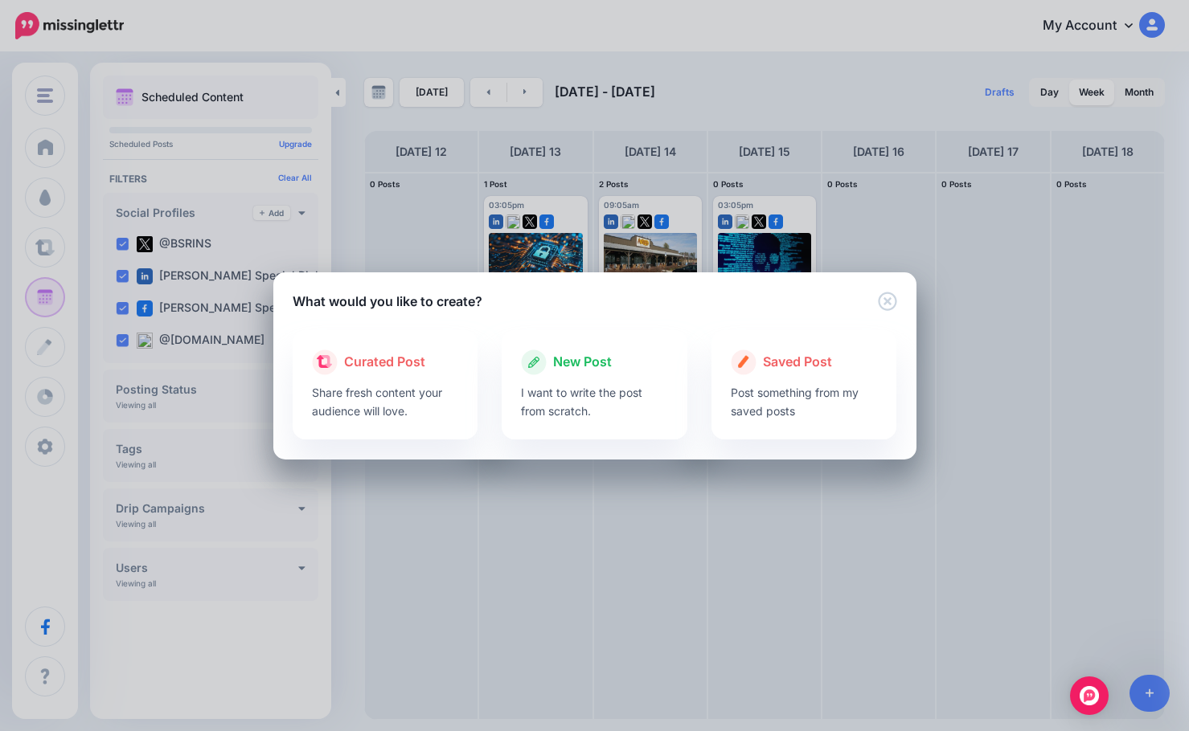
click at [540, 395] on p "I want to write the post from scratch." at bounding box center [594, 401] width 147 height 37
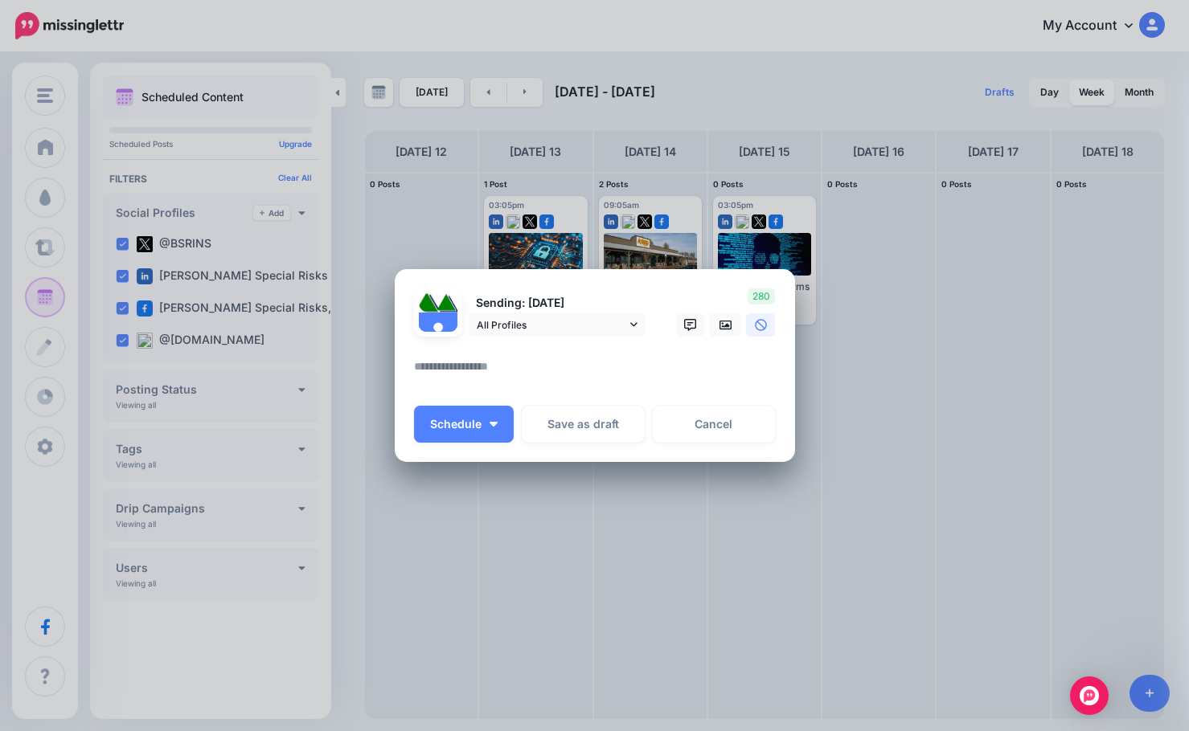
click at [543, 368] on textarea at bounding box center [599, 372] width 370 height 31
paste textarea "**********"
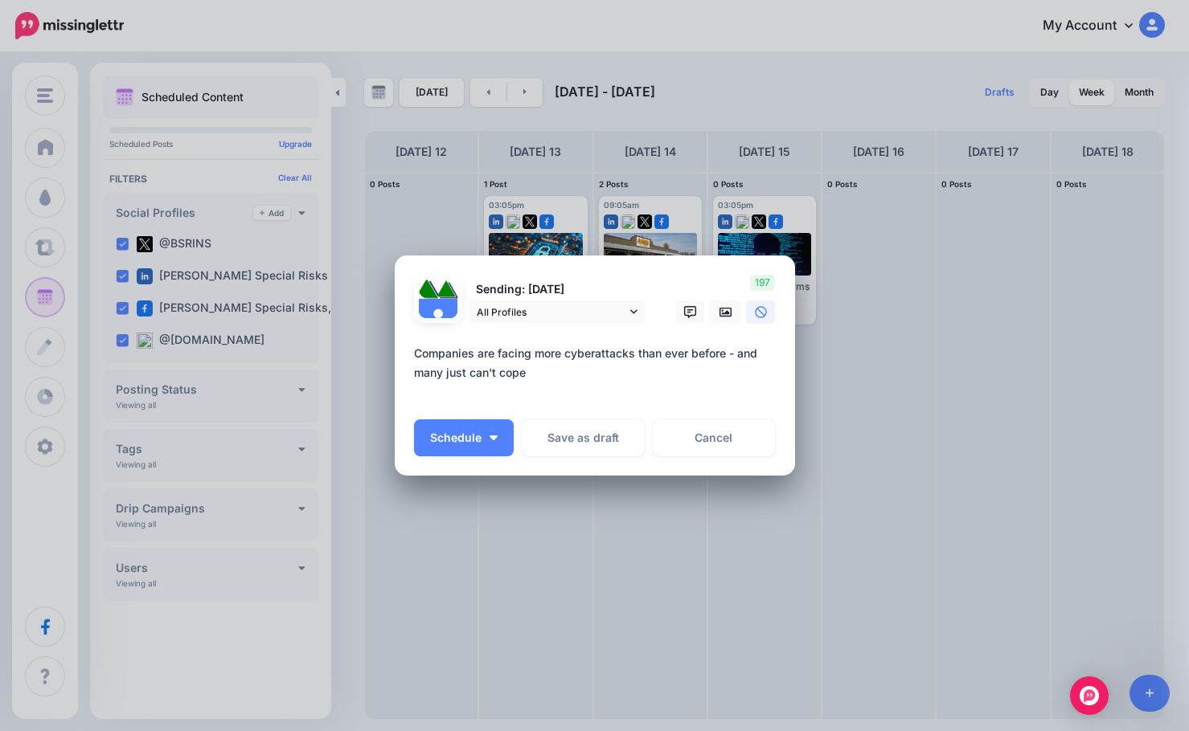
paste textarea "**********"
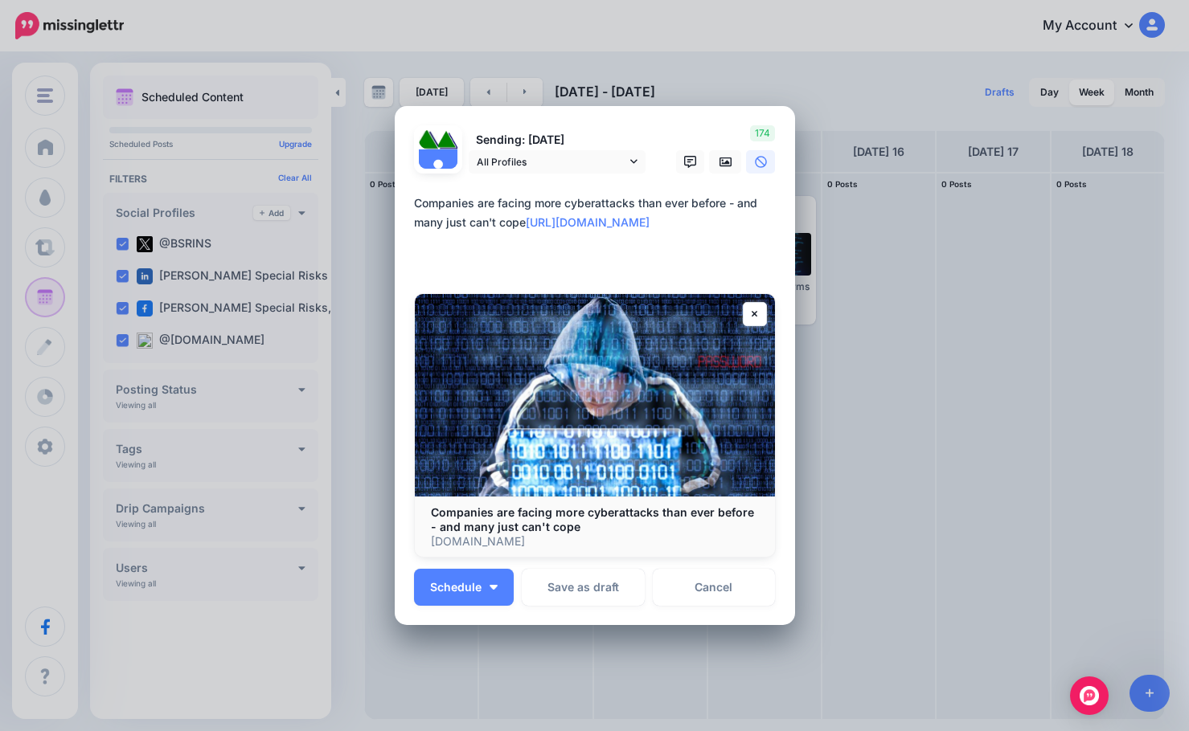
type textarea "**********"
click at [460, 560] on div "Sending: [DATE] All Profiles" at bounding box center [595, 365] width 362 height 481
click at [445, 619] on div "Loading Sending: [DATE] All Profiles" at bounding box center [595, 365] width 400 height 519
click at [471, 586] on span "Schedule" at bounding box center [455, 587] width 51 height 11
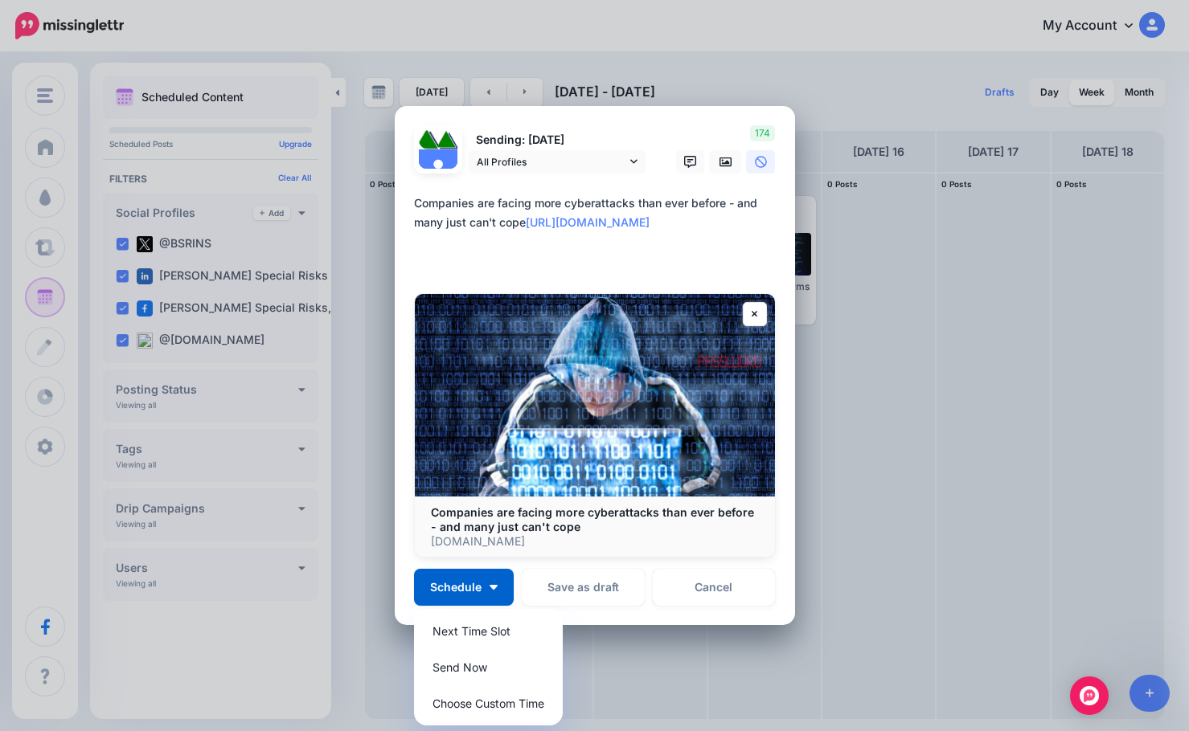
click at [480, 686] on div "Next Time Slot Send Now Choose Custom Time" at bounding box center [488, 667] width 149 height 117
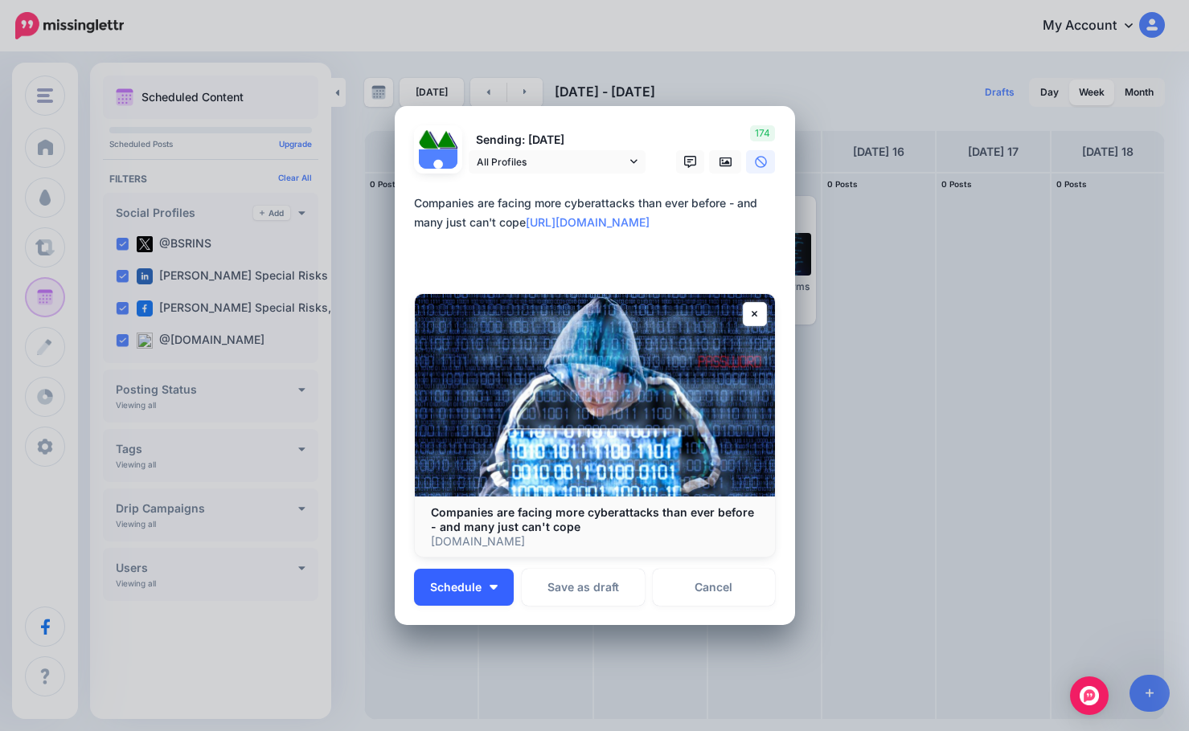
click at [457, 580] on button "Schedule" at bounding box center [464, 587] width 100 height 37
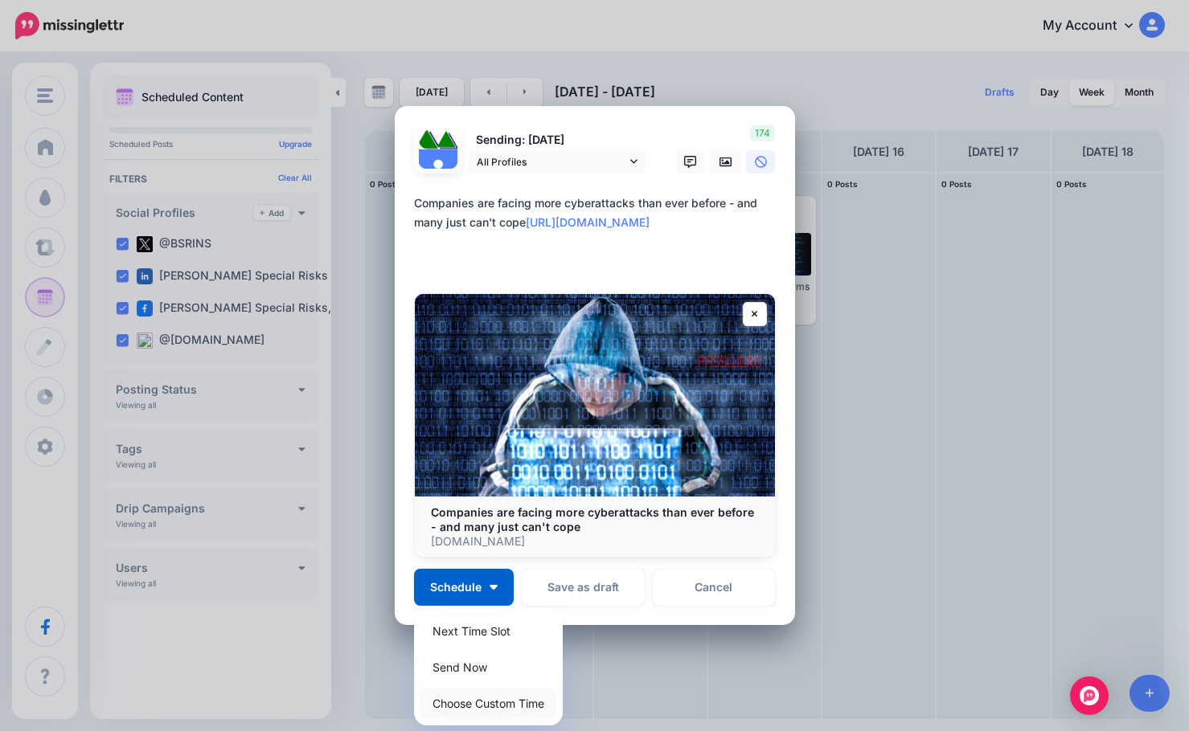
click at [468, 697] on link "Choose Custom Time" at bounding box center [488, 703] width 136 height 31
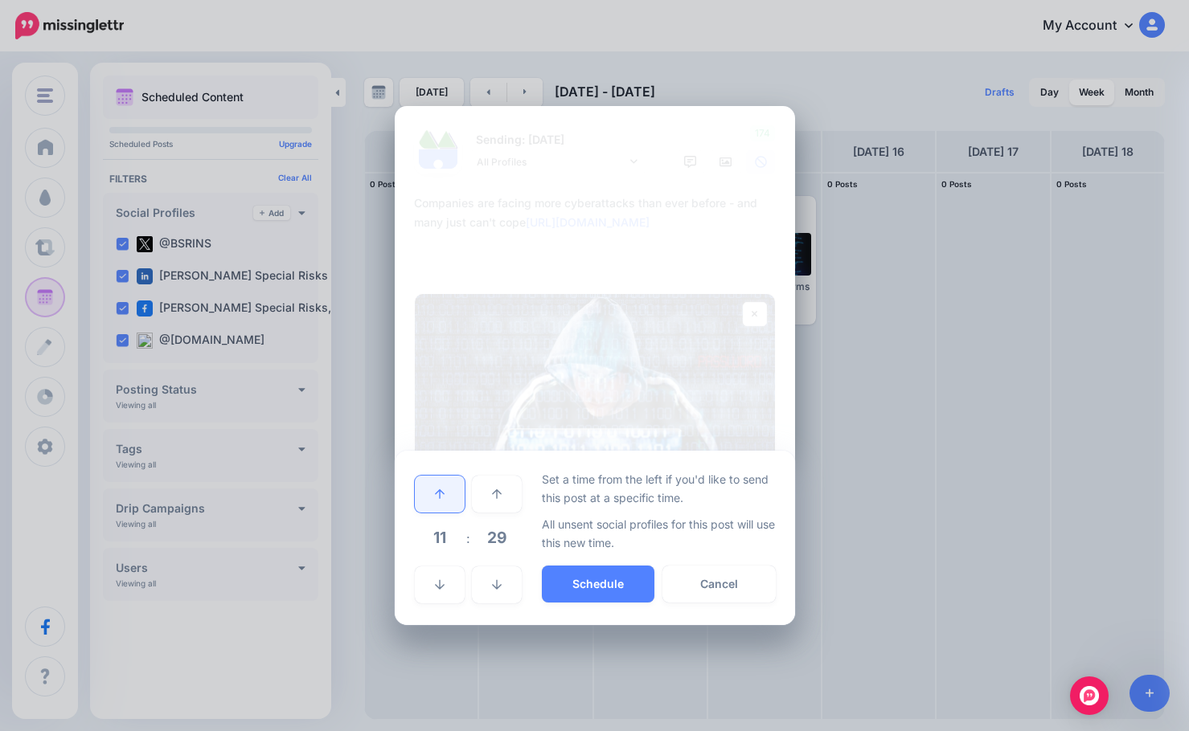
click at [445, 492] on link at bounding box center [440, 494] width 50 height 37
click at [501, 536] on span "29" at bounding box center [496, 537] width 43 height 43
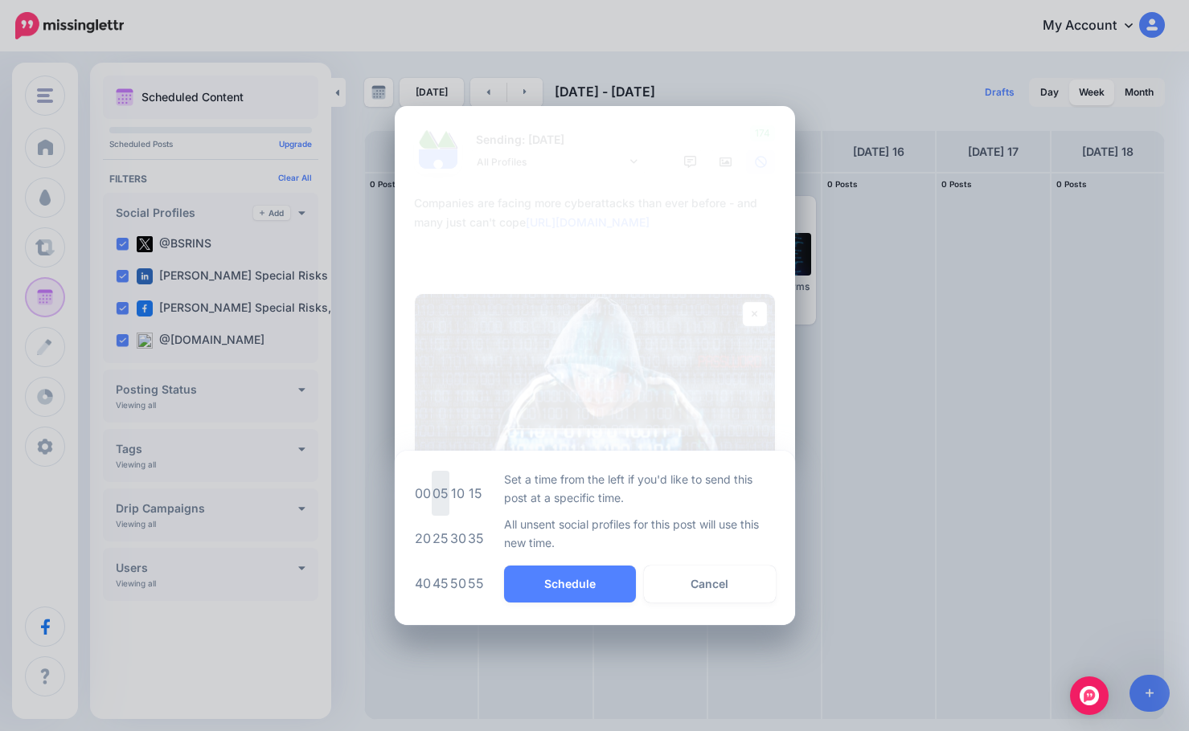
click at [445, 502] on td "05" at bounding box center [441, 493] width 18 height 45
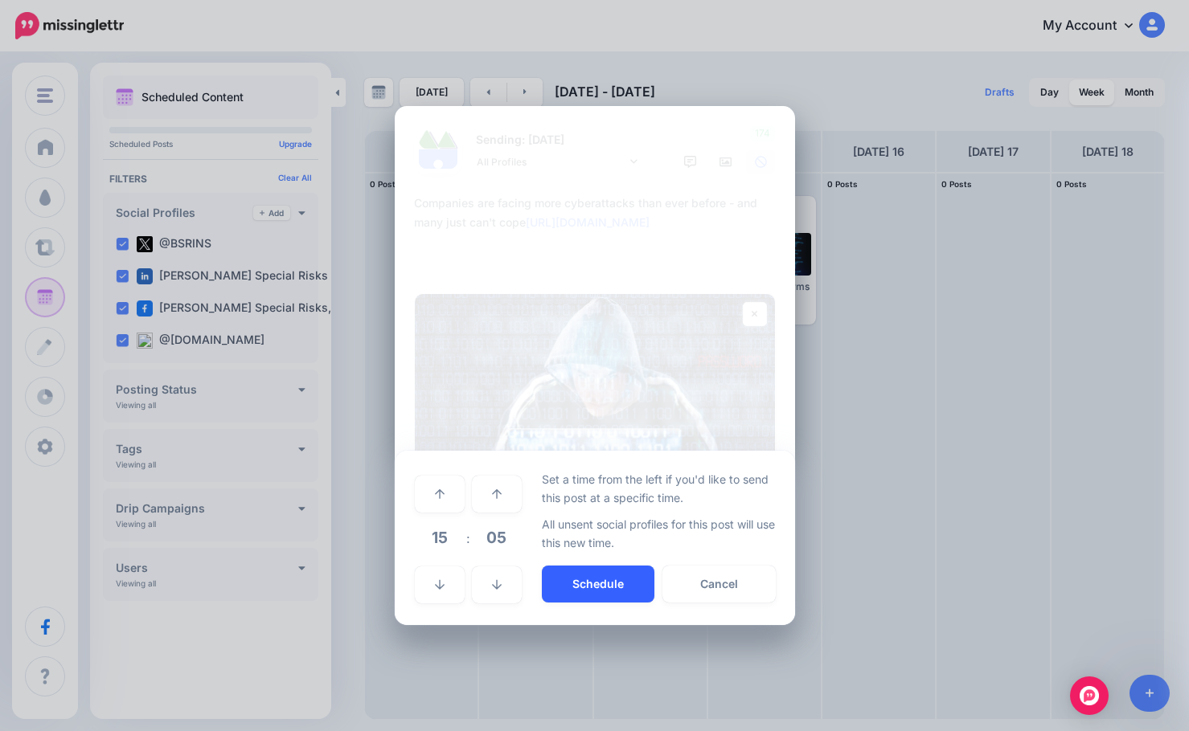
click at [586, 578] on button "Schedule" at bounding box center [598, 584] width 113 height 37
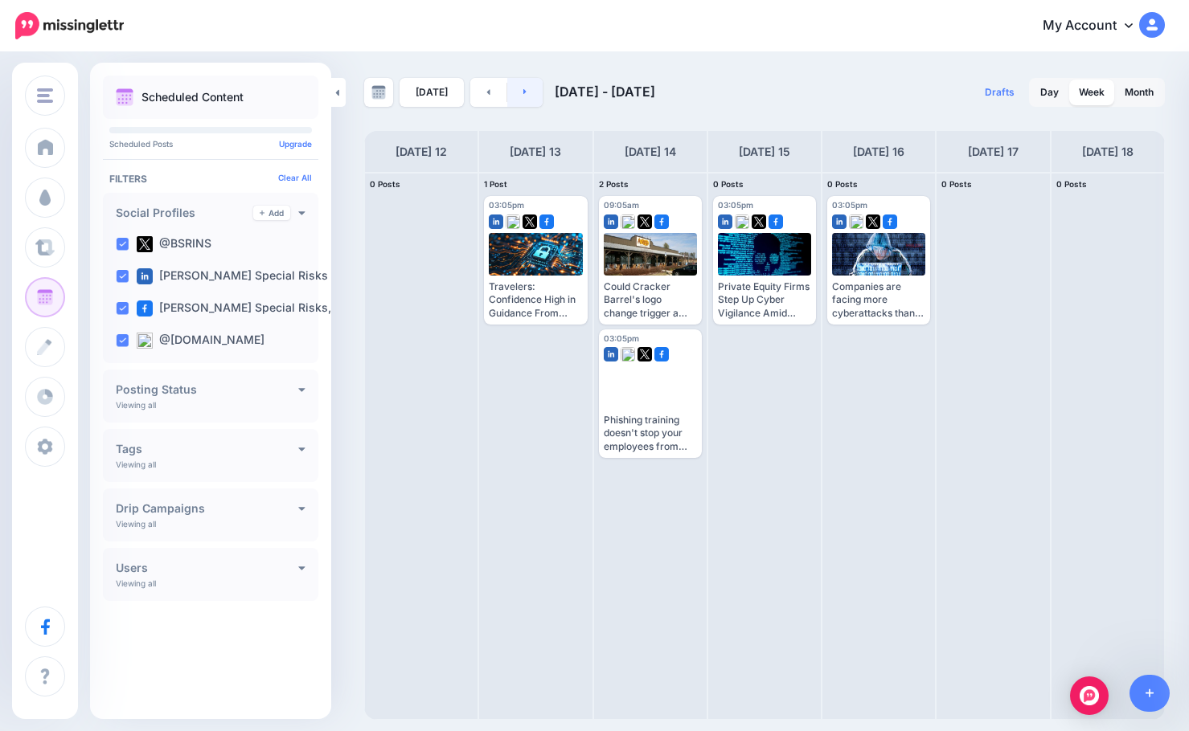
click at [523, 95] on icon at bounding box center [524, 92] width 3 height 6
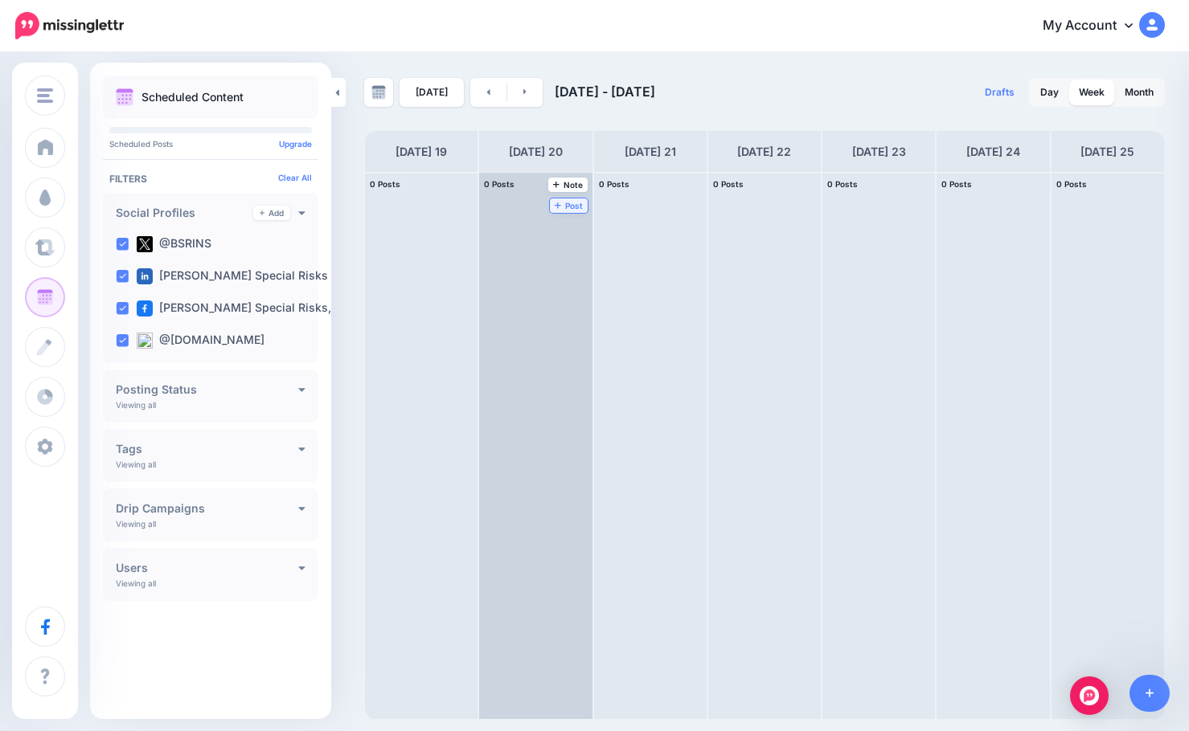
click at [575, 209] on span "Post" at bounding box center [569, 206] width 28 height 8
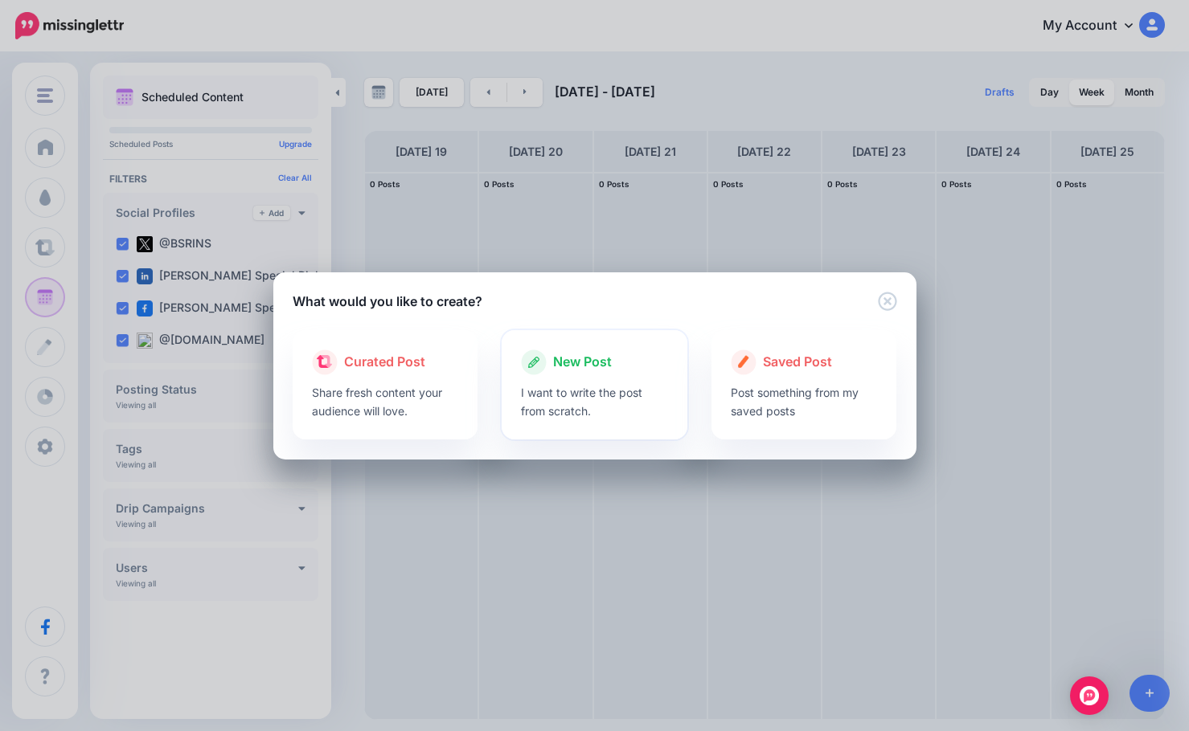
click at [569, 360] on span "New Post" at bounding box center [582, 362] width 59 height 21
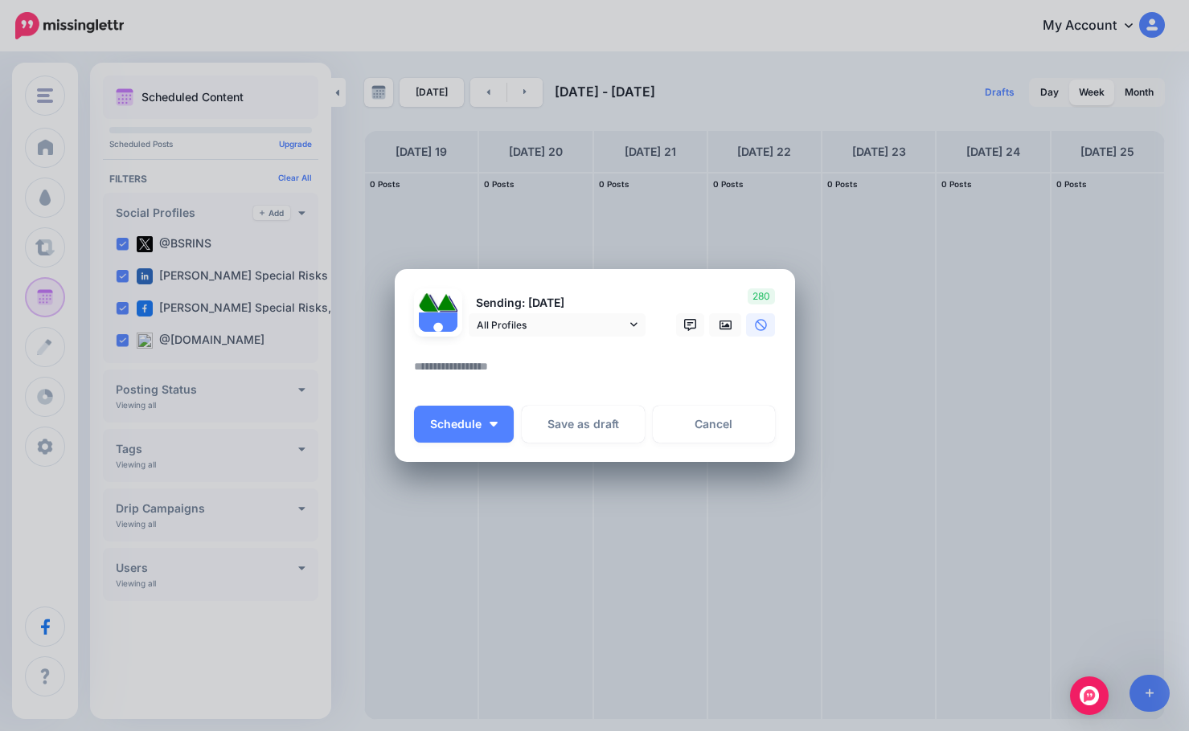
click at [569, 360] on textarea at bounding box center [599, 372] width 370 height 31
paste textarea "**********"
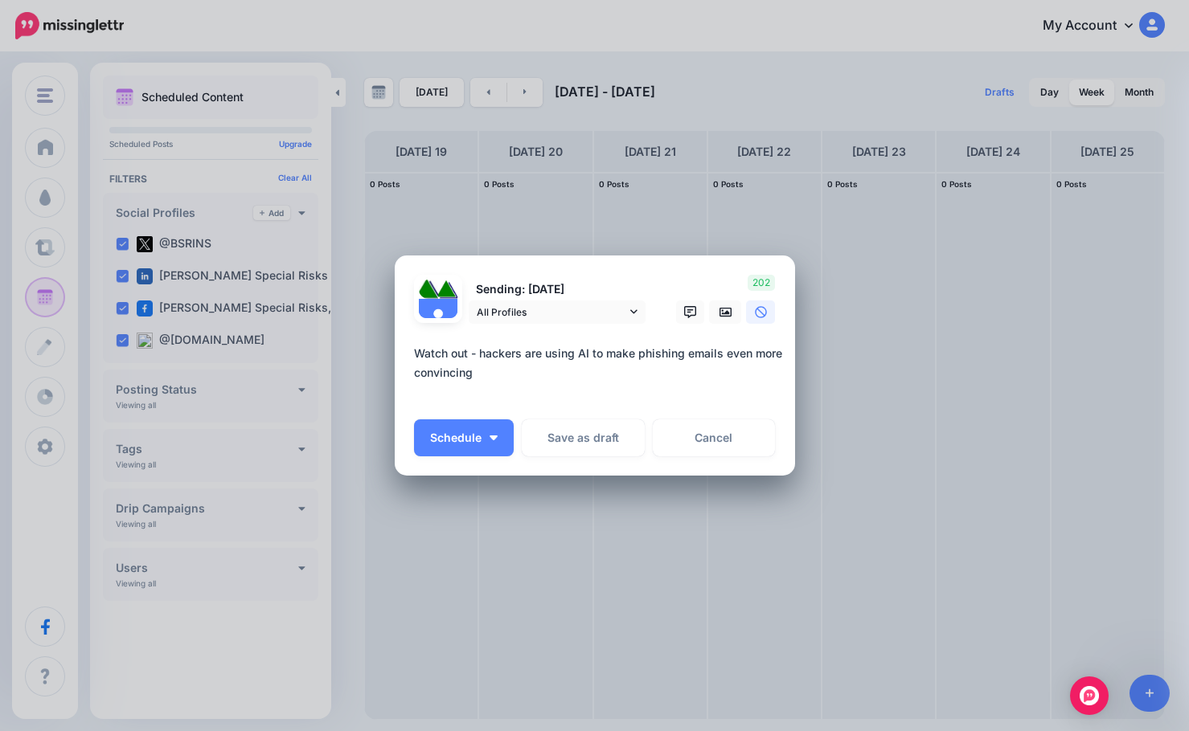
paste textarea "**********"
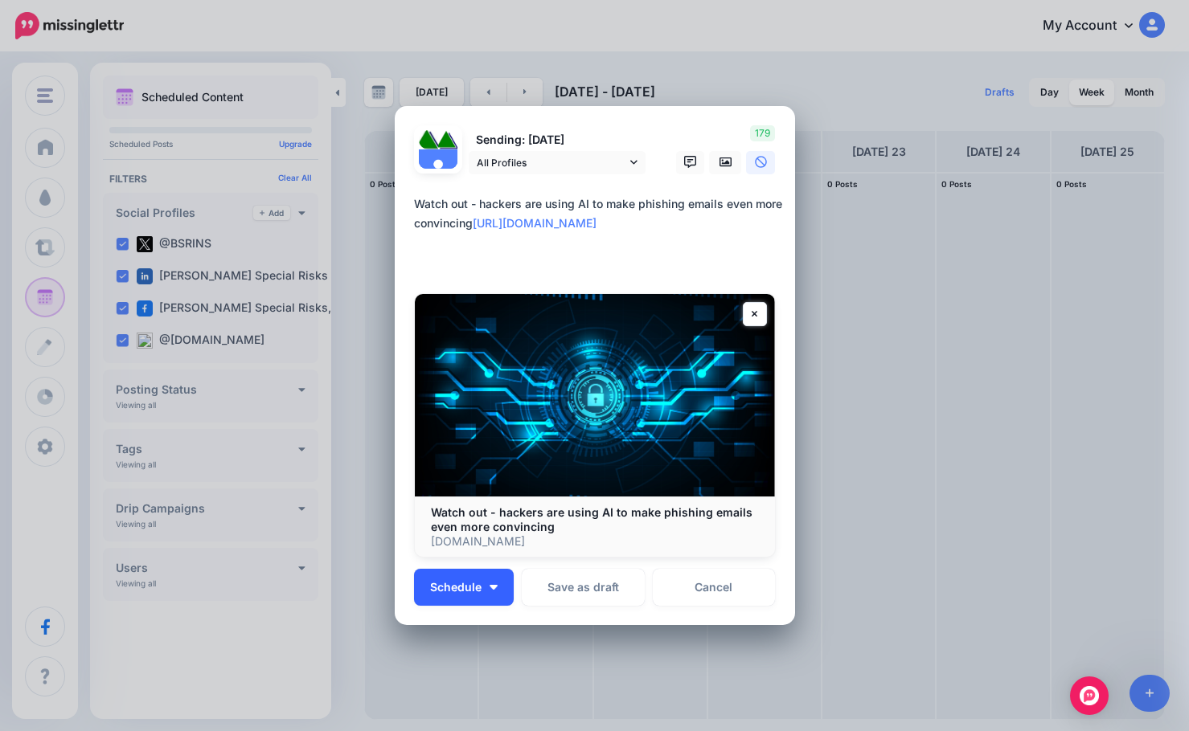
type textarea "**********"
click at [465, 570] on button "Schedule" at bounding box center [464, 587] width 100 height 37
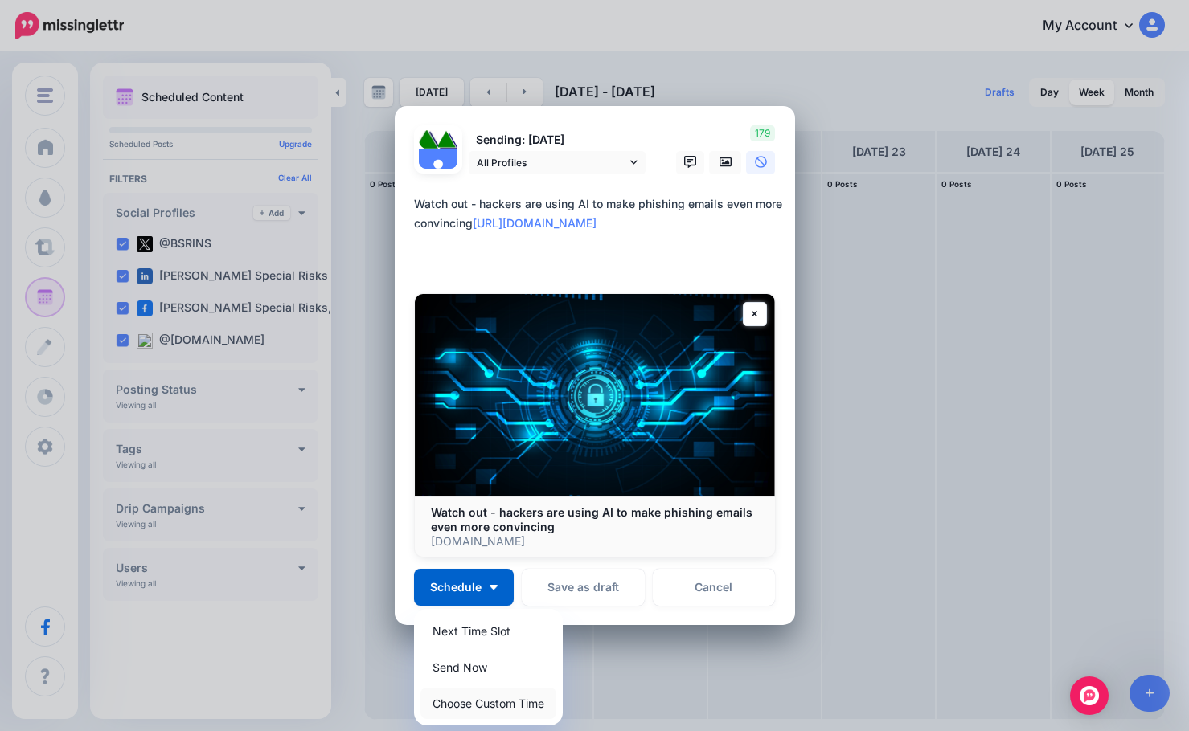
click at [494, 699] on link "Choose Custom Time" at bounding box center [488, 703] width 136 height 31
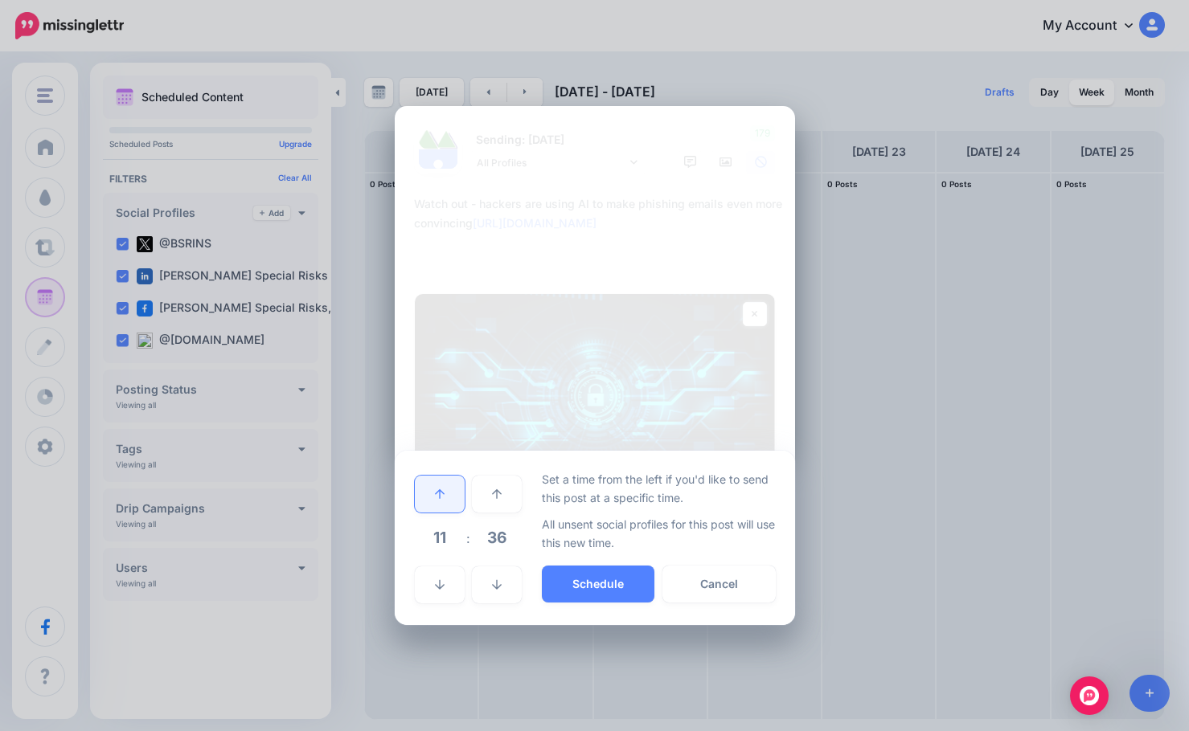
click at [432, 483] on link at bounding box center [440, 494] width 50 height 37
click at [432, 484] on link at bounding box center [440, 494] width 50 height 37
click at [488, 549] on span "36" at bounding box center [496, 537] width 43 height 43
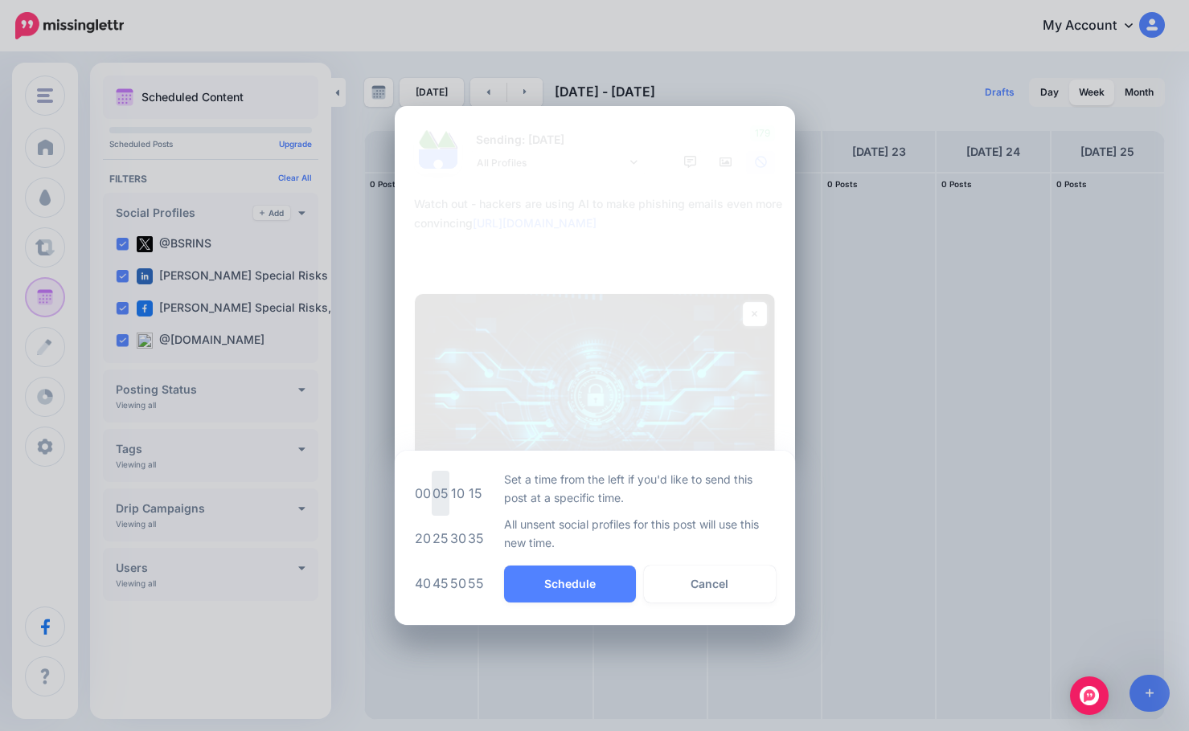
click at [446, 497] on td "05" at bounding box center [441, 493] width 18 height 45
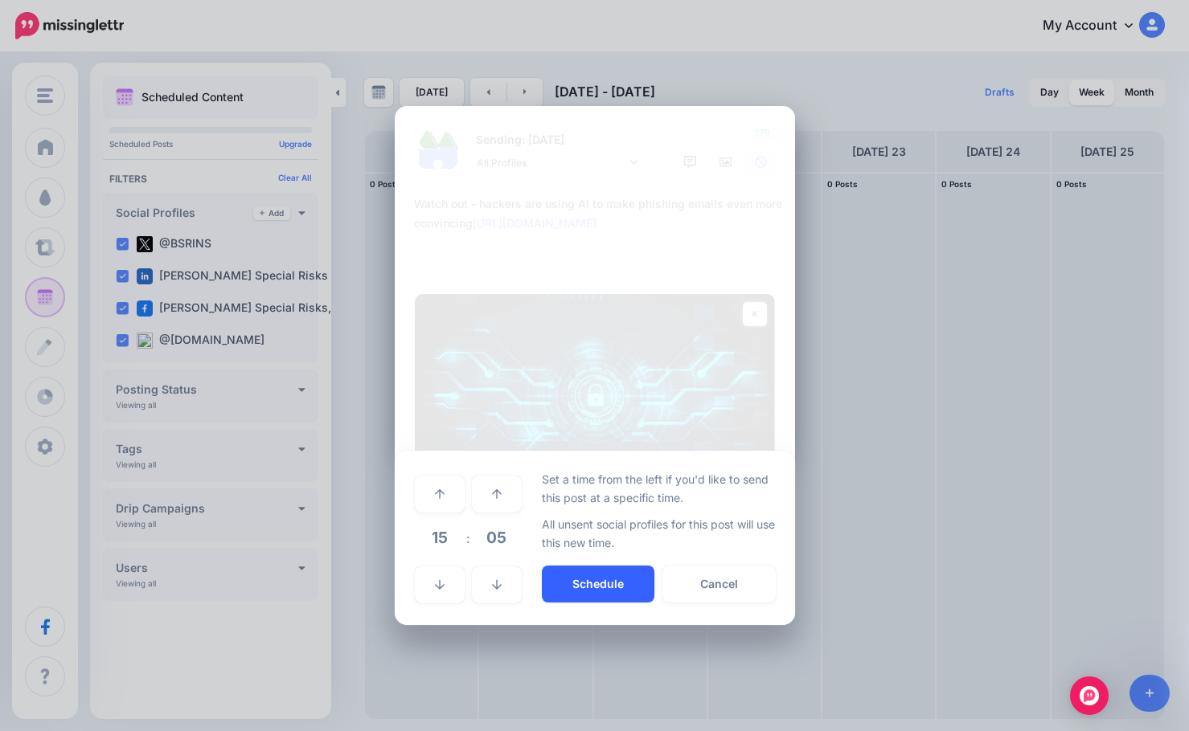
click at [576, 575] on button "Schedule" at bounding box center [598, 584] width 113 height 37
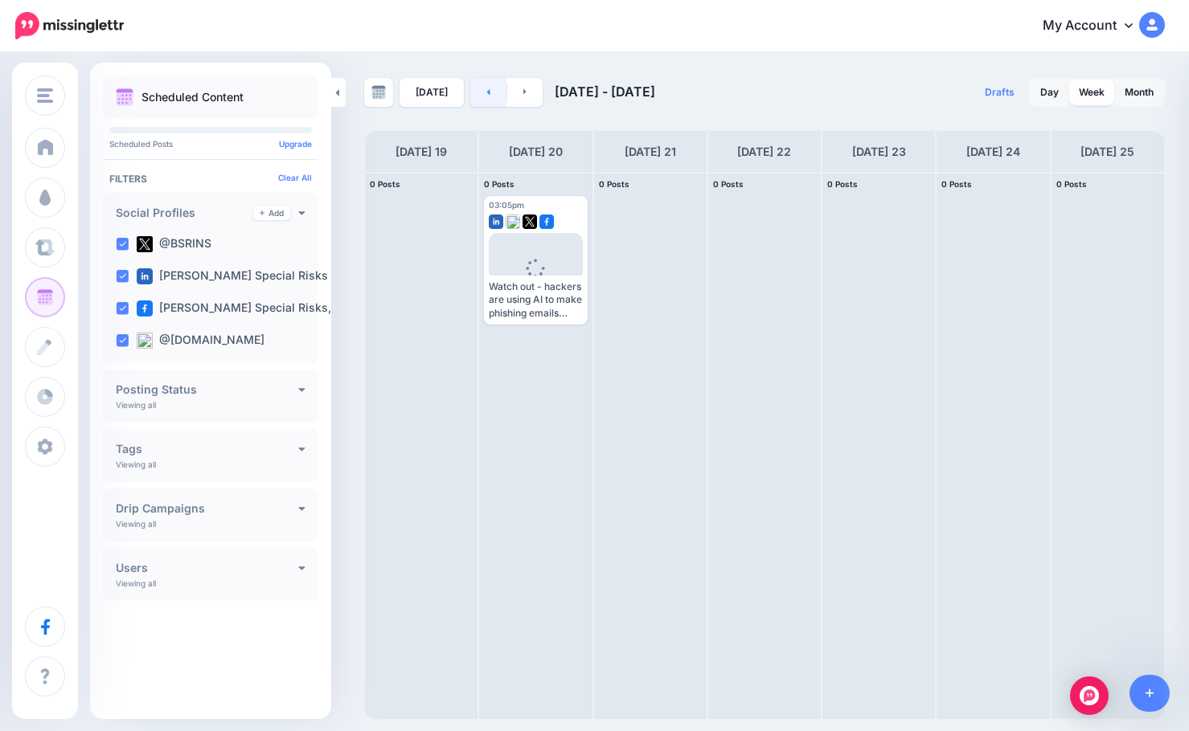
click at [481, 97] on link at bounding box center [488, 92] width 36 height 29
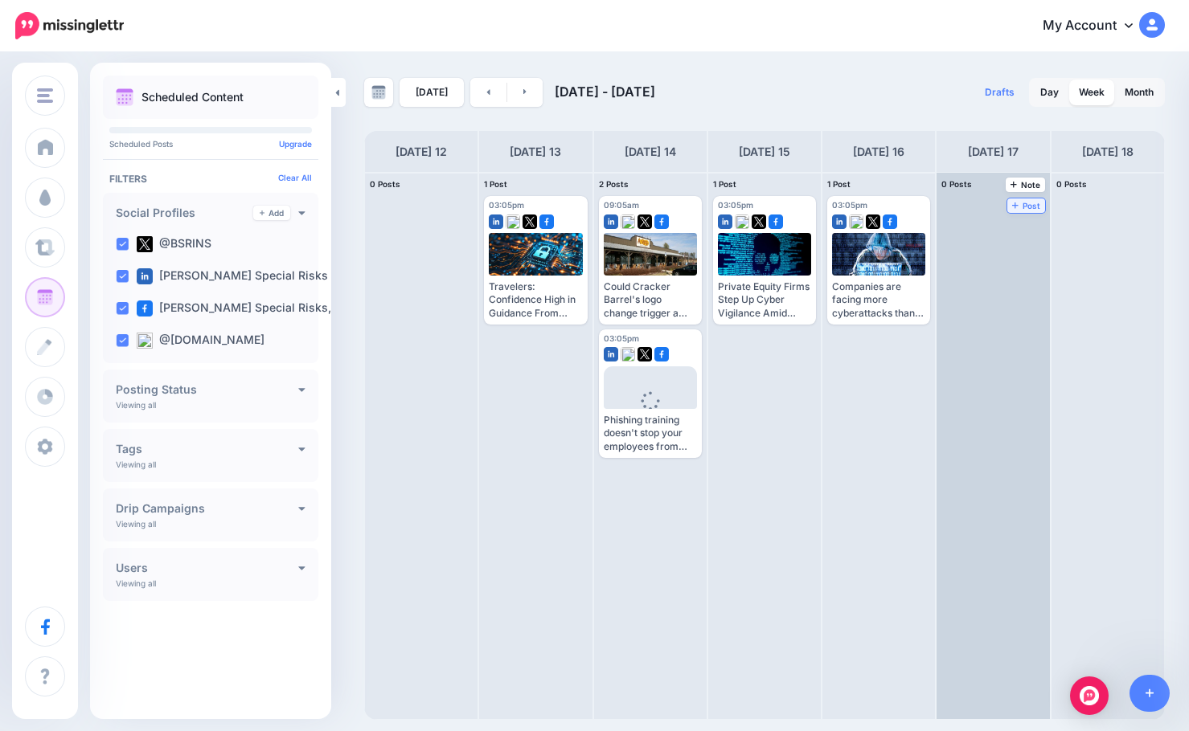
click at [1016, 201] on icon at bounding box center [1015, 205] width 6 height 8
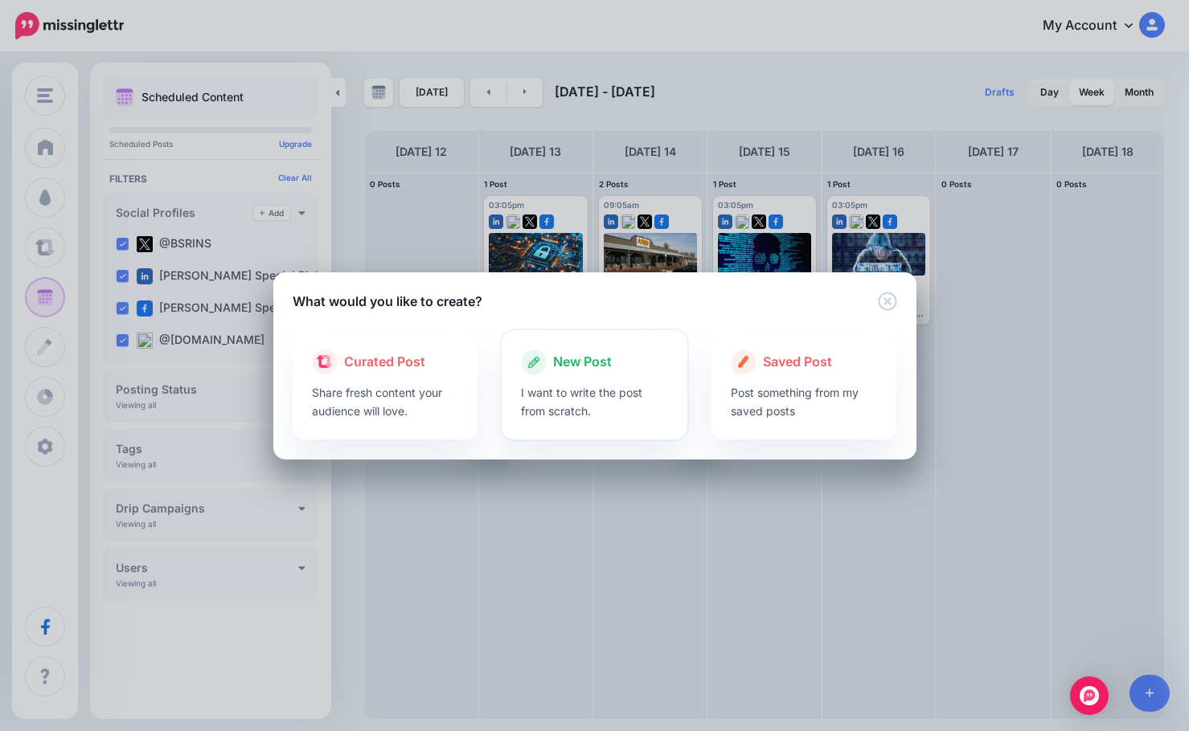
click at [589, 368] on span "New Post" at bounding box center [582, 362] width 59 height 21
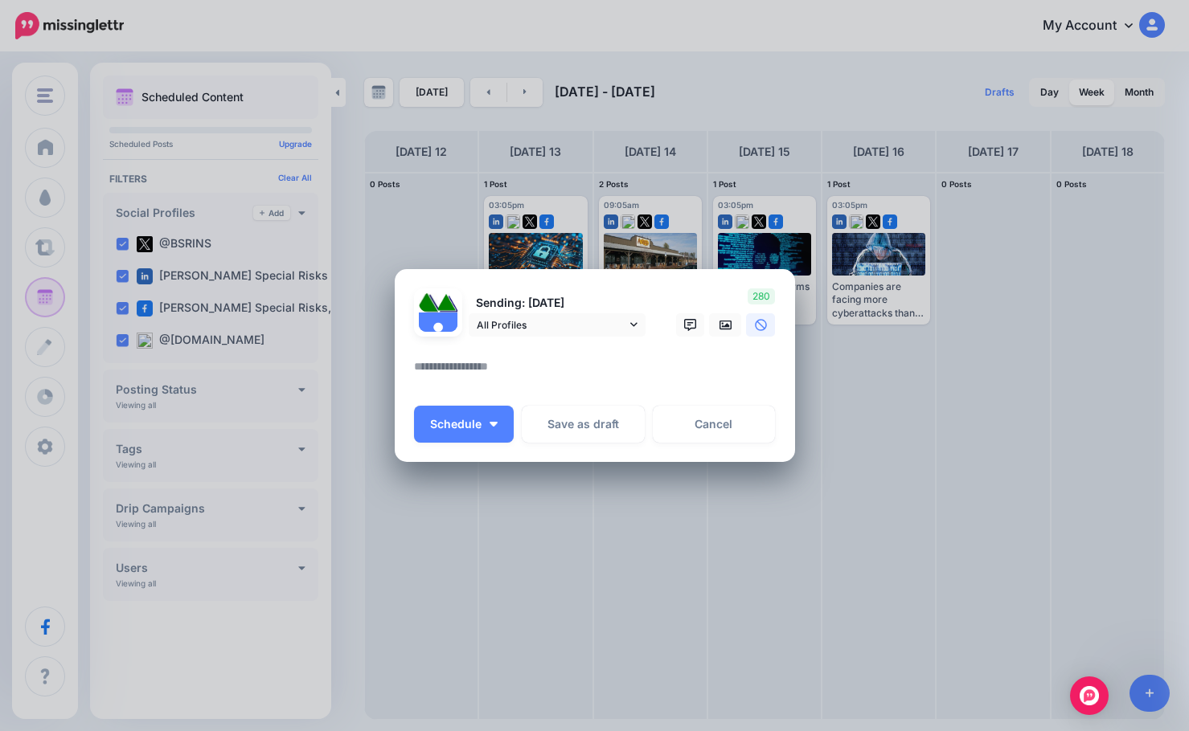
click at [589, 368] on textarea at bounding box center [599, 372] width 370 height 31
paste textarea "**********"
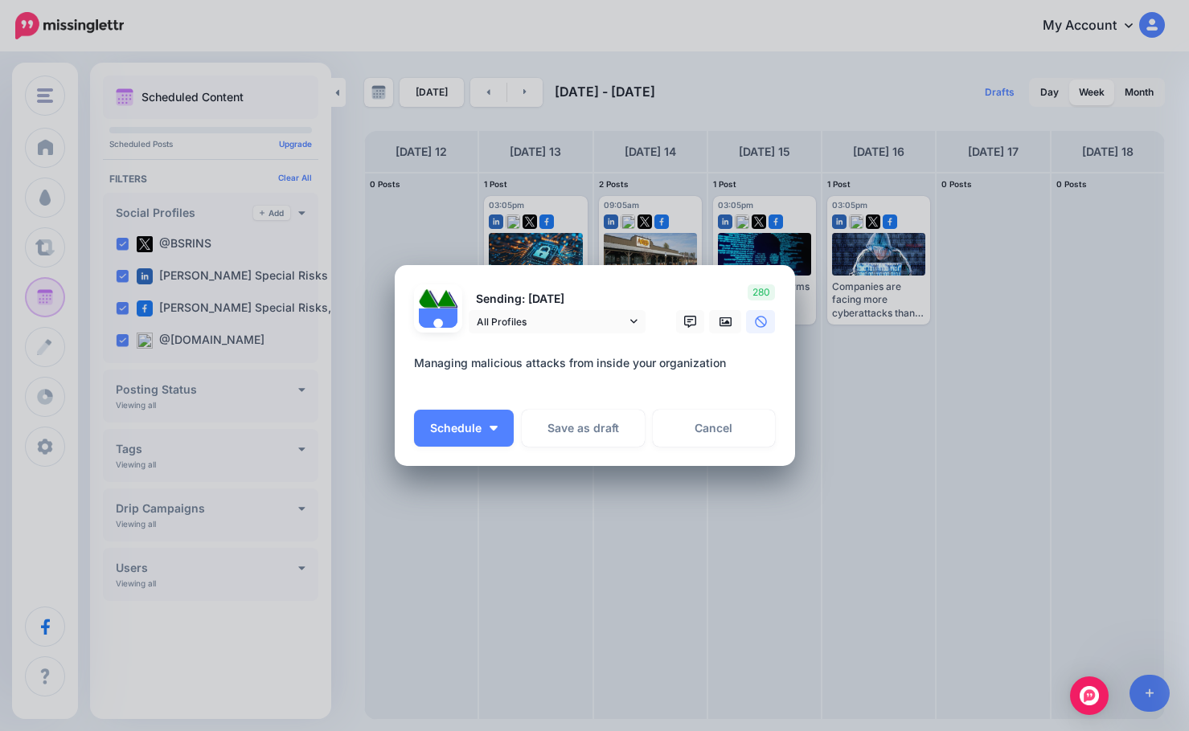
click at [589, 368] on textarea "**********" at bounding box center [599, 373] width 370 height 39
paste textarea "**********"
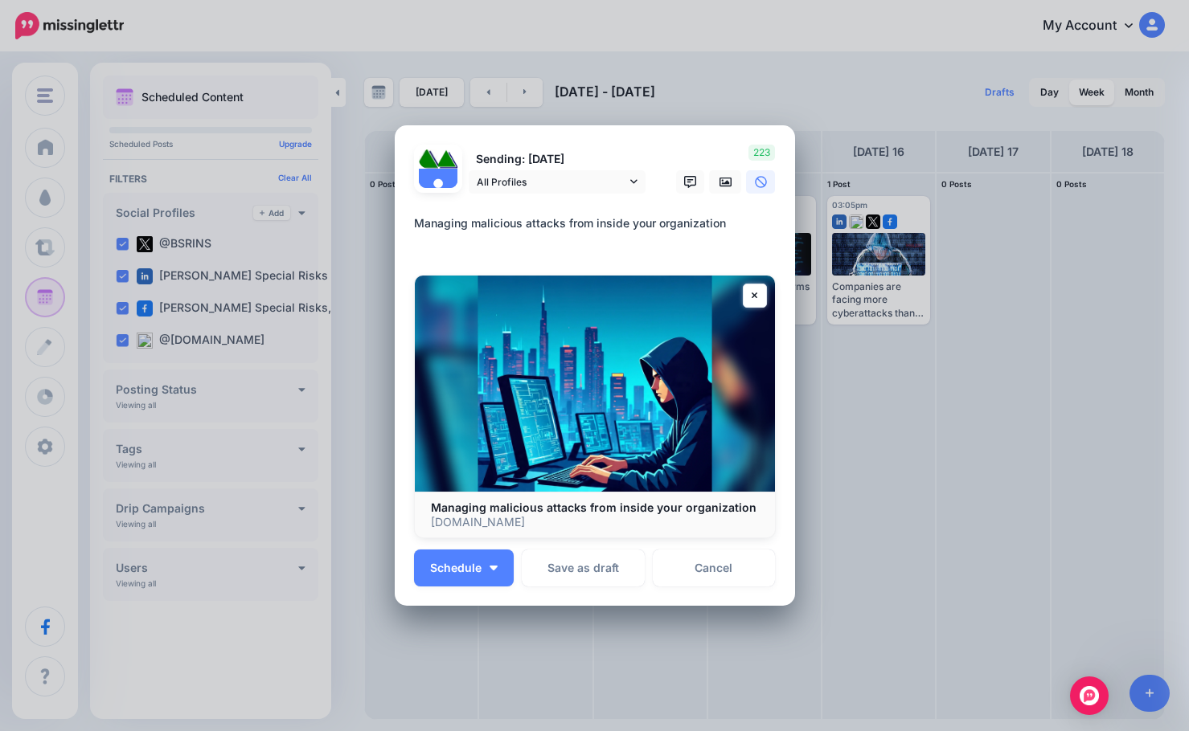
click at [753, 226] on textarea "**********" at bounding box center [599, 233] width 370 height 39
paste textarea "**********"
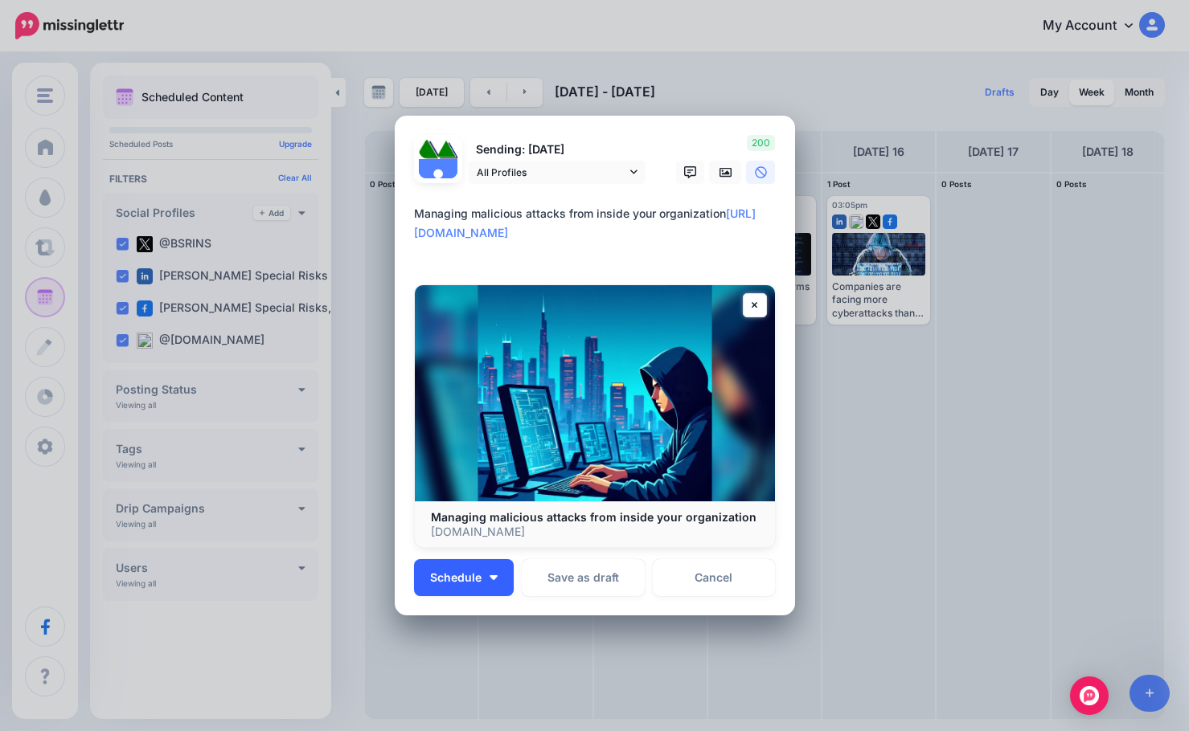
type textarea "**********"
click at [440, 573] on span "Schedule" at bounding box center [455, 577] width 51 height 11
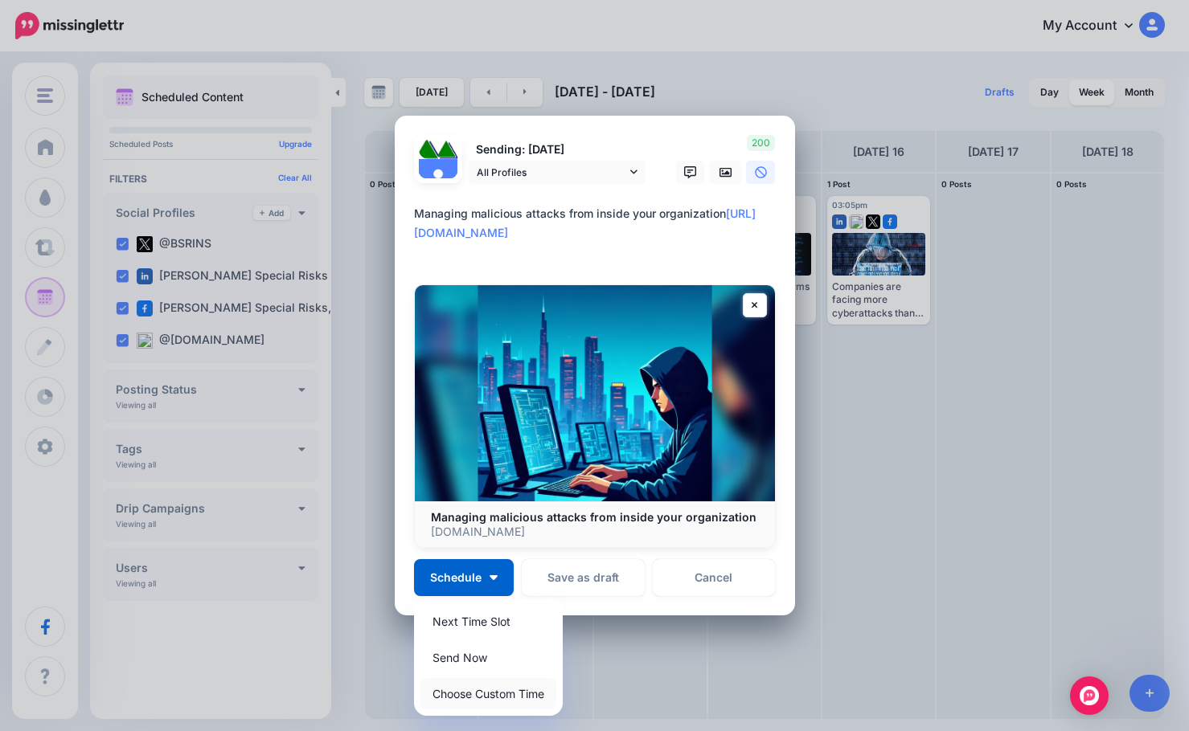
click at [466, 699] on link "Choose Custom Time" at bounding box center [488, 693] width 136 height 31
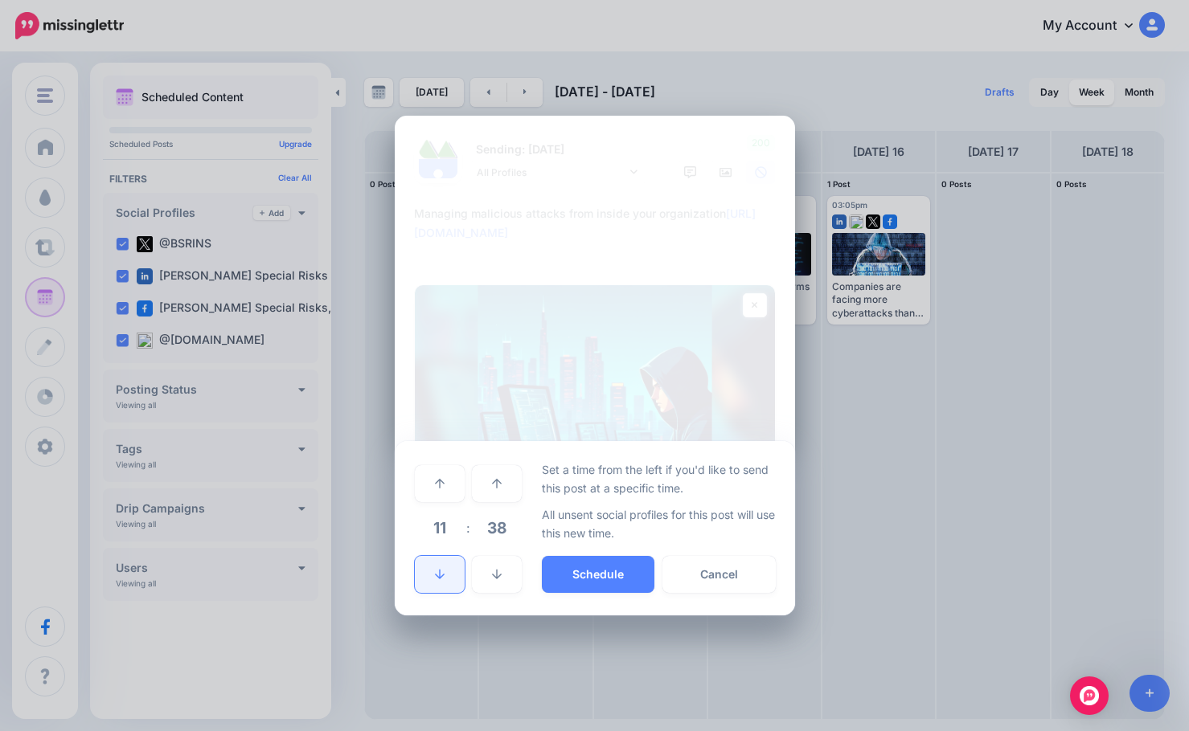
click at [445, 563] on link at bounding box center [440, 574] width 50 height 37
click at [499, 523] on span "38" at bounding box center [496, 527] width 43 height 43
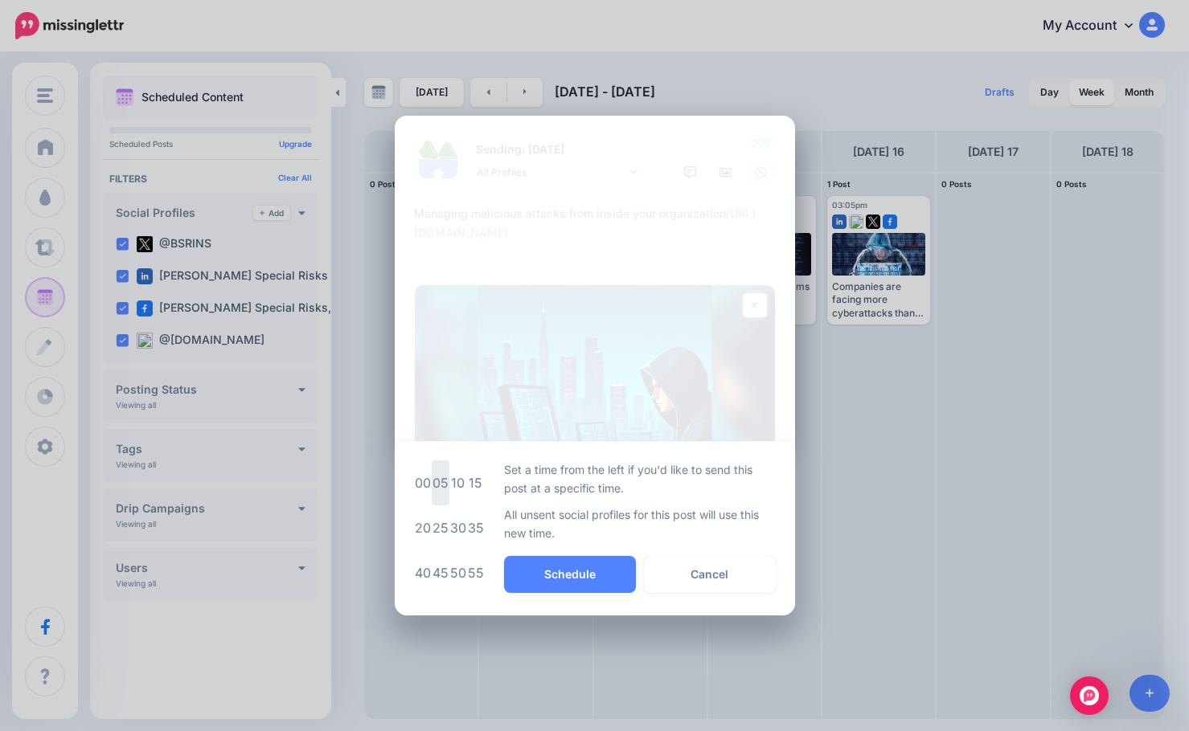
click at [444, 501] on td "05" at bounding box center [441, 483] width 18 height 45
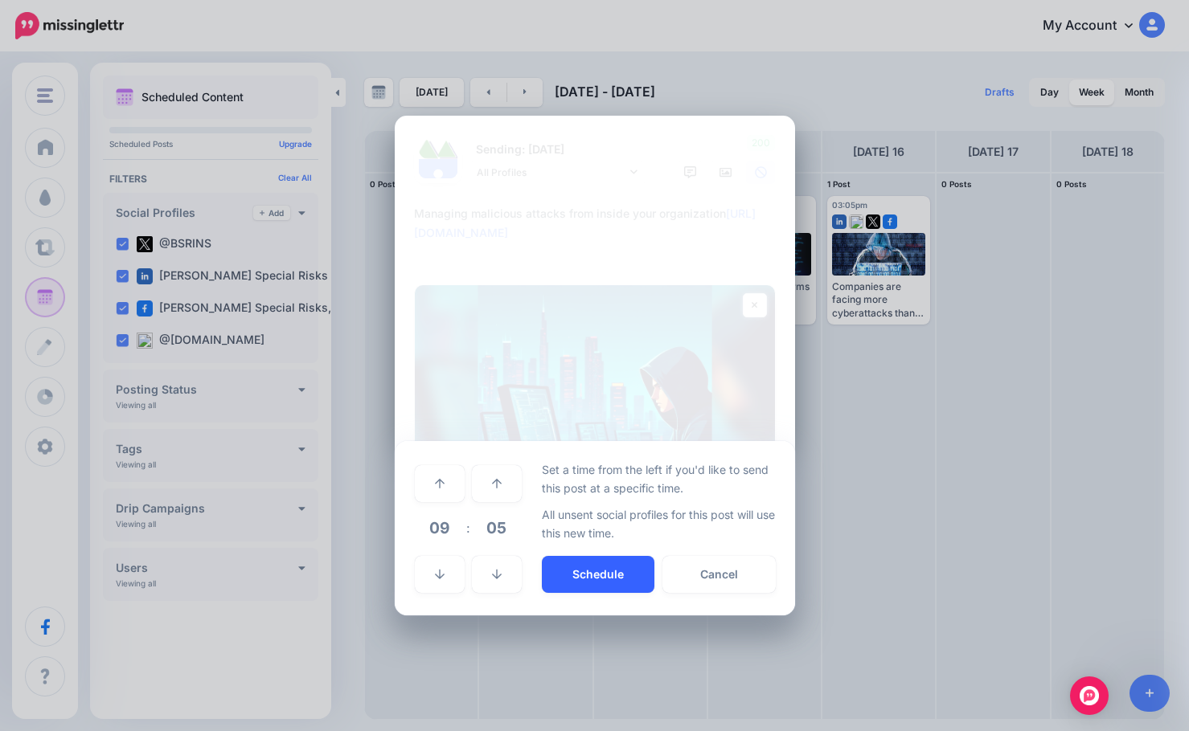
click at [576, 563] on button "Schedule" at bounding box center [598, 574] width 113 height 37
